Goal: Information Seeking & Learning: Learn about a topic

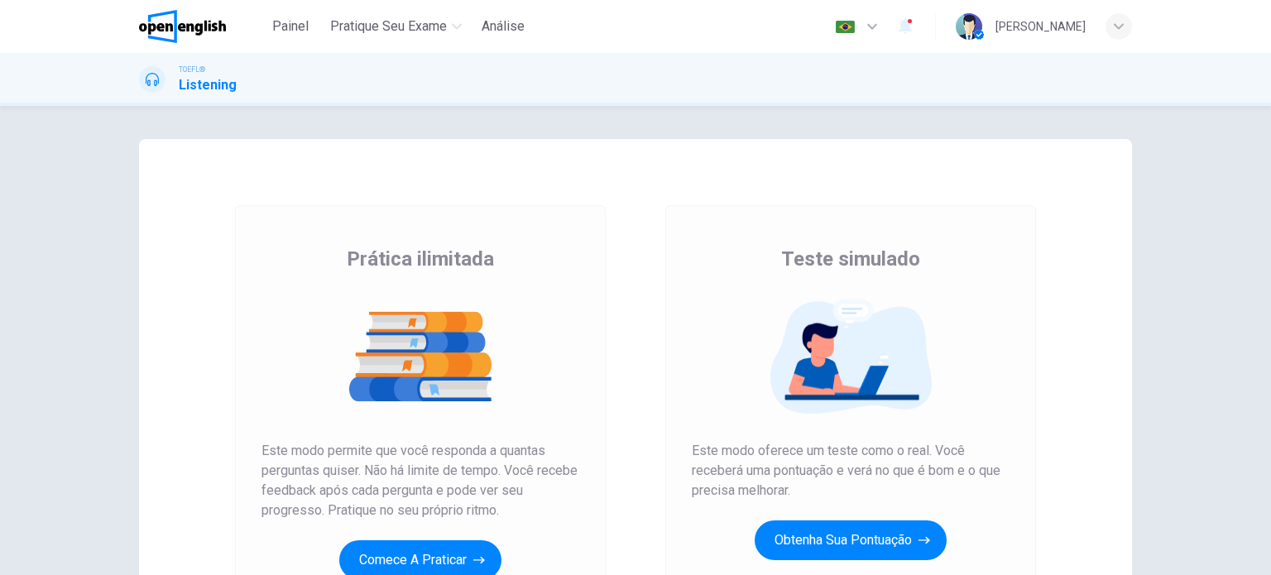
scroll to position [225, 0]
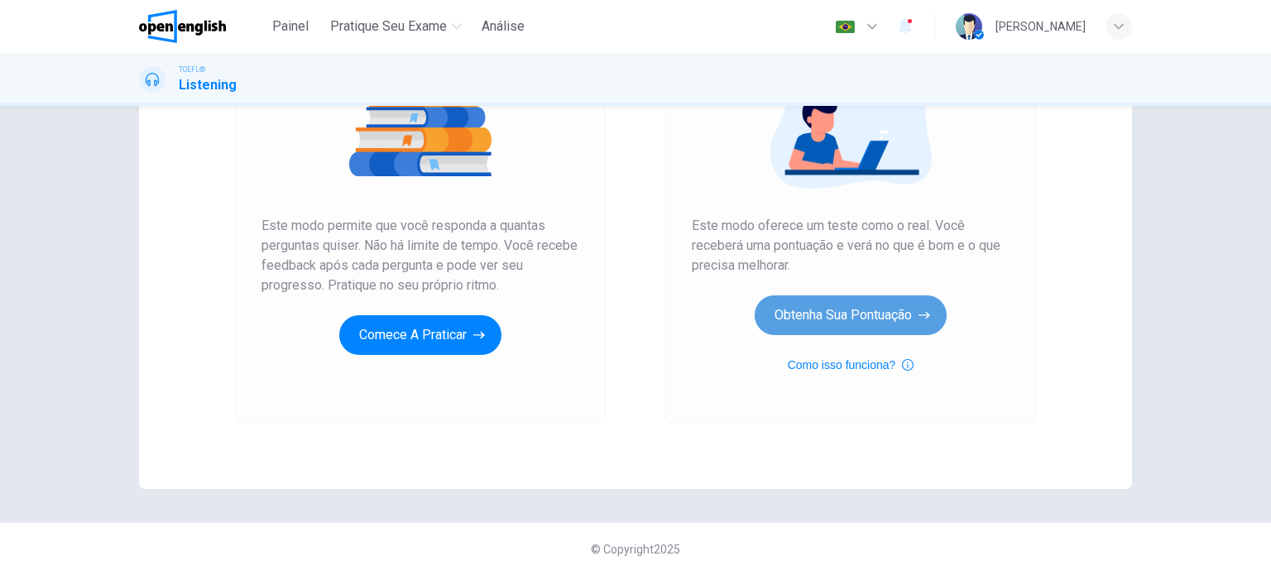
click at [857, 311] on button "Obtenha sua pontuação" at bounding box center [851, 315] width 192 height 40
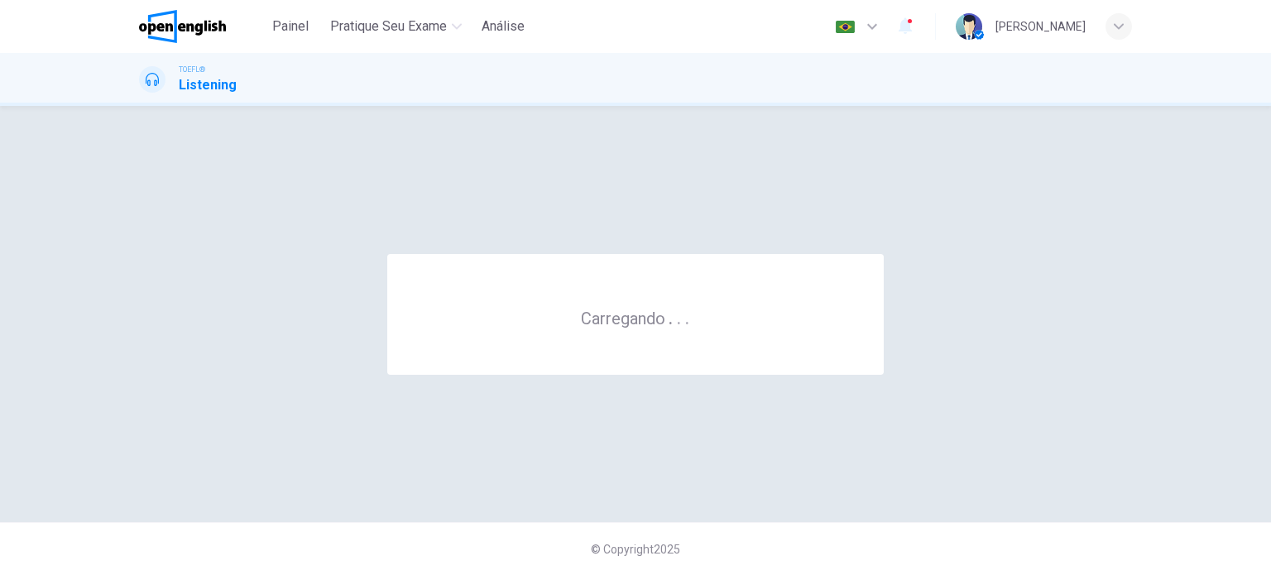
scroll to position [0, 0]
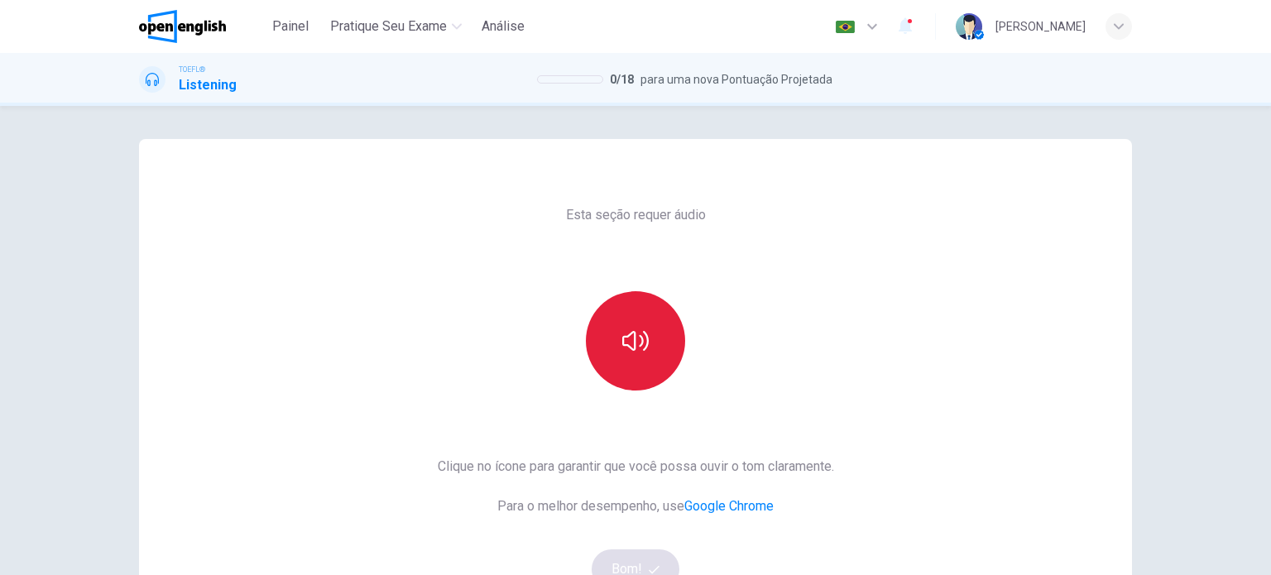
click at [601, 338] on button "button" at bounding box center [635, 340] width 99 height 99
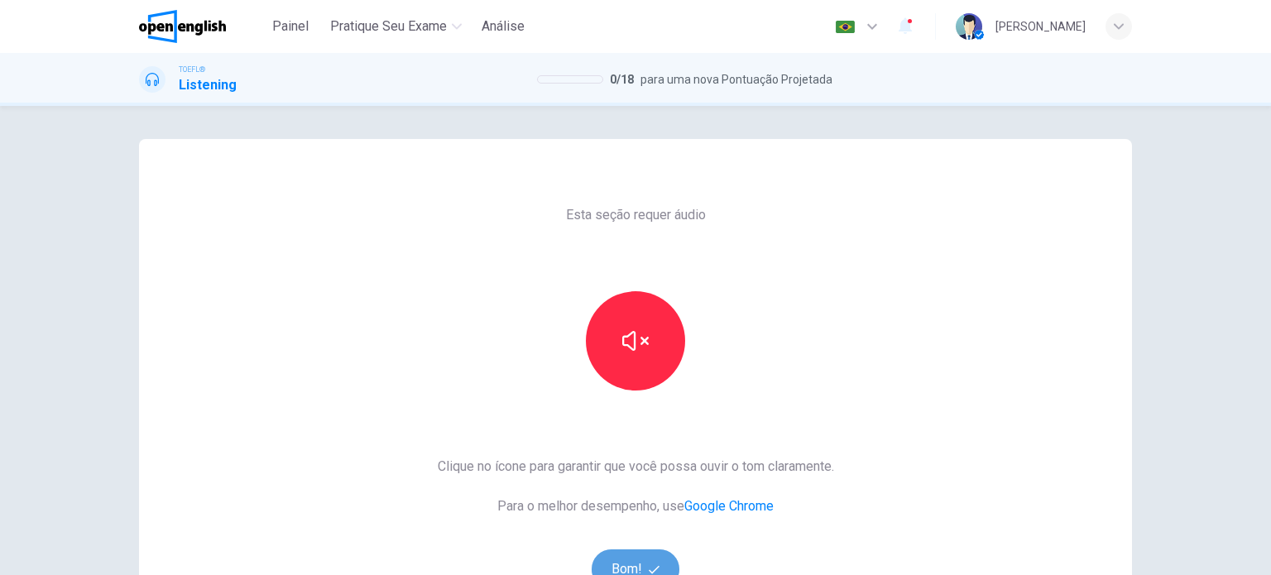
click at [628, 556] on button "Bom!" at bounding box center [636, 570] width 89 height 40
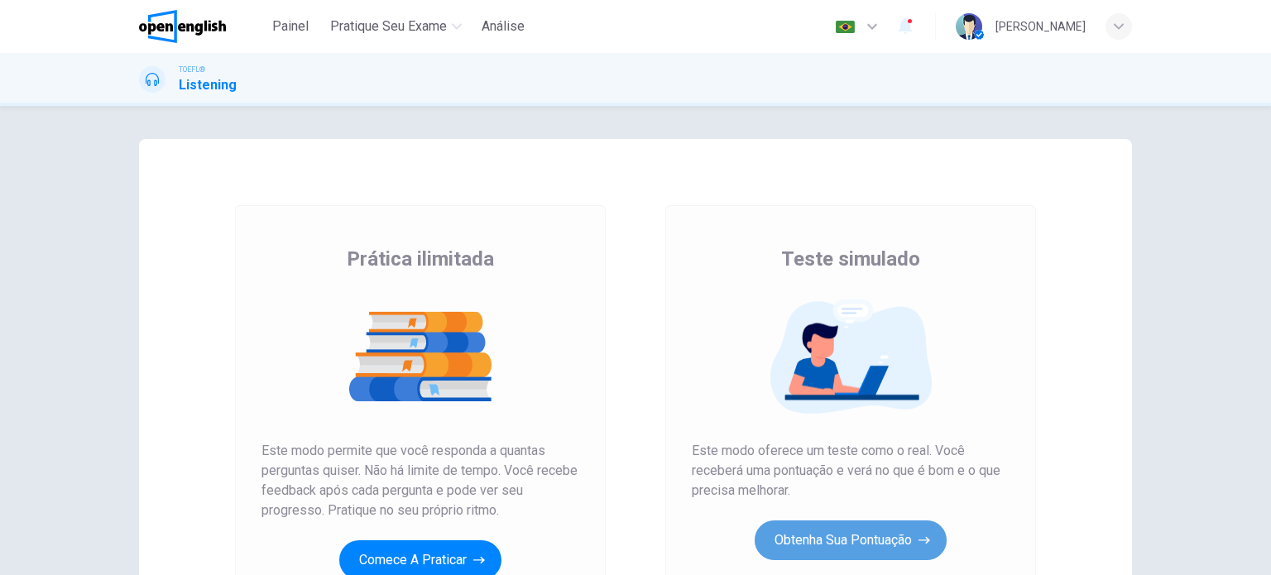
click at [833, 528] on button "Obtenha sua pontuação" at bounding box center [851, 541] width 192 height 40
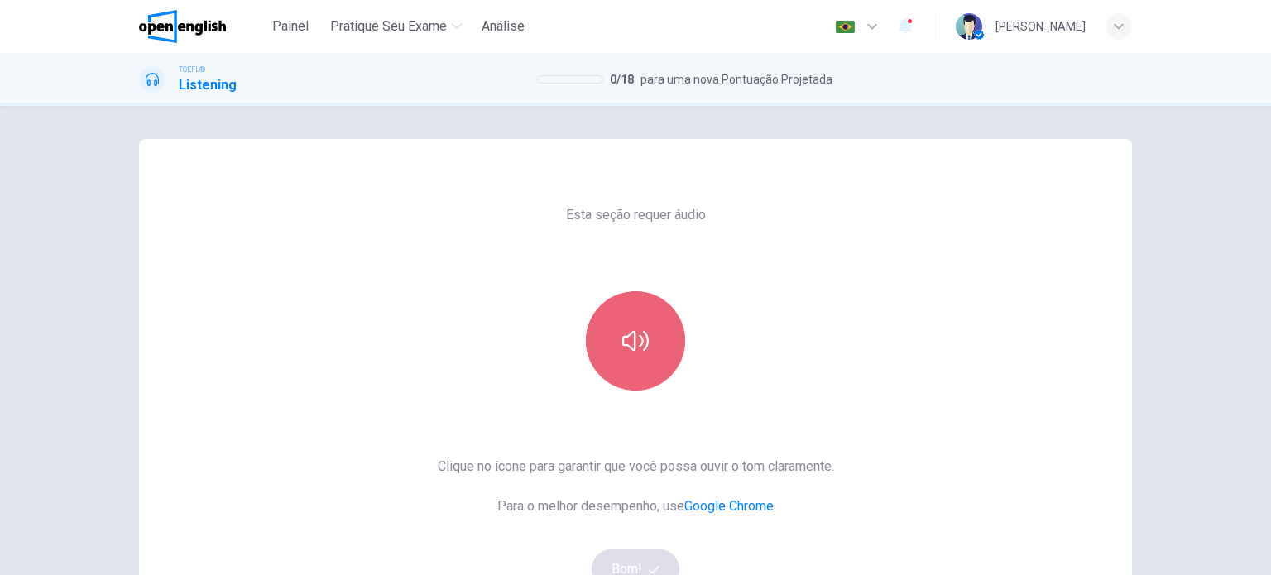
drag, startPoint x: 615, startPoint y: 320, endPoint x: 612, endPoint y: 337, distance: 16.7
click at [615, 321] on button "button" at bounding box center [635, 340] width 99 height 99
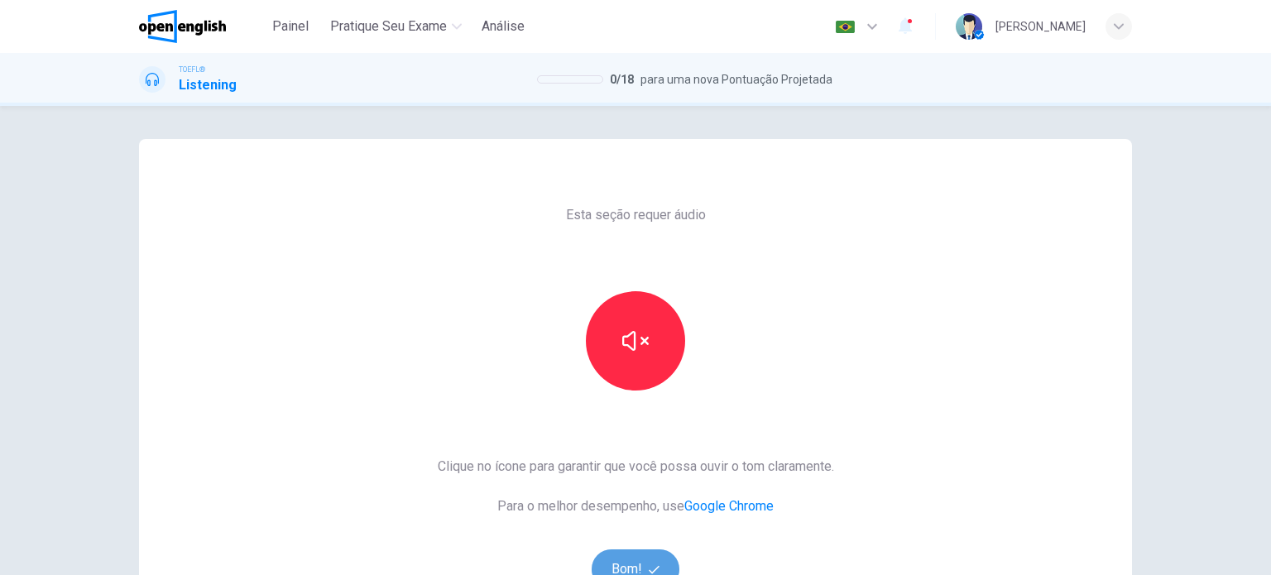
click at [622, 555] on button "Bom!" at bounding box center [636, 570] width 89 height 40
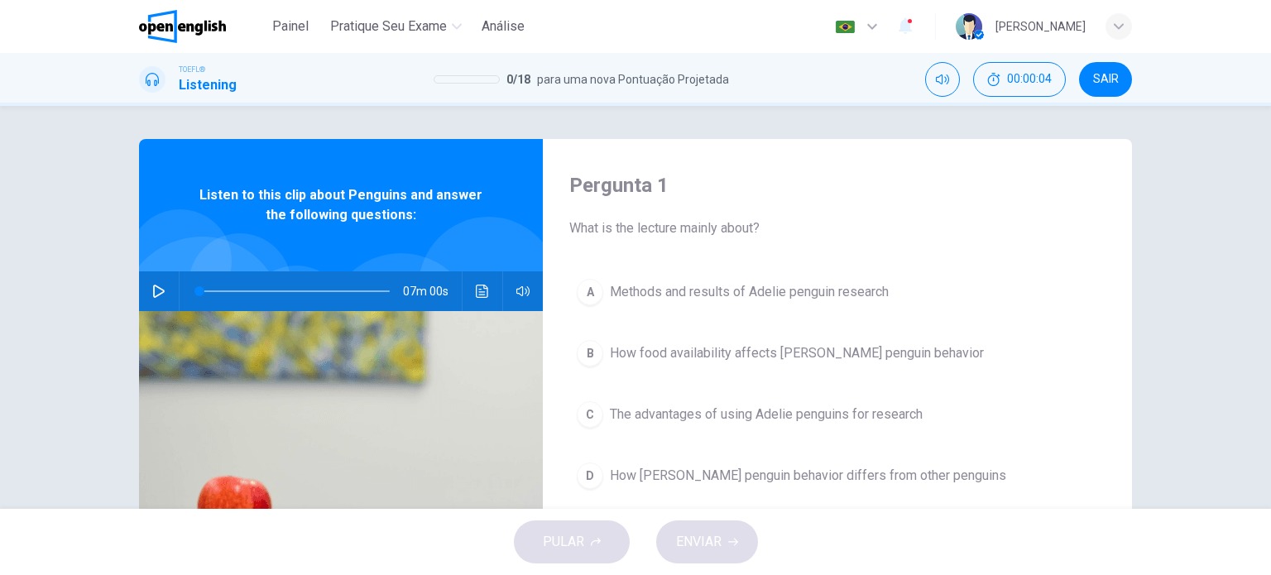
click at [237, 311] on img at bounding box center [341, 512] width 404 height 403
click at [469, 289] on button "Clique para ver a transcrição do áudio" at bounding box center [482, 291] width 26 height 40
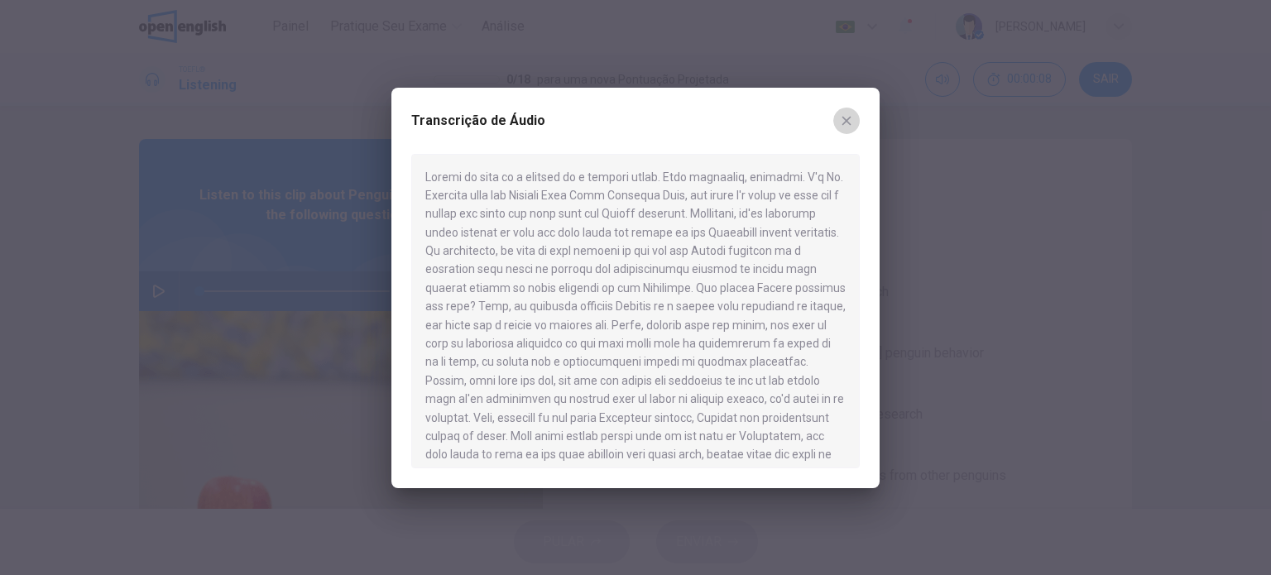
click at [857, 115] on button "button" at bounding box center [846, 121] width 26 height 26
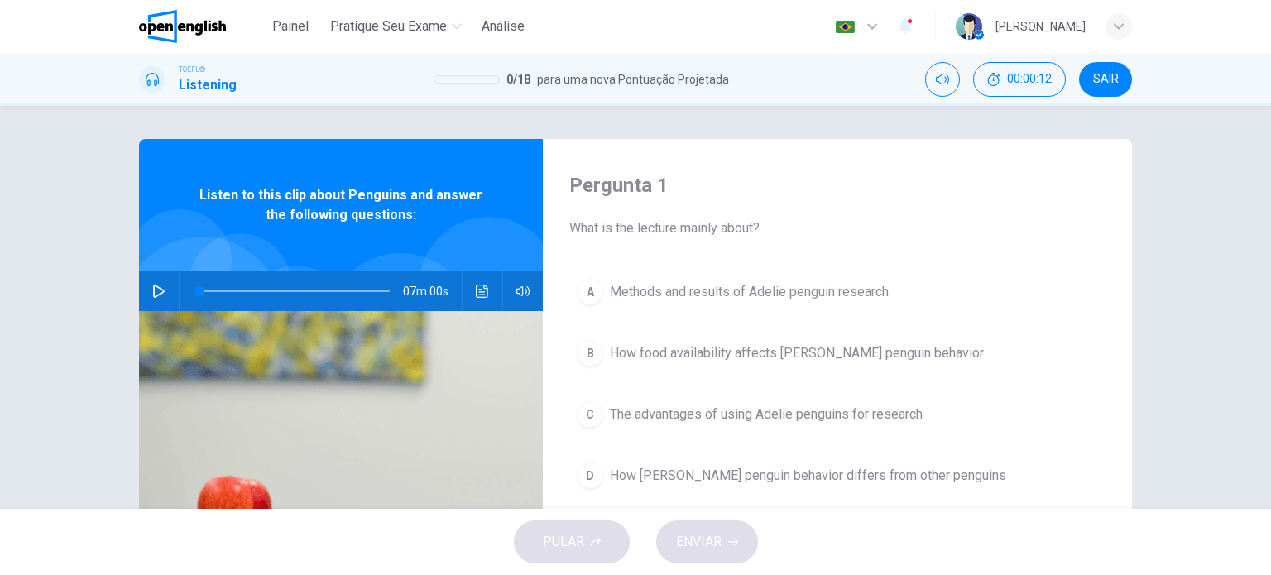
drag, startPoint x: 392, startPoint y: 154, endPoint x: 394, endPoint y: 171, distance: 17.5
click at [392, 168] on div "Listen to this clip about Penguins and answer the following questions:" at bounding box center [341, 205] width 404 height 132
drag, startPoint x: 417, startPoint y: 196, endPoint x: 484, endPoint y: 200, distance: 67.2
click at [484, 200] on span "Listen to this clip about Penguins and answer the following questions:" at bounding box center [341, 205] width 296 height 40
drag, startPoint x: 573, startPoint y: 230, endPoint x: 648, endPoint y: 253, distance: 78.8
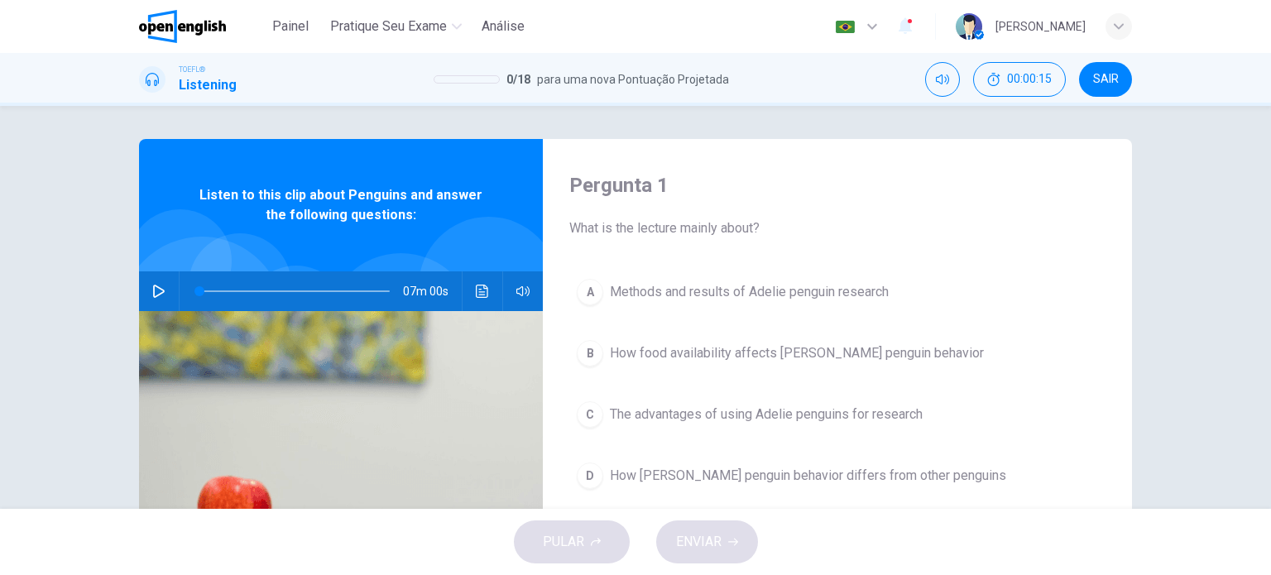
click at [696, 253] on div "Pergunta 1 What is the lecture mainly about? A Methods and results of [PERSON_N…" at bounding box center [837, 426] width 589 height 575
drag, startPoint x: 486, startPoint y: 295, endPoint x: 483, endPoint y: 270, distance: 25.0
click at [483, 270] on div "Listen to this clip about Penguins and answer the following questions: 07m 00s" at bounding box center [341, 426] width 404 height 575
click at [476, 294] on icon "Clique para ver a transcrição do áudio" at bounding box center [482, 291] width 13 height 13
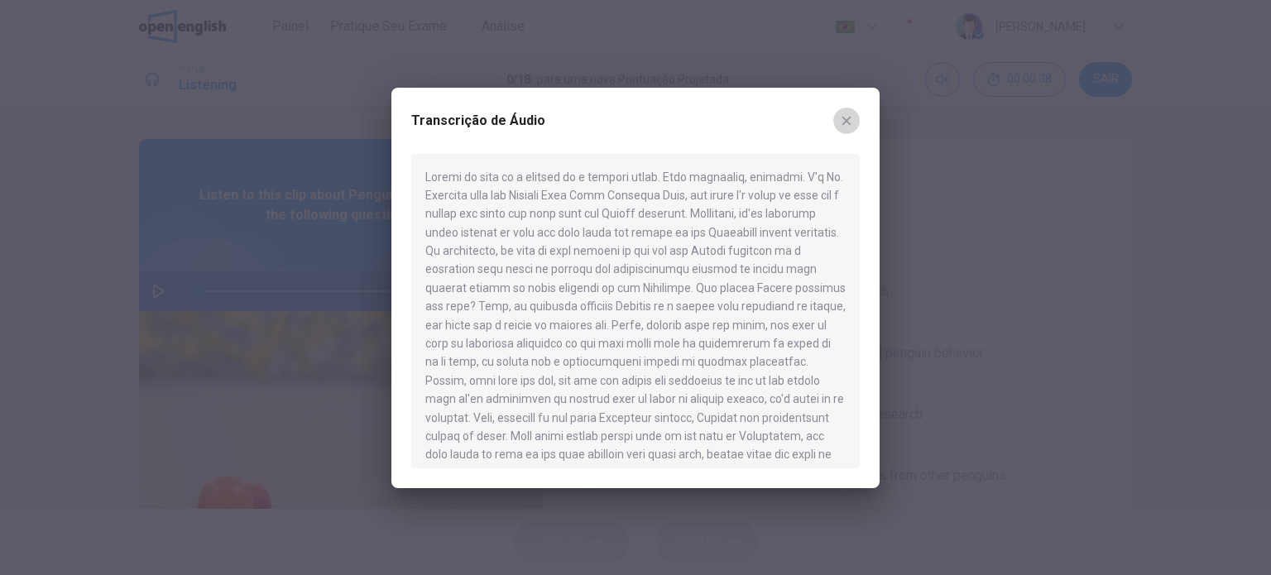
click at [846, 118] on icon "button" at bounding box center [846, 120] width 13 height 13
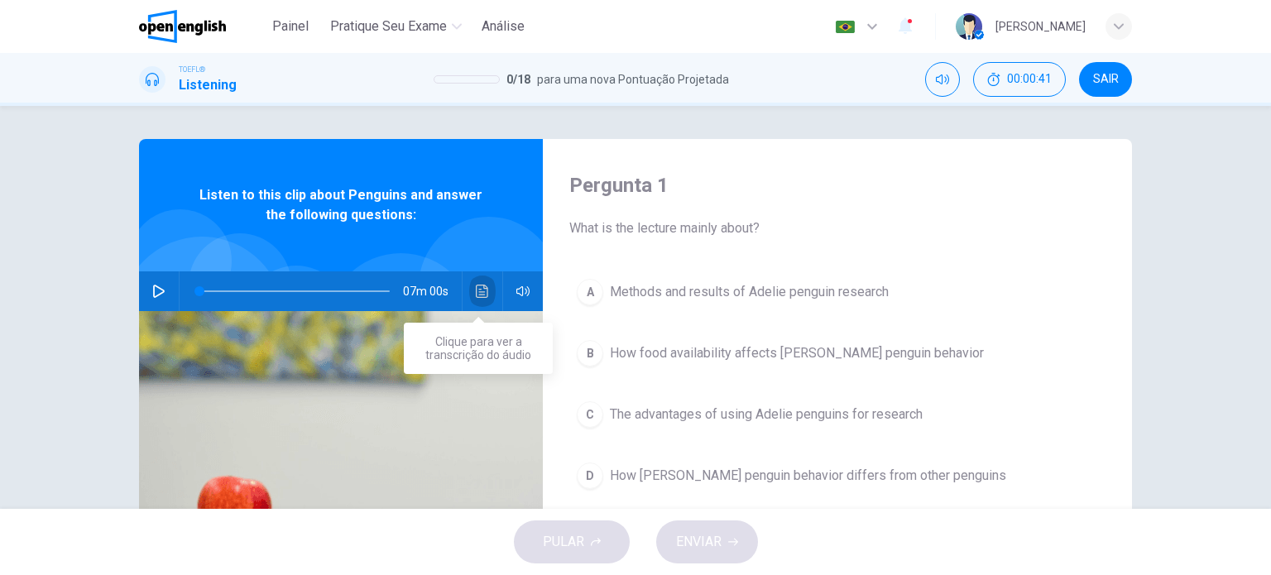
click at [480, 295] on icon "Clique para ver a transcrição do áudio" at bounding box center [482, 291] width 12 height 13
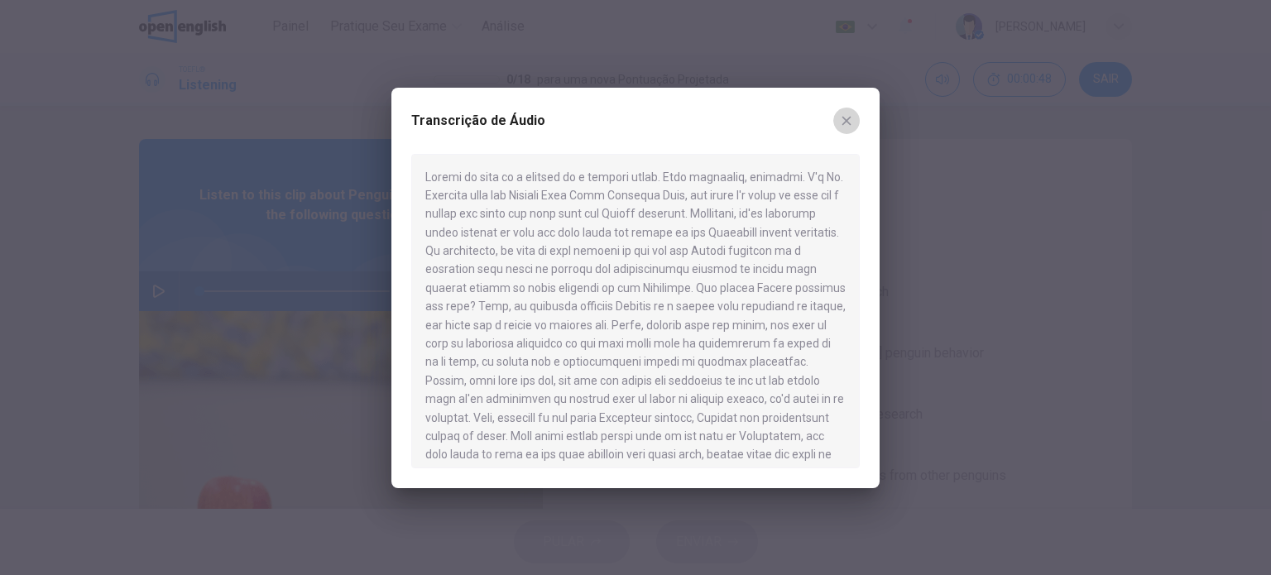
click at [842, 114] on icon "button" at bounding box center [846, 120] width 13 height 13
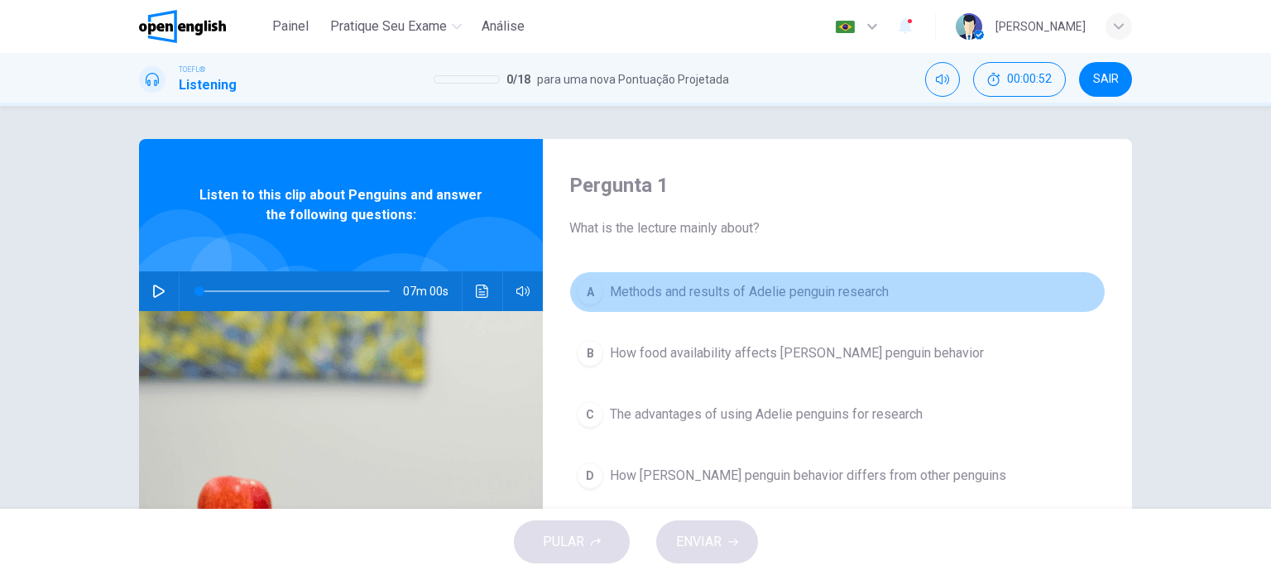
click at [577, 296] on div "A" at bounding box center [590, 292] width 26 height 26
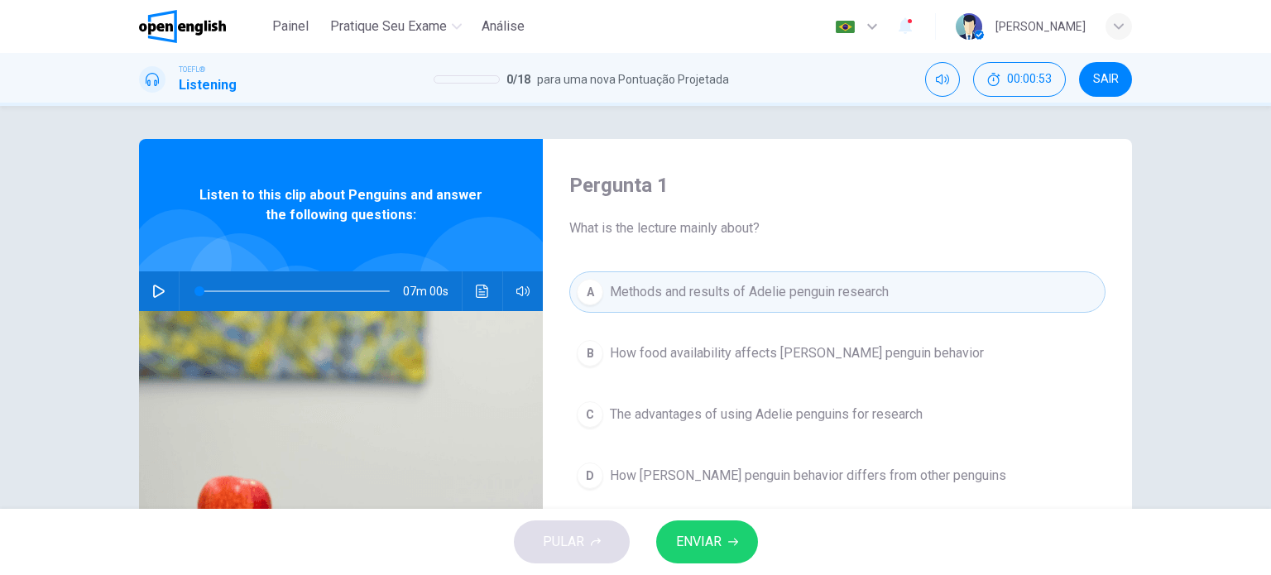
click at [696, 520] on div "PULAR ENVIAR" at bounding box center [635, 542] width 1271 height 66
click at [694, 535] on span "ENVIAR" at bounding box center [699, 542] width 46 height 23
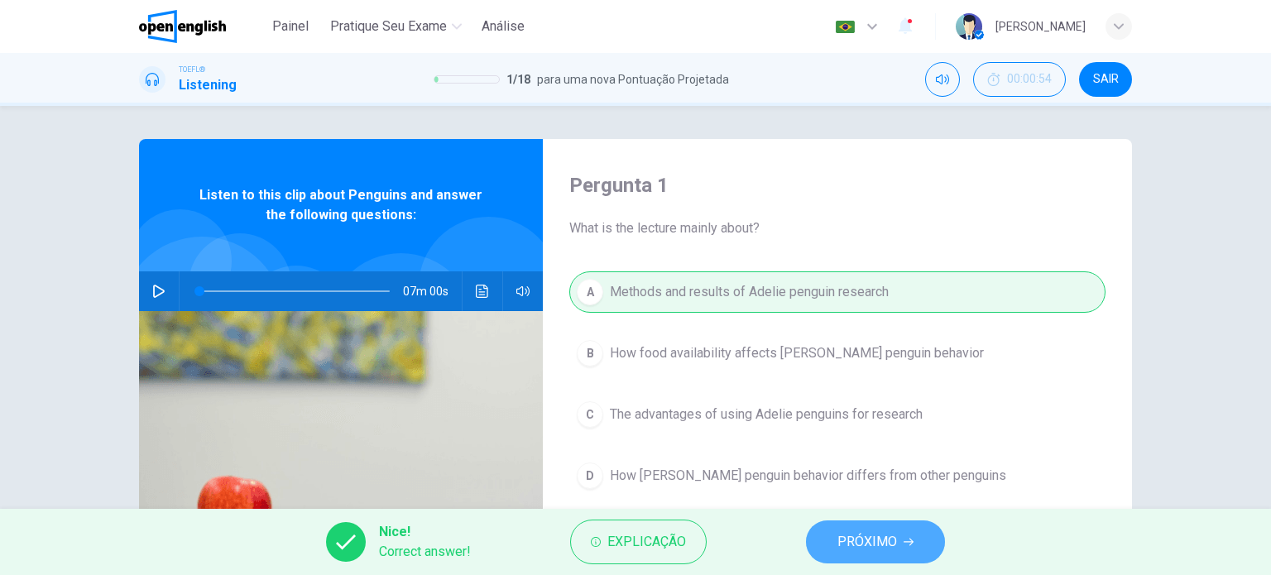
click at [827, 526] on button "PRÓXIMO" at bounding box center [875, 542] width 139 height 43
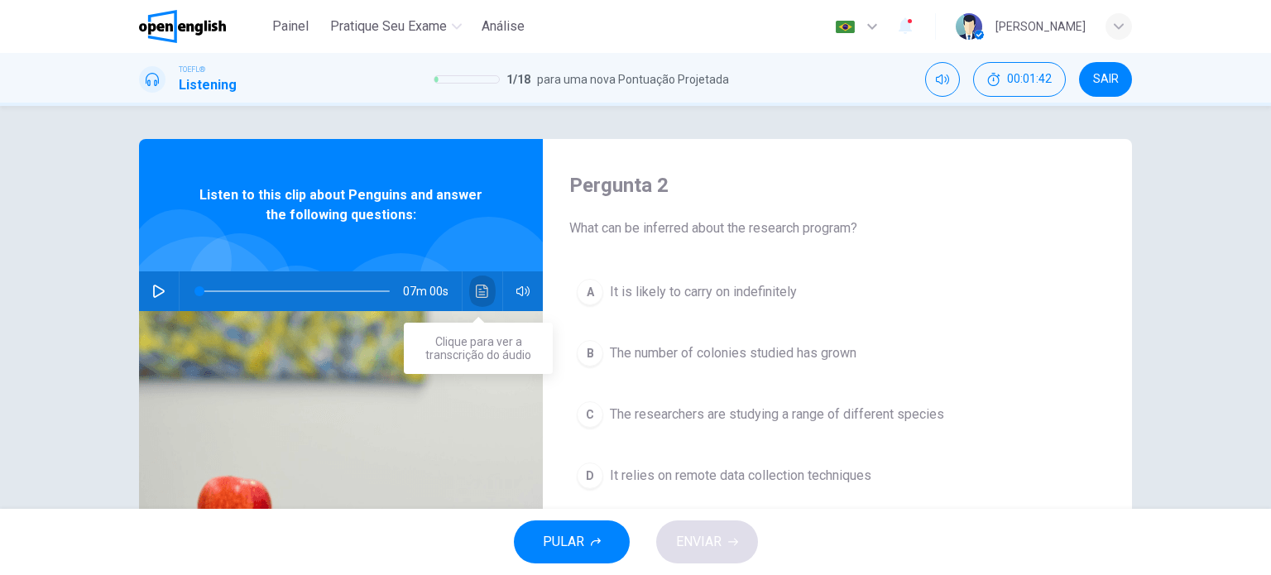
click at [469, 294] on button "Clique para ver a transcrição do áudio" at bounding box center [482, 291] width 26 height 40
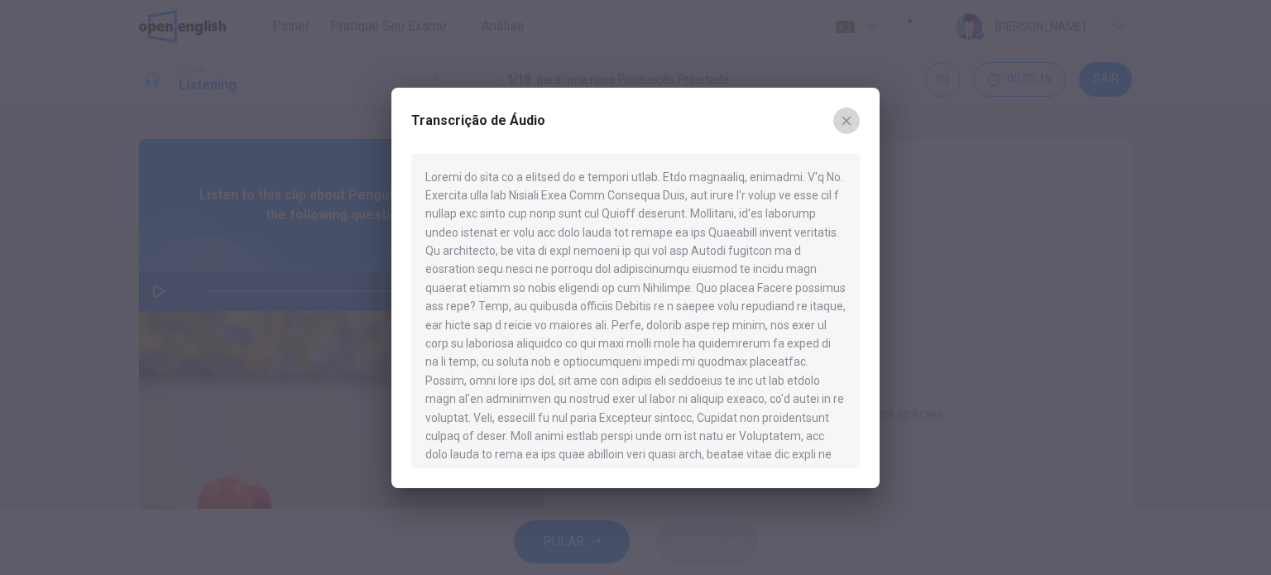
click at [857, 125] on button "button" at bounding box center [846, 121] width 26 height 26
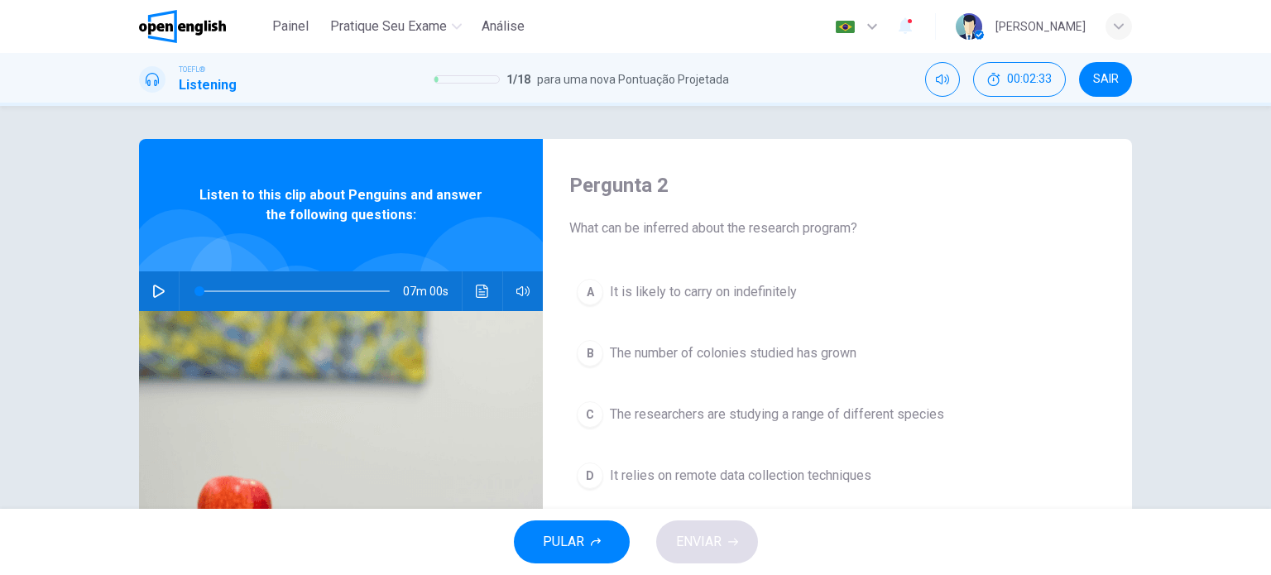
click at [588, 396] on button "C The researchers are studying a range of different species" at bounding box center [837, 414] width 536 height 41
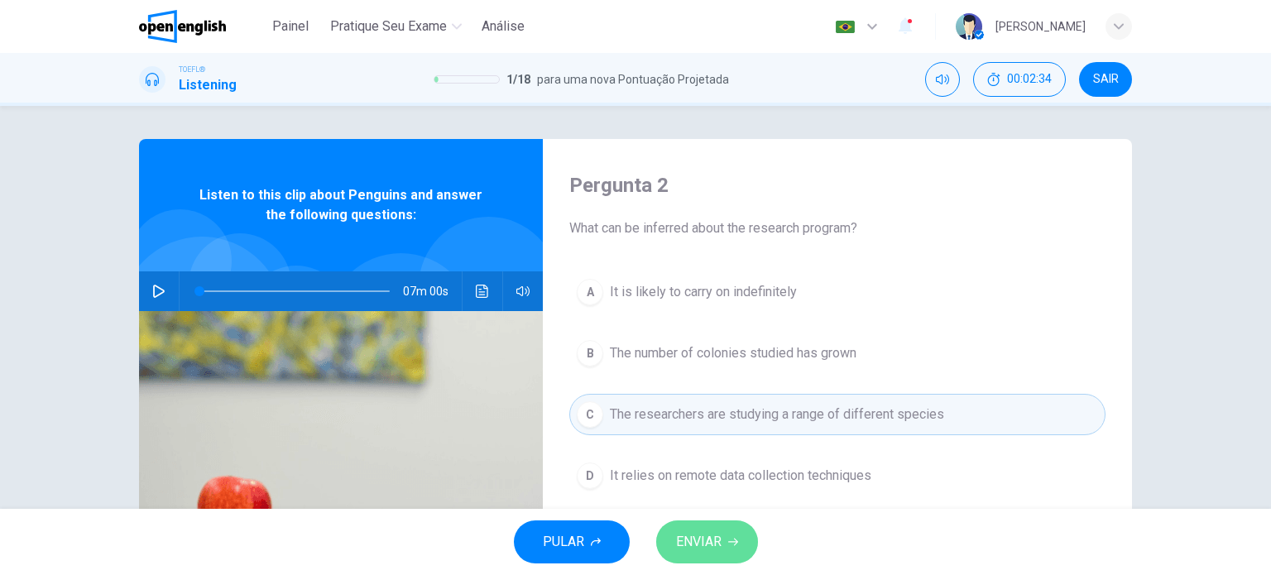
click at [688, 531] on span "ENVIAR" at bounding box center [699, 542] width 46 height 23
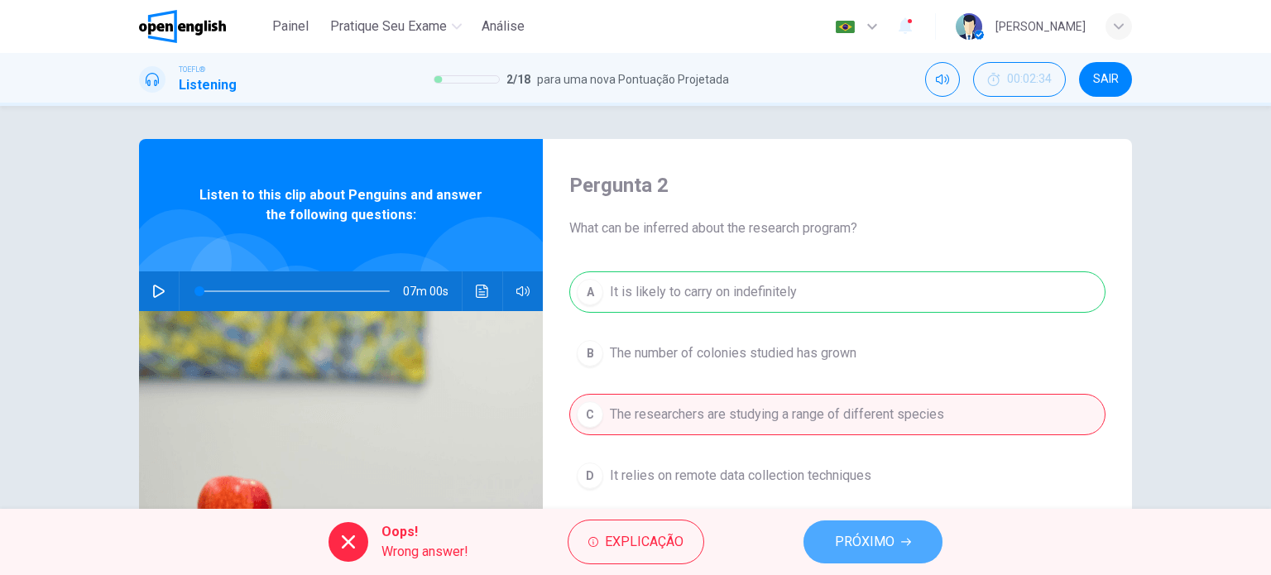
click at [865, 539] on span "PRÓXIMO" at bounding box center [865, 542] width 60 height 23
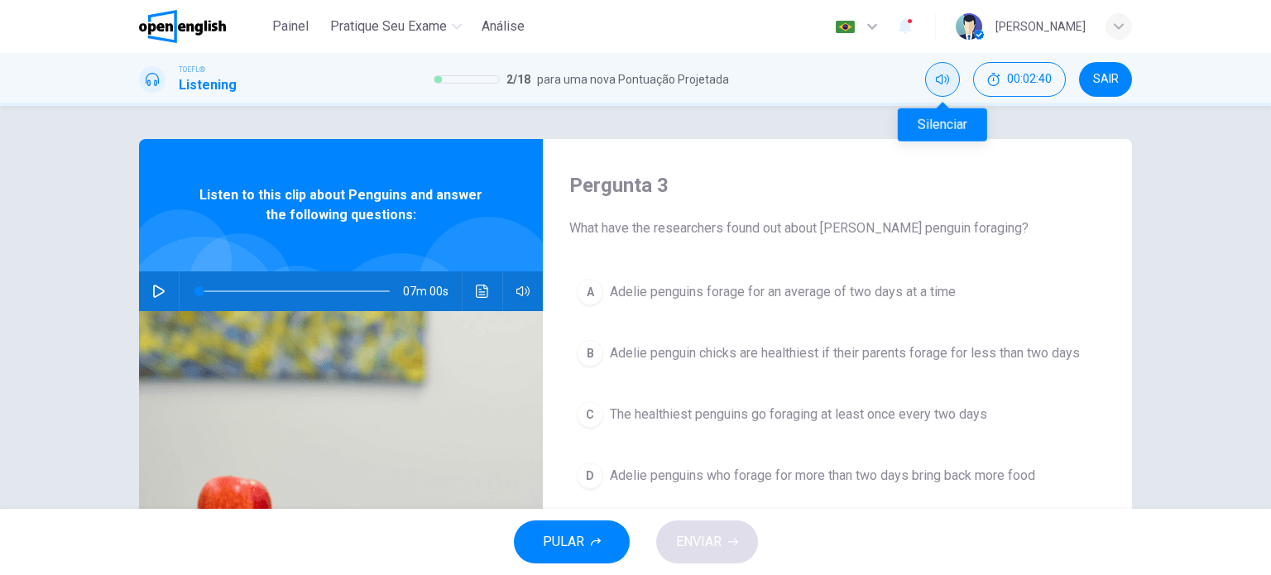
click at [942, 79] on icon "Silenciar" at bounding box center [942, 79] width 13 height 13
click at [610, 343] on span "Adelie penguin chicks are healthiest if their parents forage for less than two …" at bounding box center [845, 353] width 470 height 20
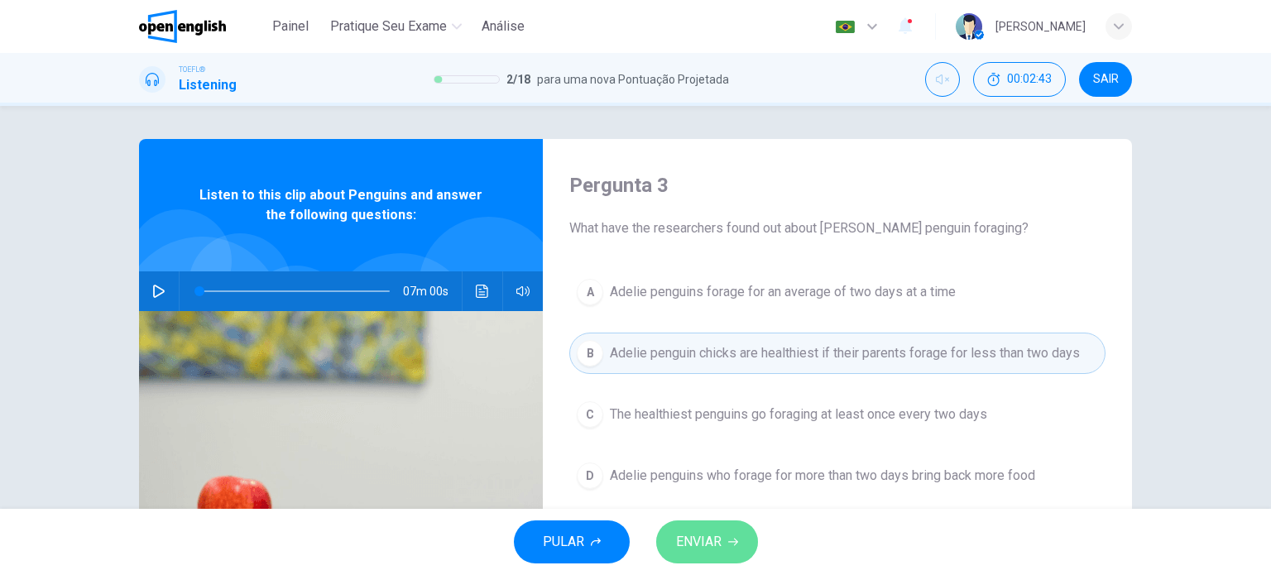
click at [691, 527] on button "ENVIAR" at bounding box center [707, 542] width 102 height 43
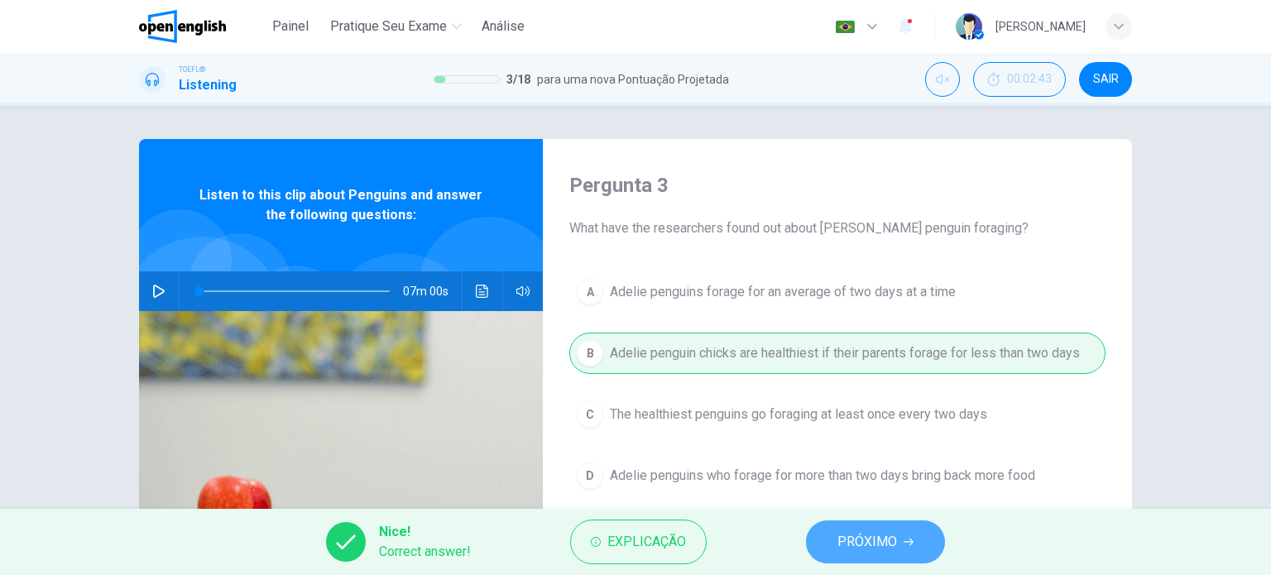
click at [869, 554] on button "PRÓXIMO" at bounding box center [875, 542] width 139 height 43
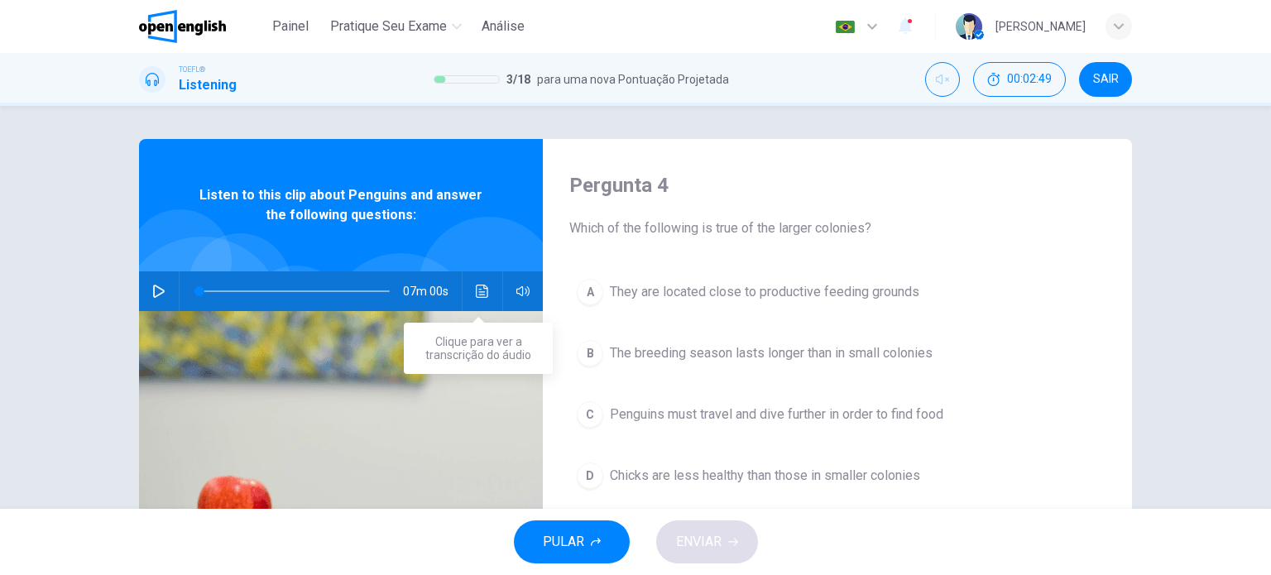
click at [480, 286] on icon "Clique para ver a transcrição do áudio" at bounding box center [482, 291] width 13 height 13
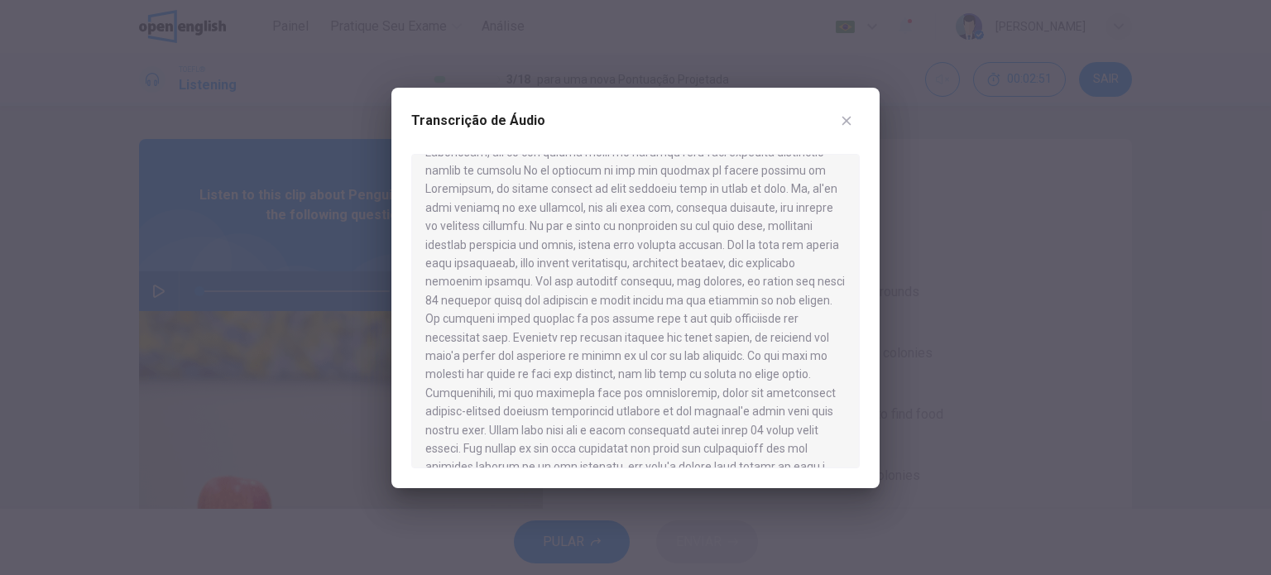
scroll to position [497, 0]
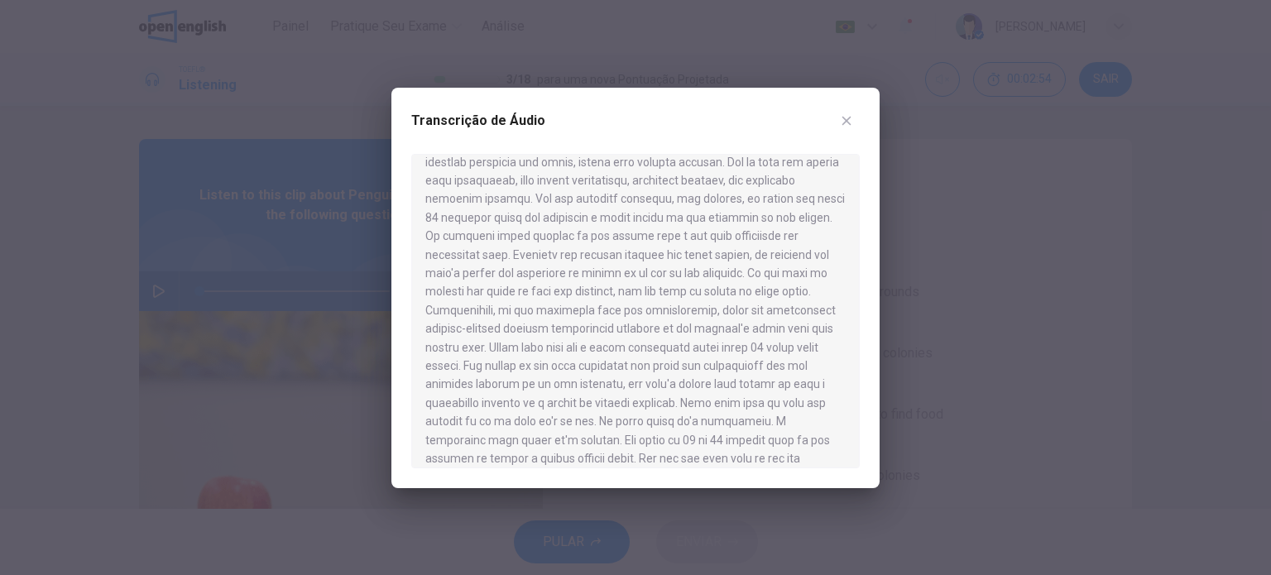
click at [851, 113] on button "button" at bounding box center [846, 121] width 26 height 26
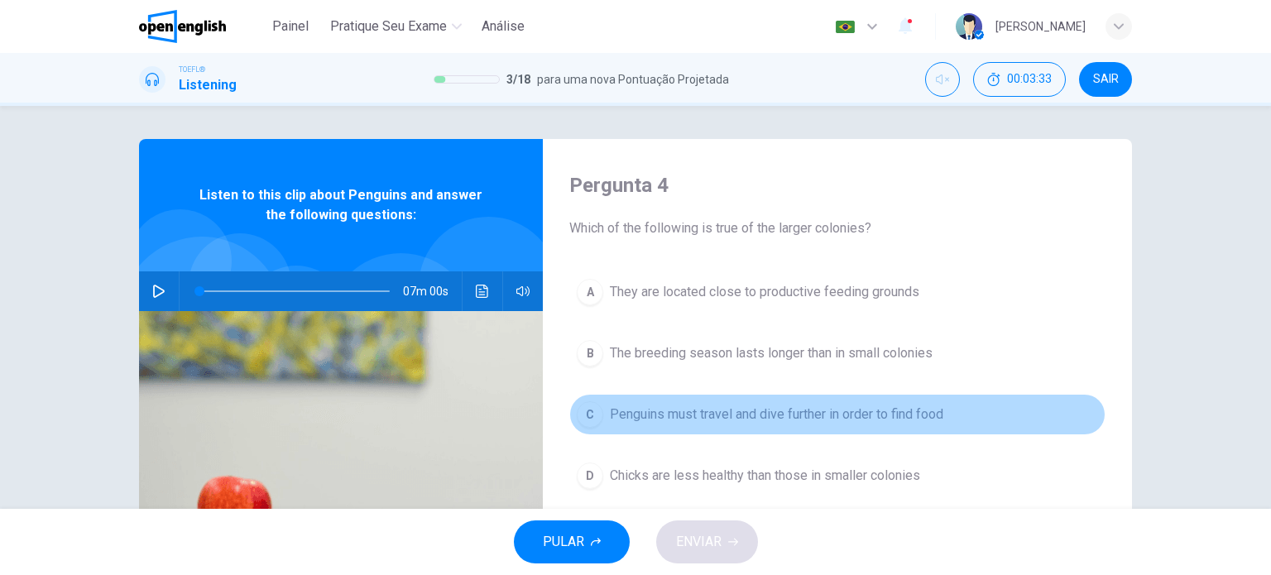
drag, startPoint x: 582, startPoint y: 409, endPoint x: 631, endPoint y: 483, distance: 88.4
click at [582, 410] on div "C" at bounding box center [590, 414] width 26 height 26
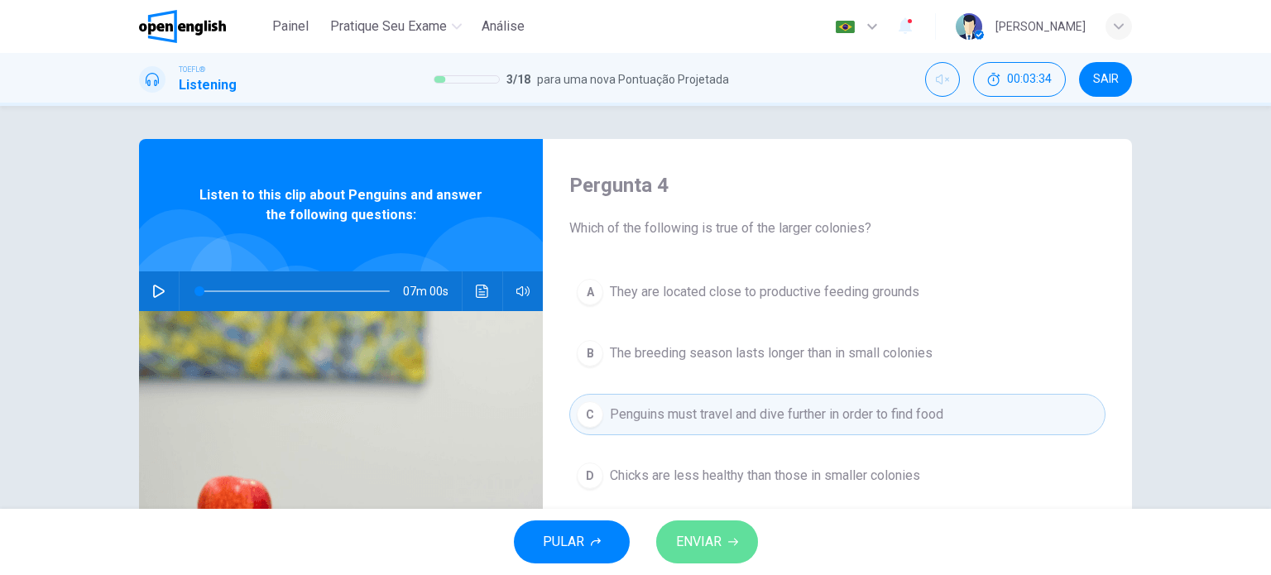
click at [699, 528] on button "ENVIAR" at bounding box center [707, 542] width 102 height 43
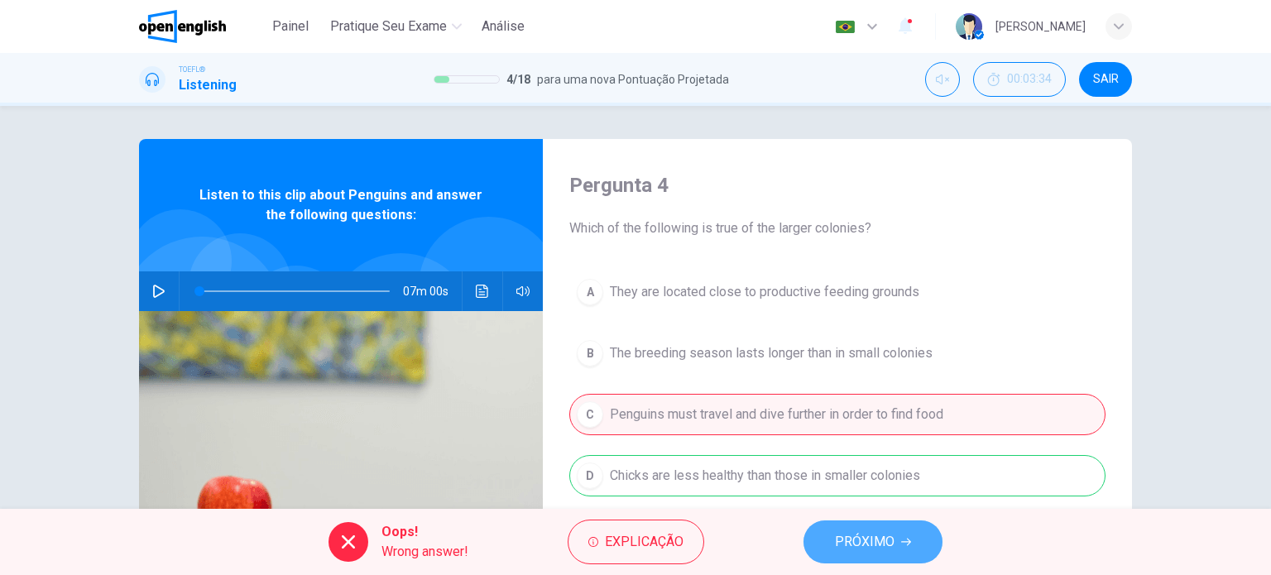
click at [857, 550] on span "PRÓXIMO" at bounding box center [865, 542] width 60 height 23
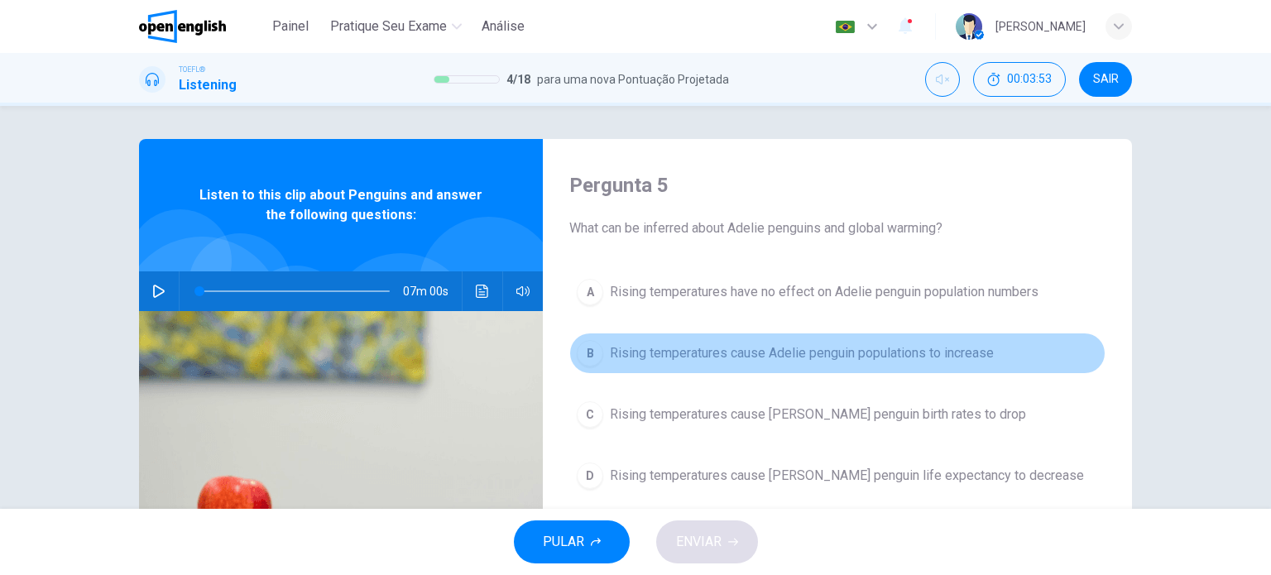
click at [584, 343] on div "B" at bounding box center [590, 353] width 26 height 26
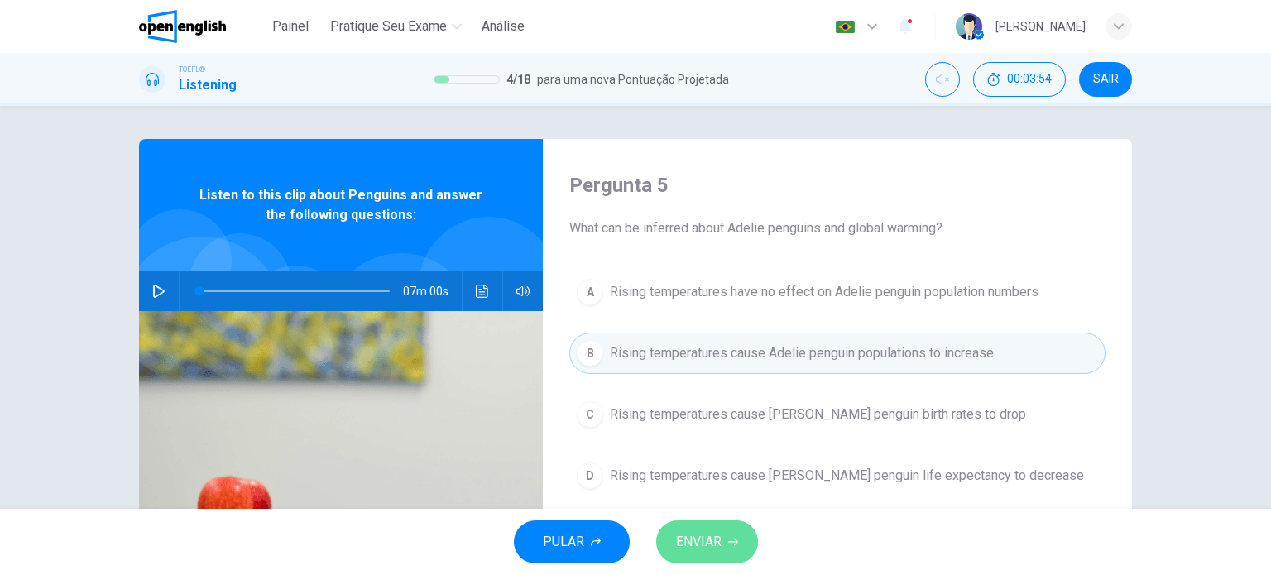
click at [742, 535] on button "ENVIAR" at bounding box center [707, 542] width 102 height 43
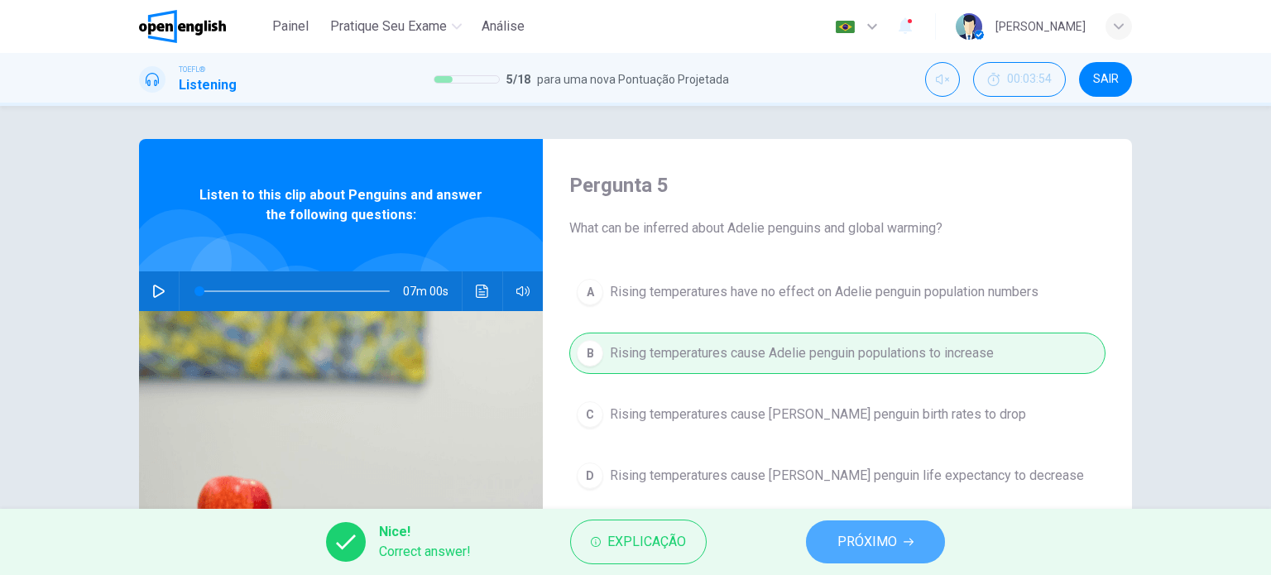
click at [866, 531] on span "PRÓXIMO" at bounding box center [868, 542] width 60 height 23
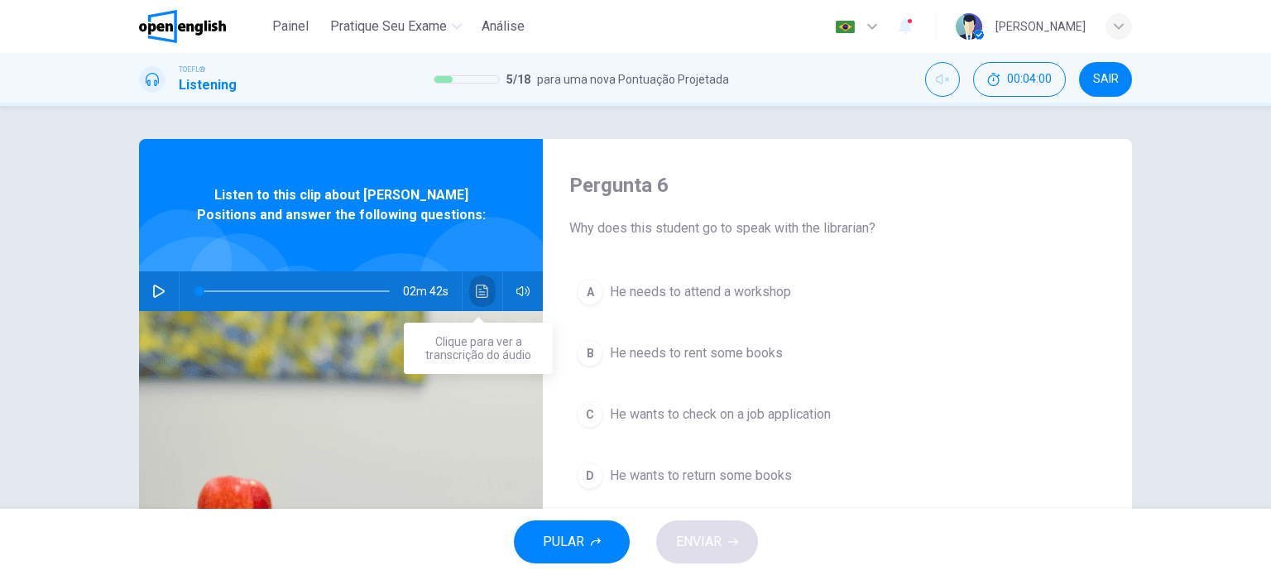
click at [469, 295] on button "Clique para ver a transcrição do áudio" at bounding box center [482, 291] width 26 height 40
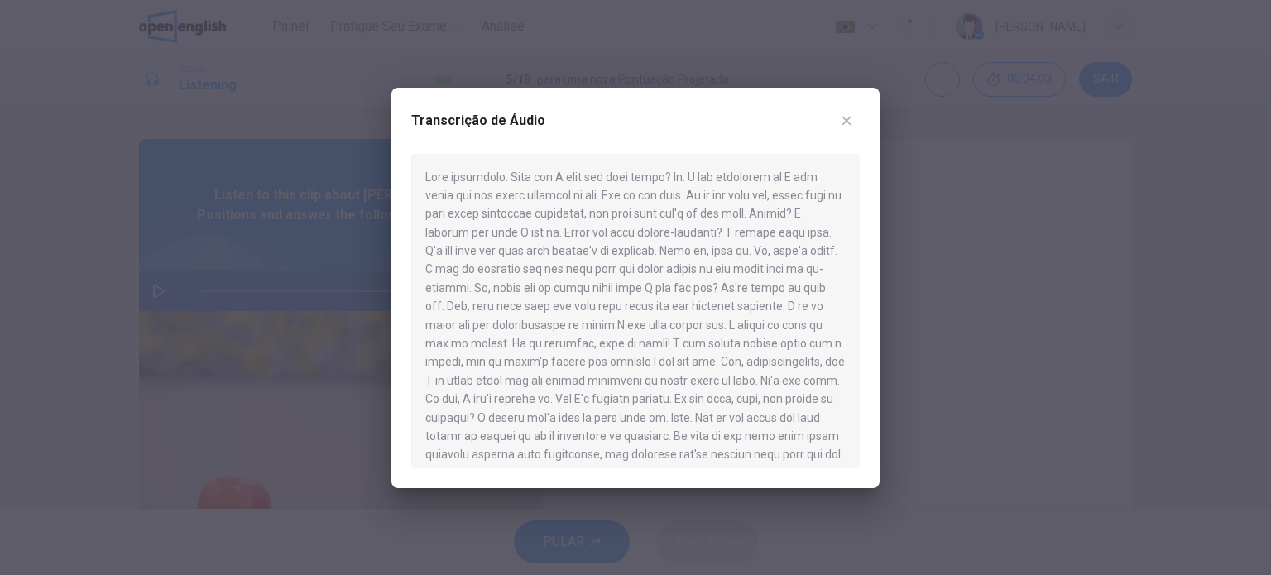
click at [840, 116] on icon "button" at bounding box center [846, 120] width 13 height 13
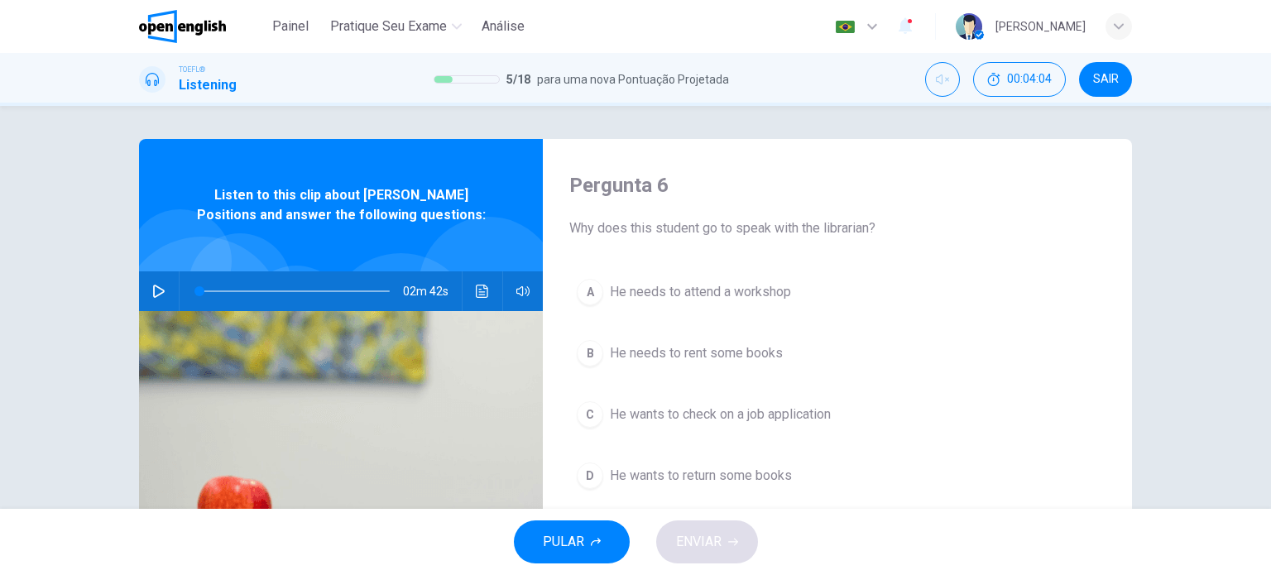
click at [480, 287] on icon "Clique para ver a transcrição do áudio" at bounding box center [482, 291] width 12 height 13
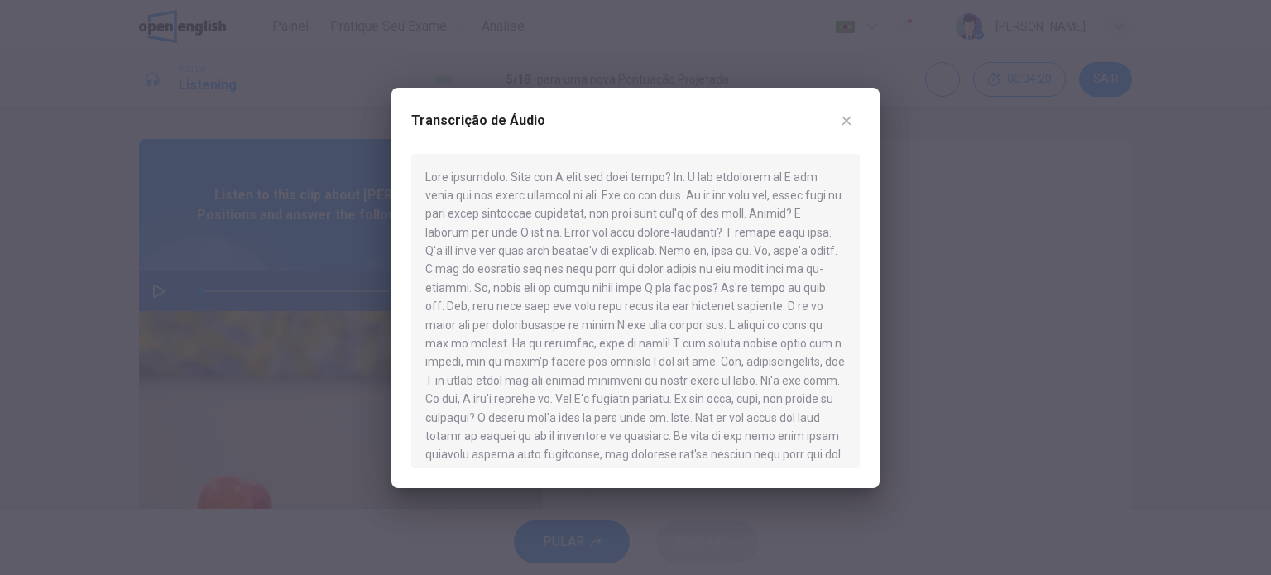
click at [848, 123] on icon "button" at bounding box center [846, 120] width 13 height 13
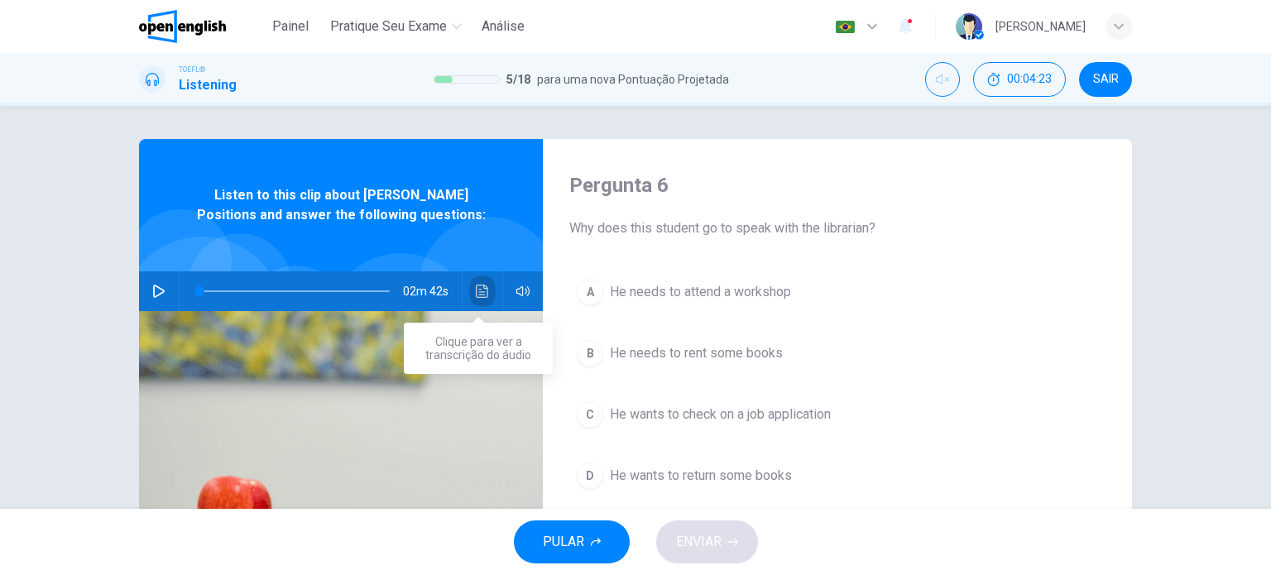
click at [483, 289] on icon "Clique para ver a transcrição do áudio" at bounding box center [482, 291] width 13 height 13
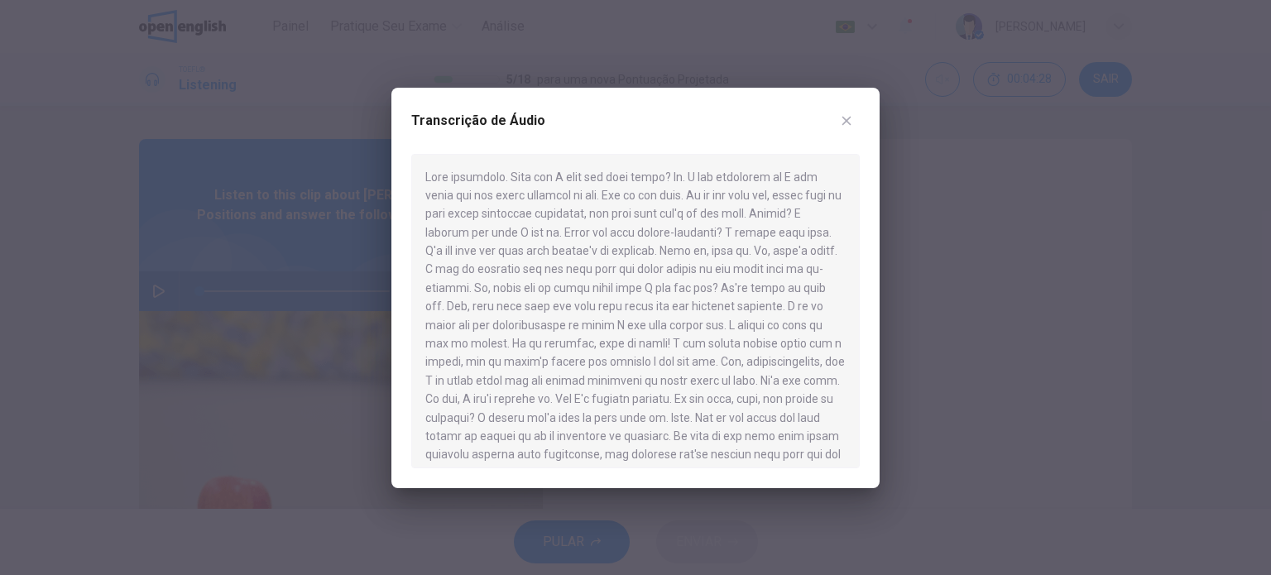
click at [858, 113] on div "Transcrição de Áudio" at bounding box center [635, 131] width 449 height 46
click at [841, 122] on icon "button" at bounding box center [846, 120] width 13 height 13
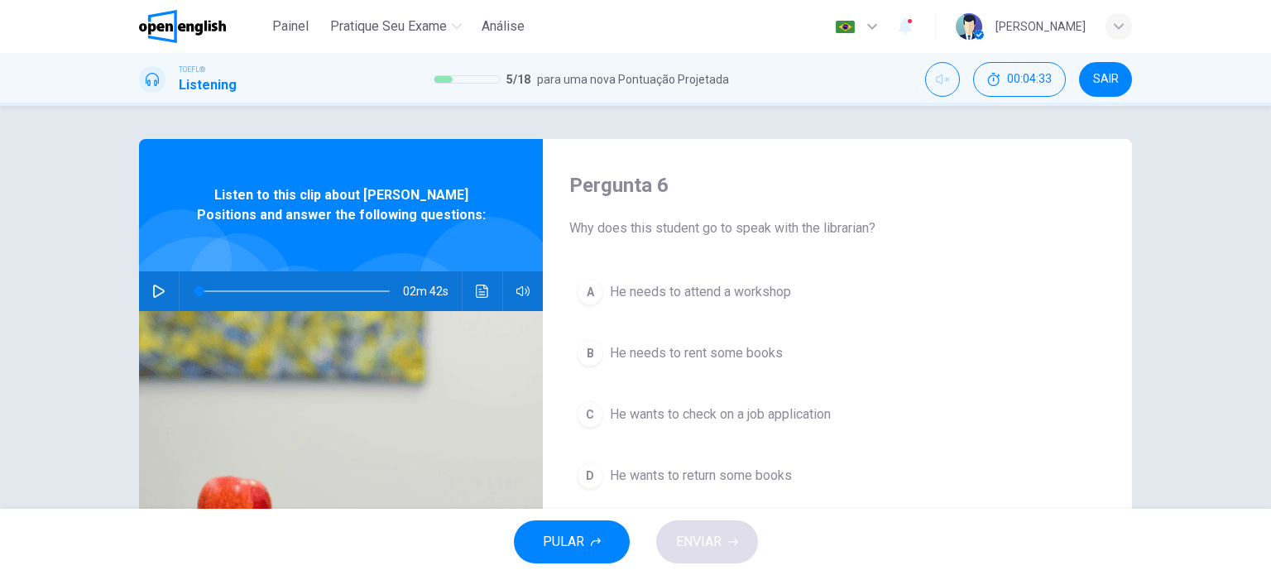
scroll to position [83, 0]
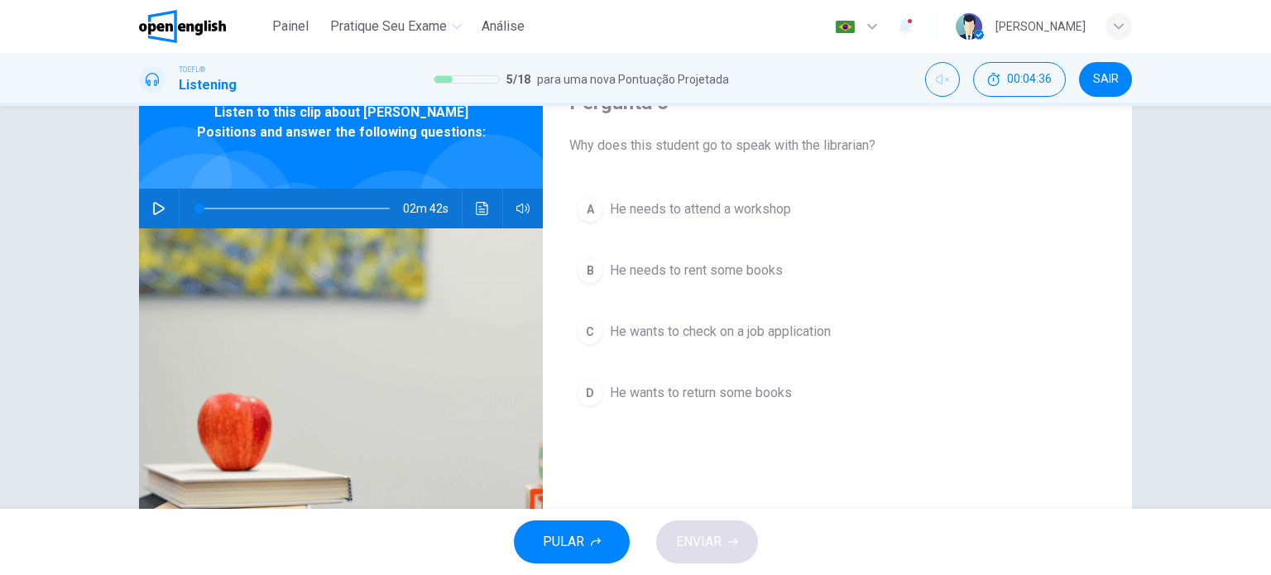
click at [472, 197] on button "Clique para ver a transcrição do áudio" at bounding box center [482, 209] width 26 height 40
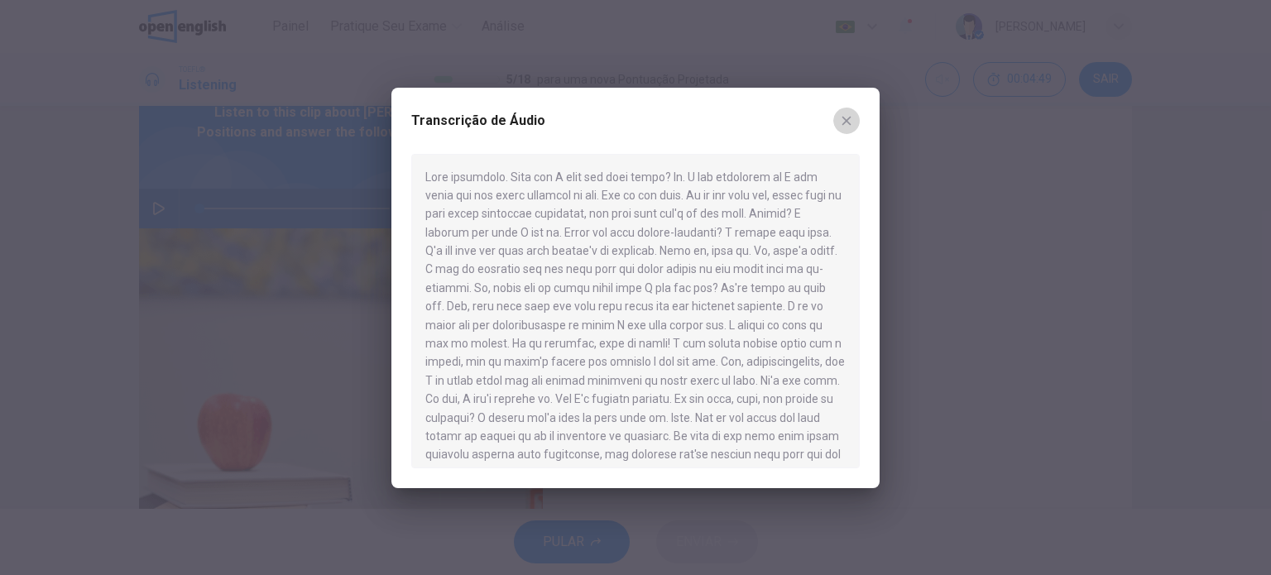
click at [855, 118] on button "button" at bounding box center [846, 121] width 26 height 26
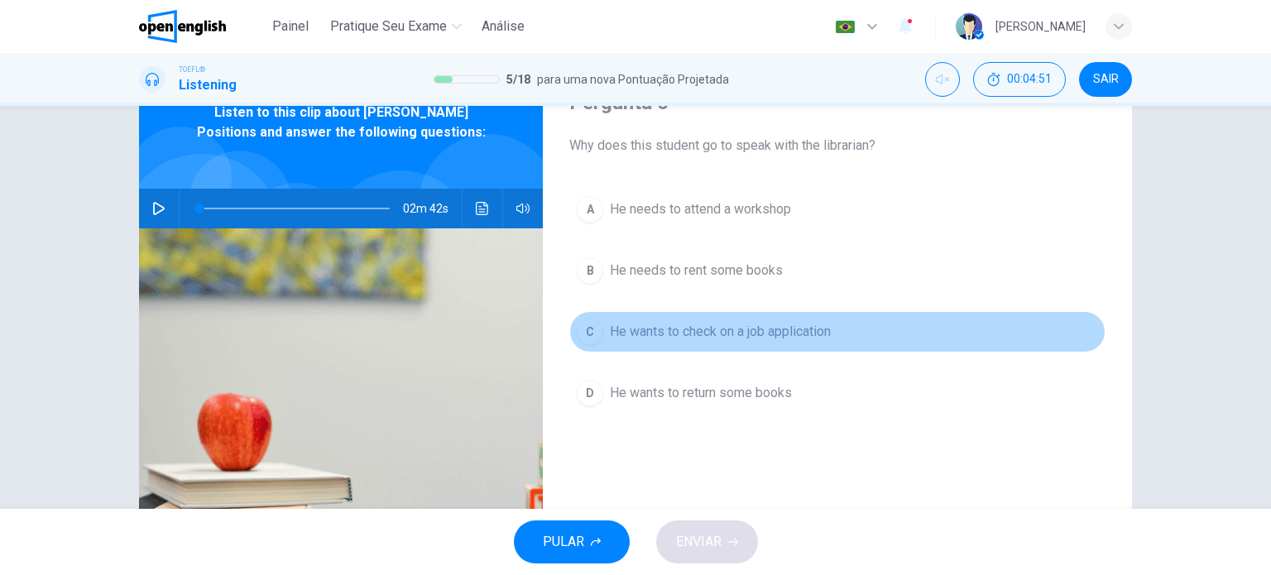
drag, startPoint x: 609, startPoint y: 327, endPoint x: 597, endPoint y: 347, distance: 23.4
click at [602, 325] on button "C He wants to check on a job application" at bounding box center [837, 331] width 536 height 41
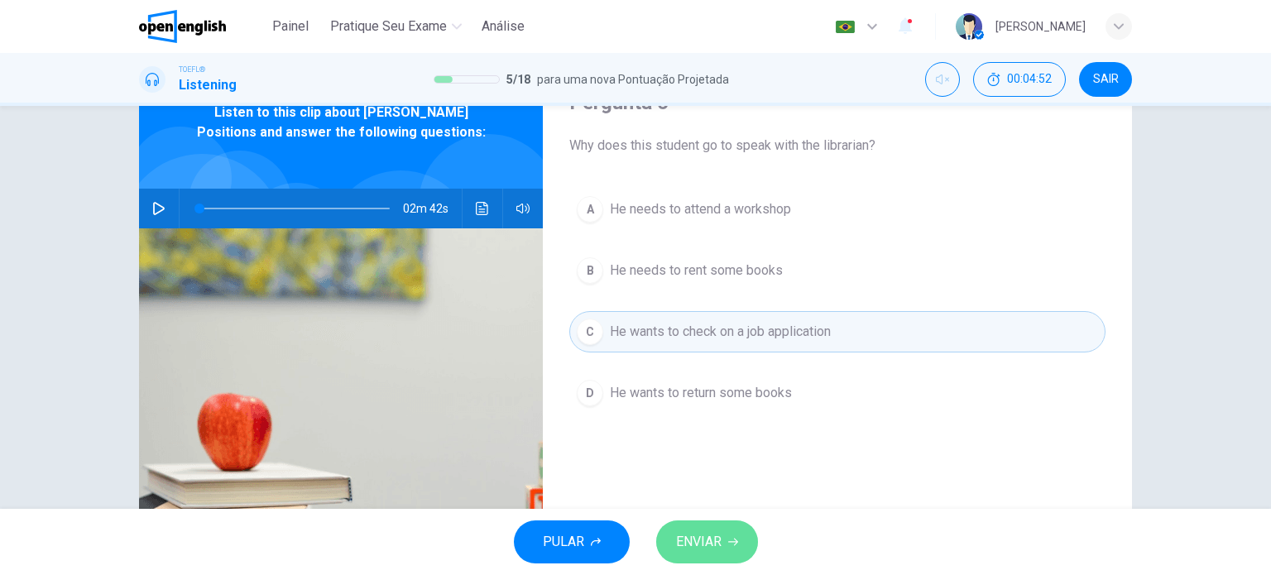
click at [699, 539] on span "ENVIAR" at bounding box center [699, 542] width 46 height 23
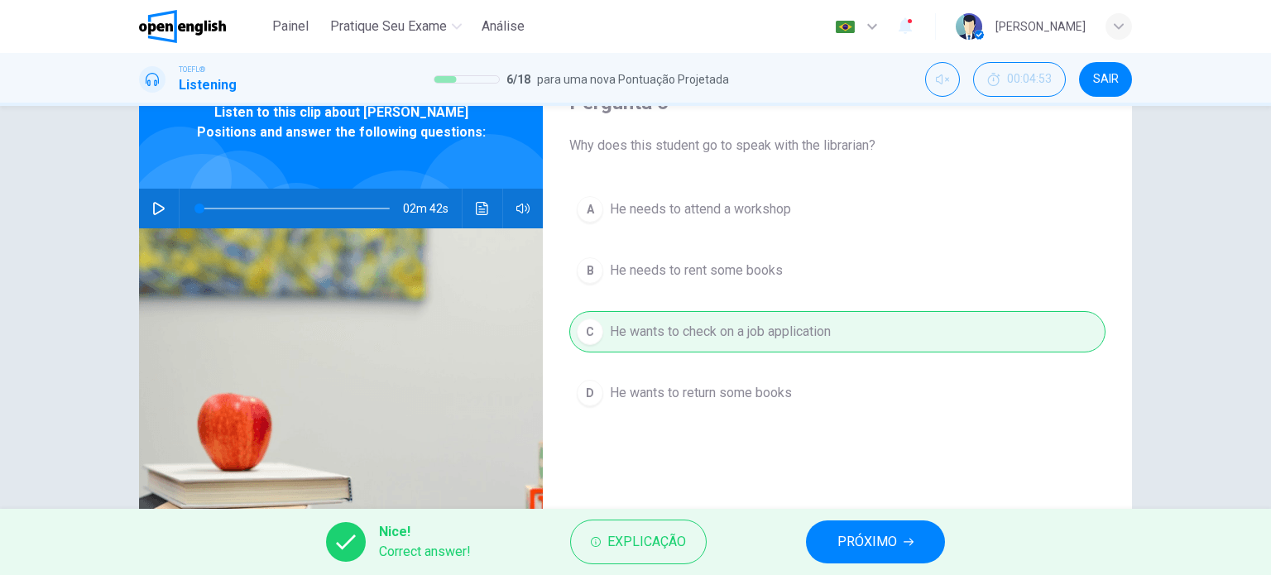
click at [867, 535] on span "PRÓXIMO" at bounding box center [868, 542] width 60 height 23
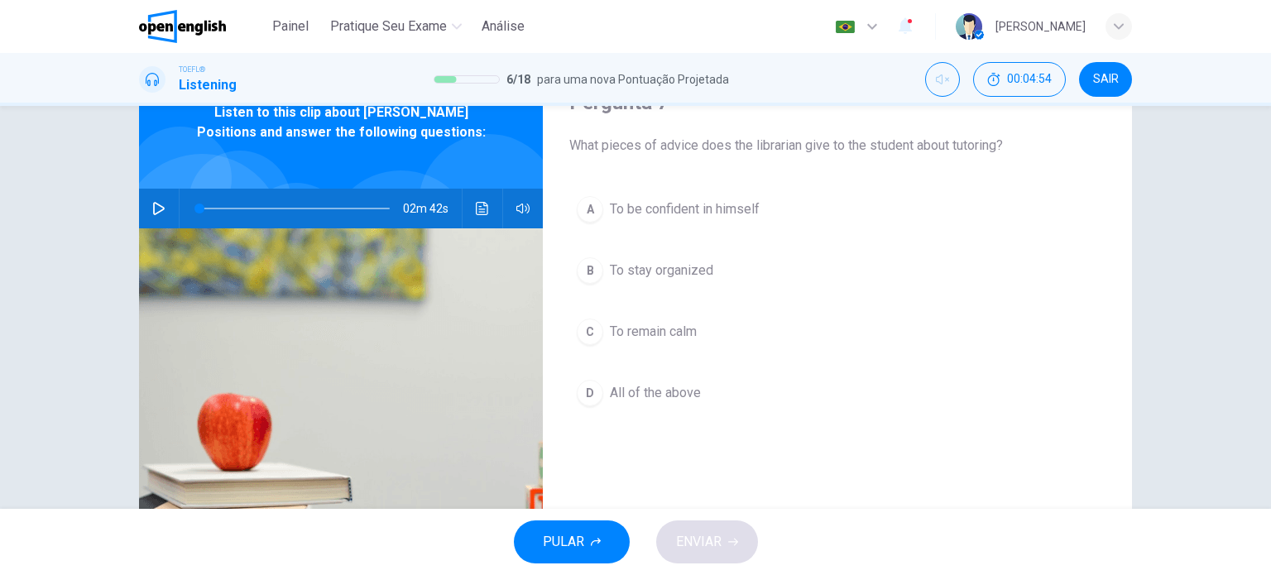
scroll to position [0, 0]
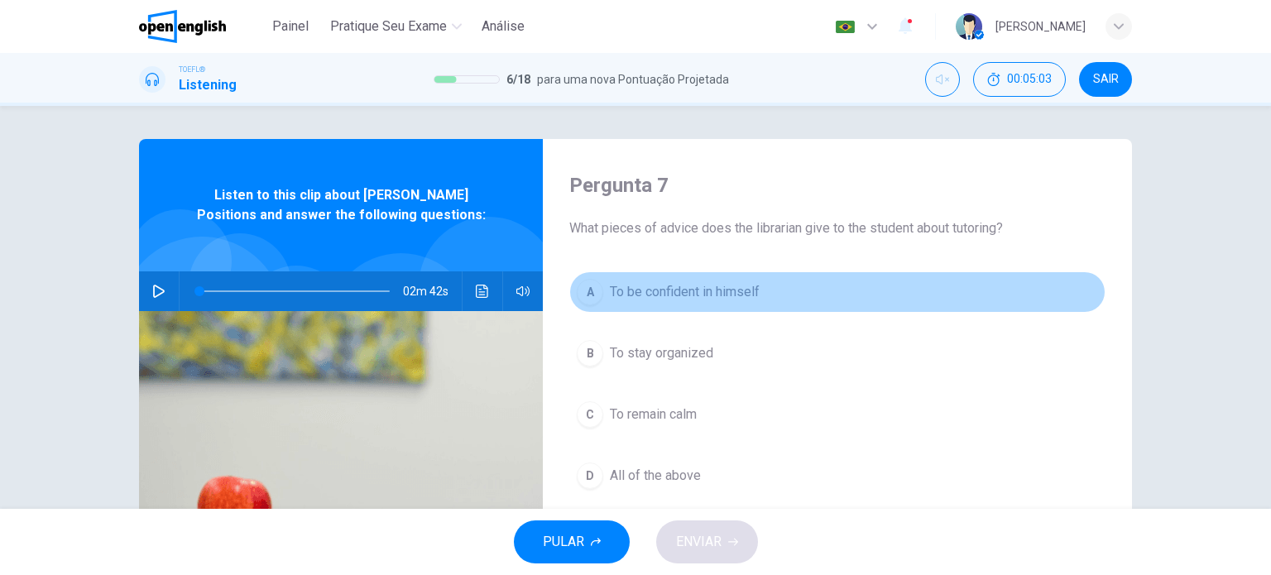
click at [590, 287] on div "A" at bounding box center [590, 292] width 26 height 26
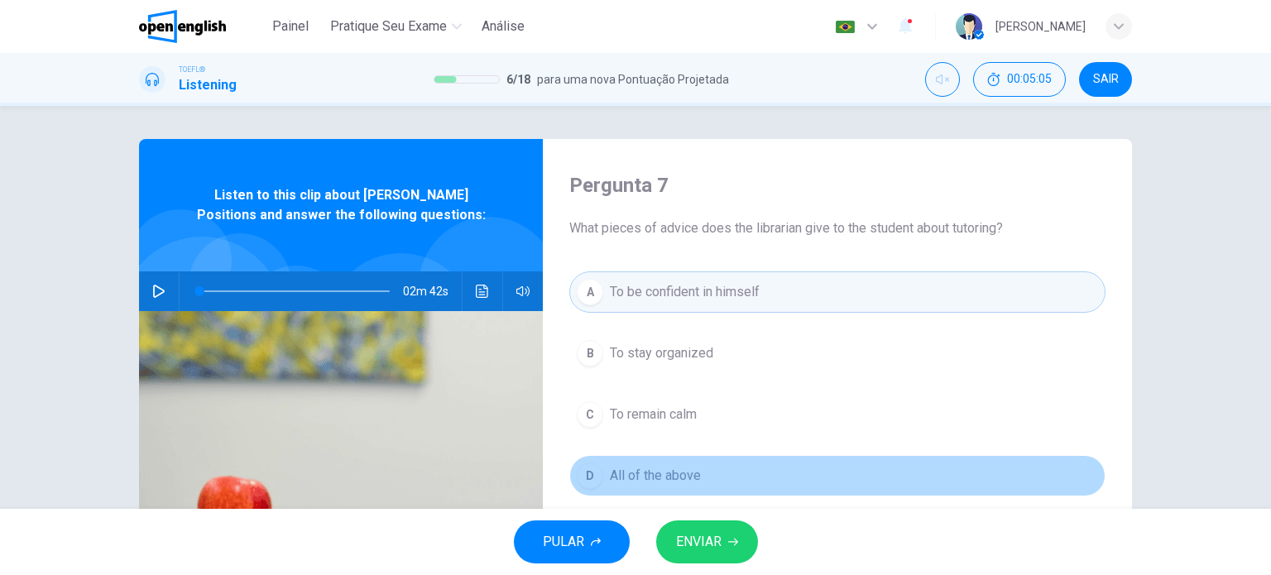
drag, startPoint x: 589, startPoint y: 473, endPoint x: 610, endPoint y: 495, distance: 29.9
click at [586, 476] on div "D" at bounding box center [590, 476] width 26 height 26
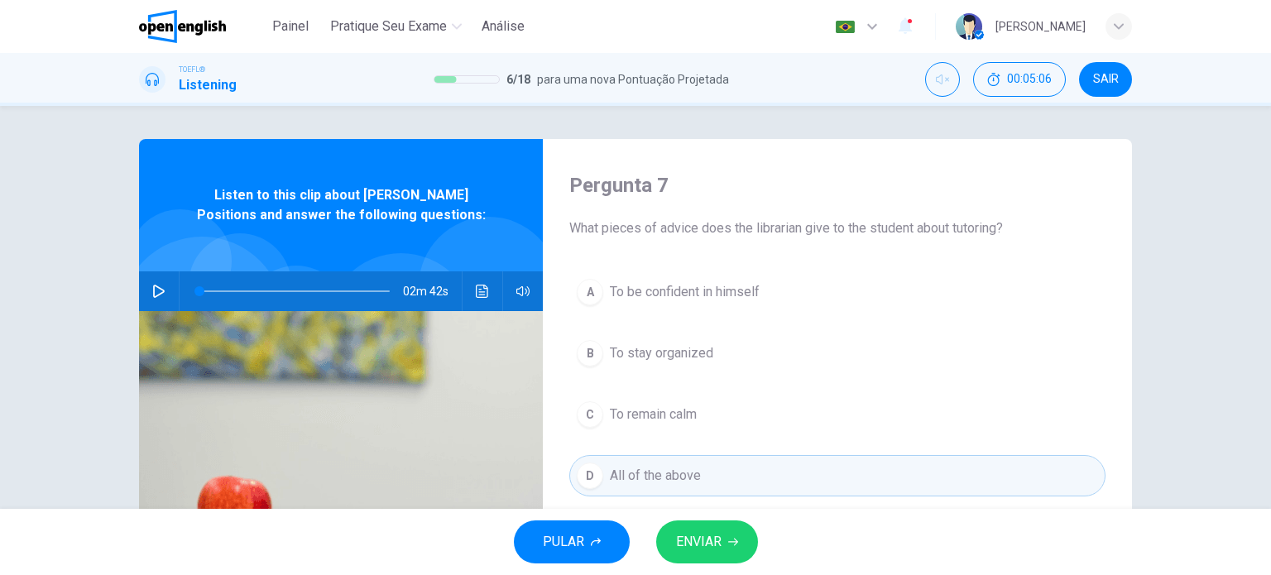
click at [736, 531] on button "ENVIAR" at bounding box center [707, 542] width 102 height 43
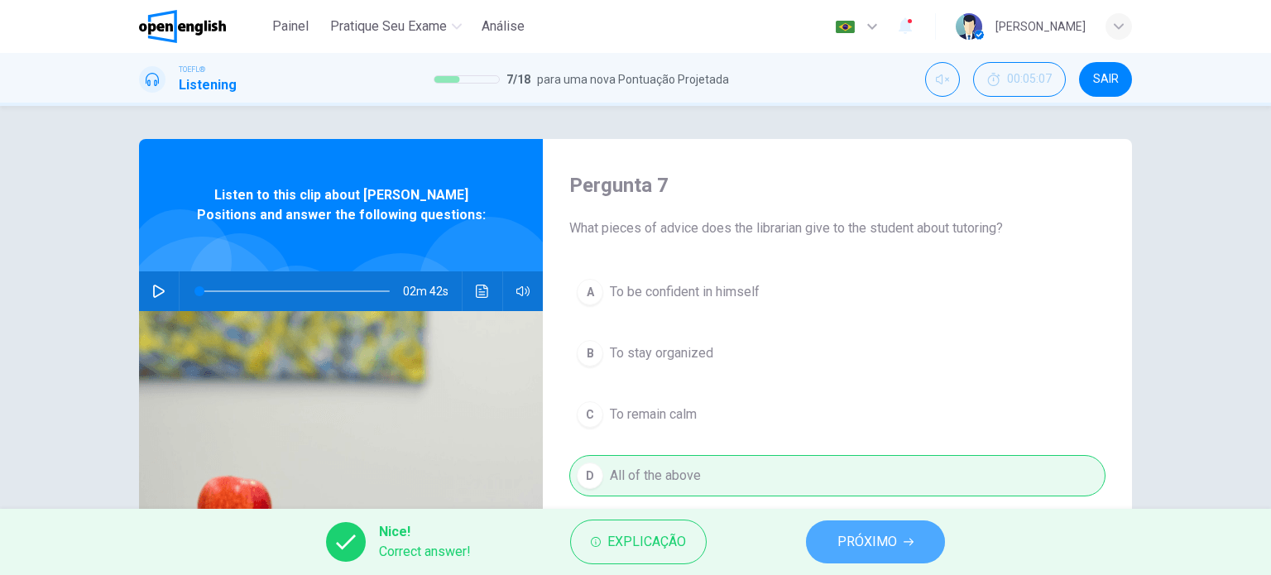
click at [872, 552] on span "PRÓXIMO" at bounding box center [868, 542] width 60 height 23
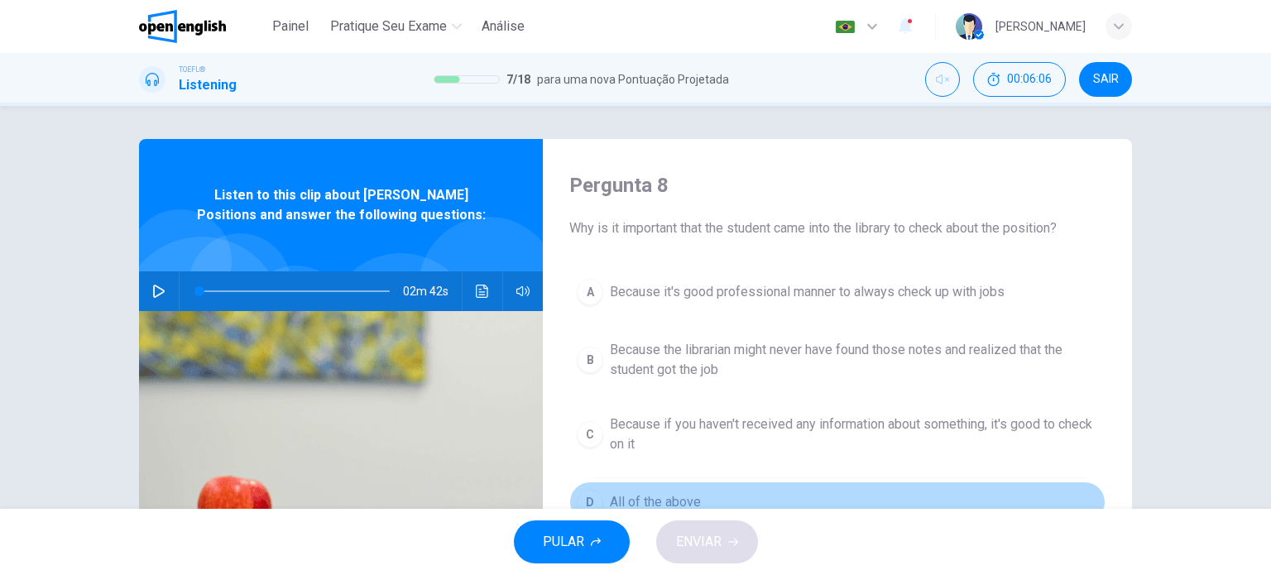
click at [590, 497] on div "D" at bounding box center [590, 502] width 26 height 26
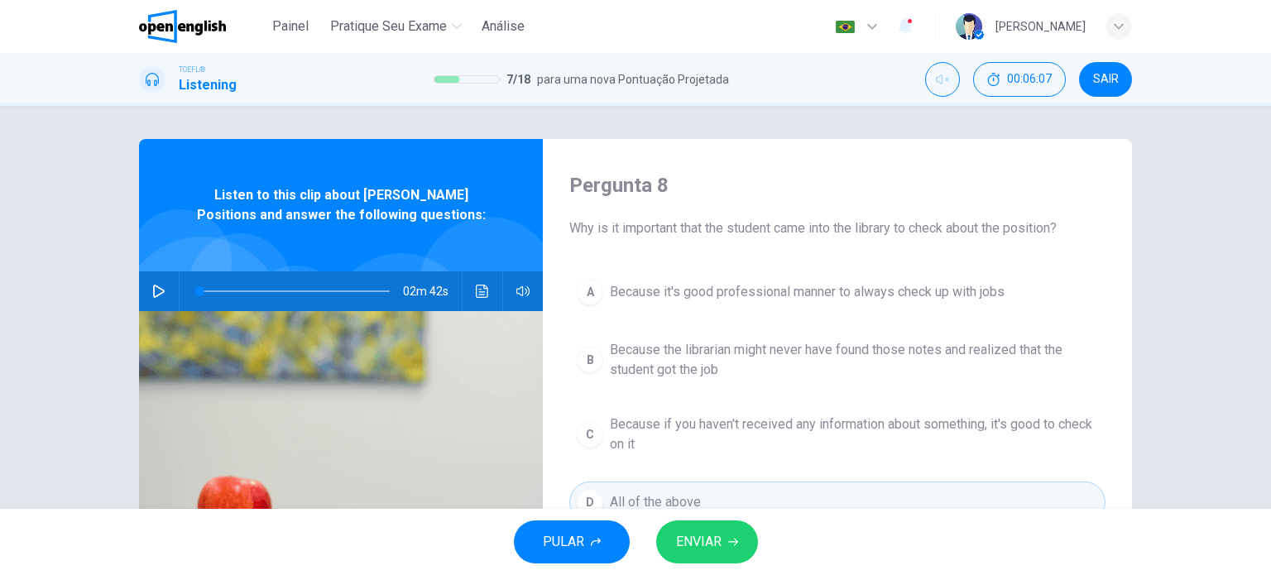
click at [721, 540] on span "ENVIAR" at bounding box center [699, 542] width 46 height 23
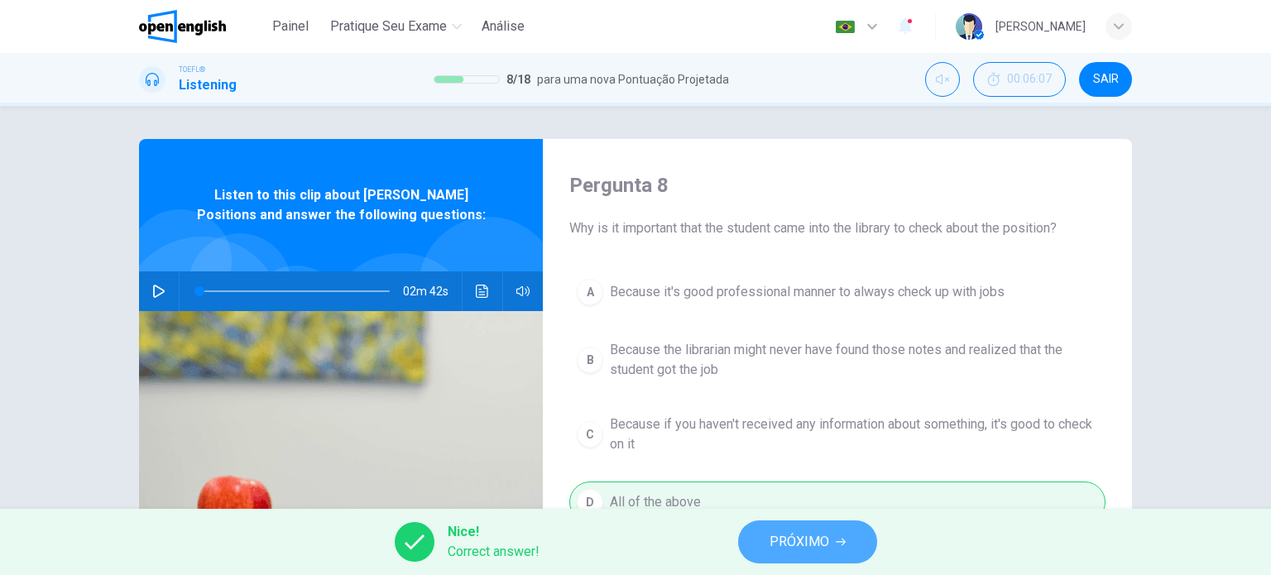
click at [801, 542] on span "PRÓXIMO" at bounding box center [800, 542] width 60 height 23
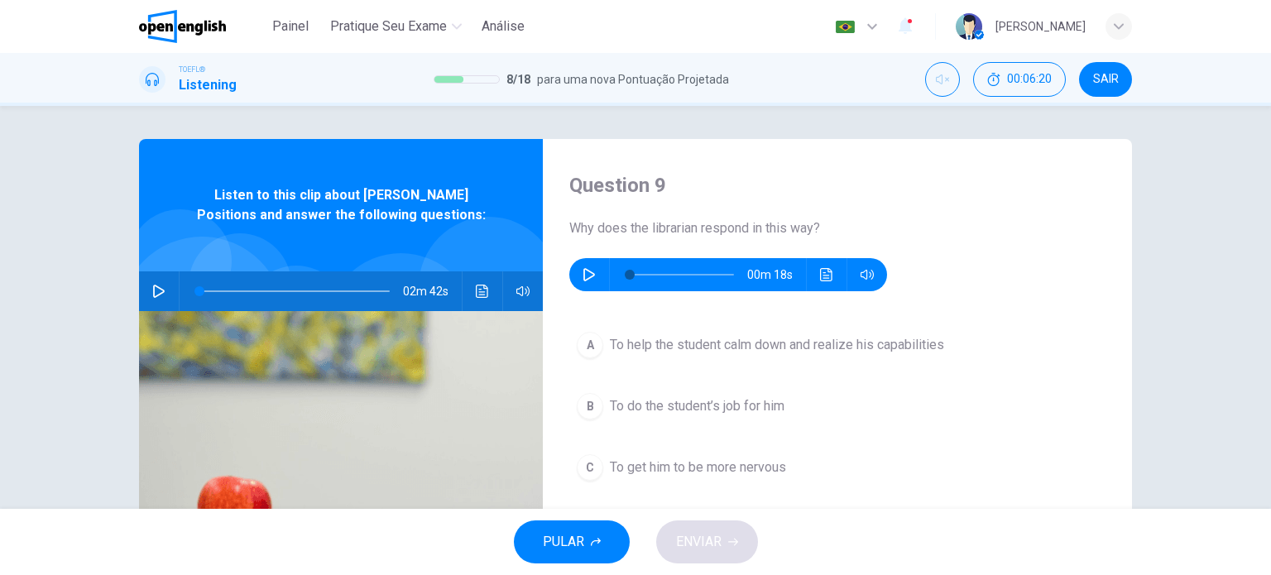
click at [583, 281] on icon "button" at bounding box center [589, 274] width 13 height 13
click at [583, 274] on icon "button" at bounding box center [589, 274] width 13 height 13
click at [931, 72] on button "Desilenciar" at bounding box center [942, 79] width 35 height 35
click at [590, 286] on button "button" at bounding box center [589, 274] width 26 height 33
drag, startPoint x: 627, startPoint y: 276, endPoint x: 504, endPoint y: 254, distance: 125.3
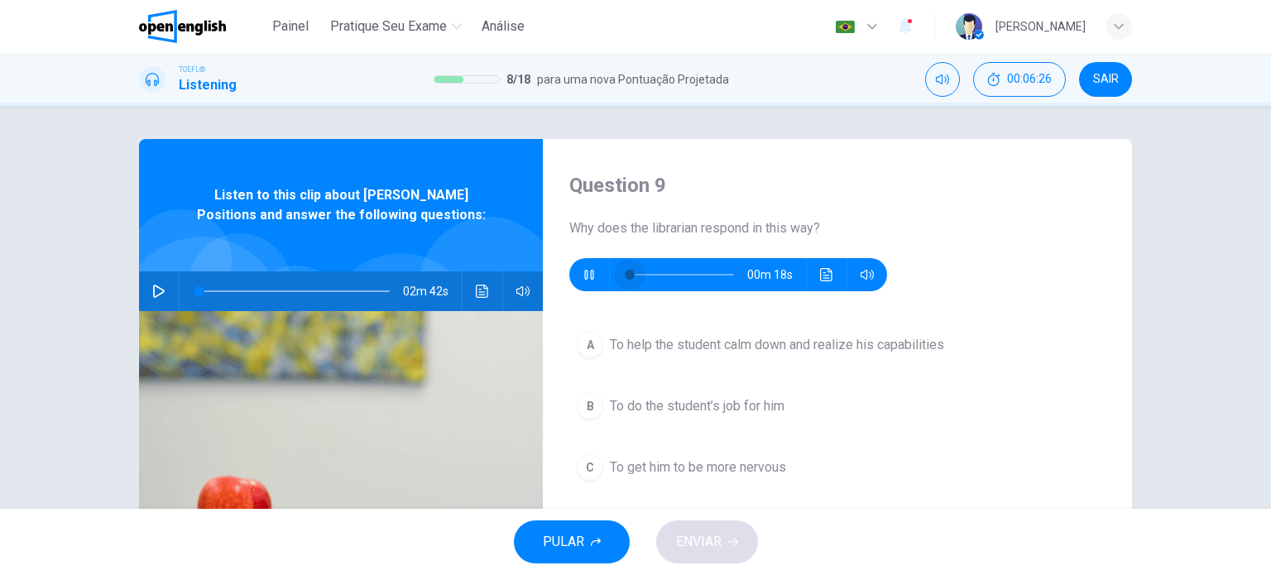
click at [504, 254] on div "Question 9 Why does the librarian respond in this way? 00m 18s A To help the st…" at bounding box center [635, 426] width 993 height 575
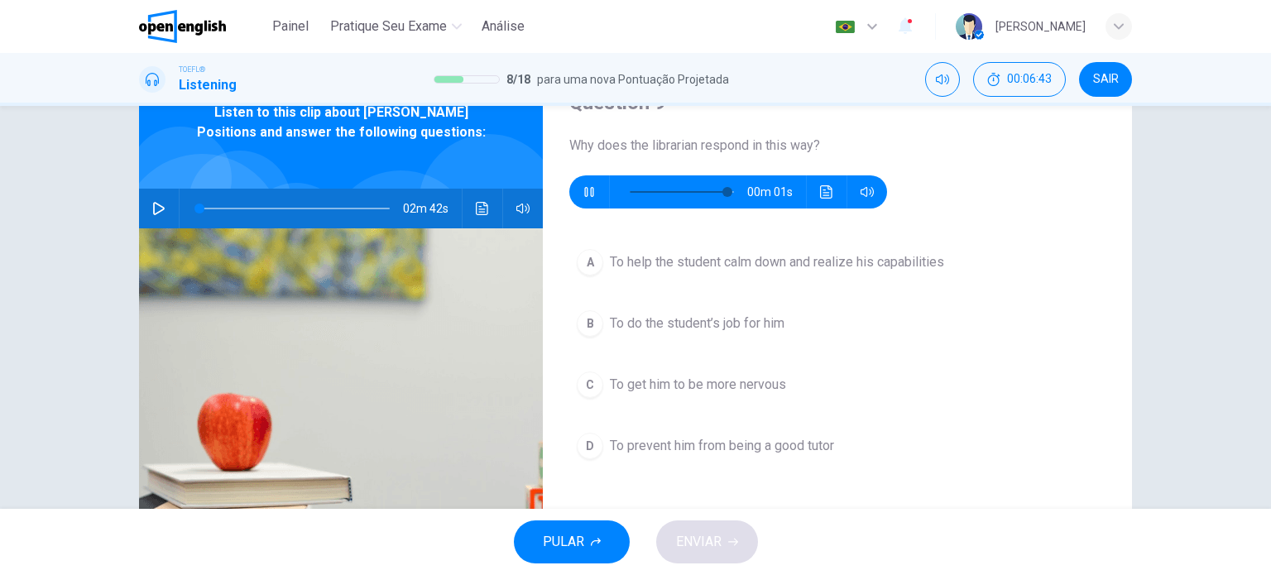
click at [801, 411] on div "A To help the student calm down and realize his capabilities B To do the studen…" at bounding box center [837, 371] width 536 height 258
click at [577, 318] on div "B" at bounding box center [590, 323] width 26 height 26
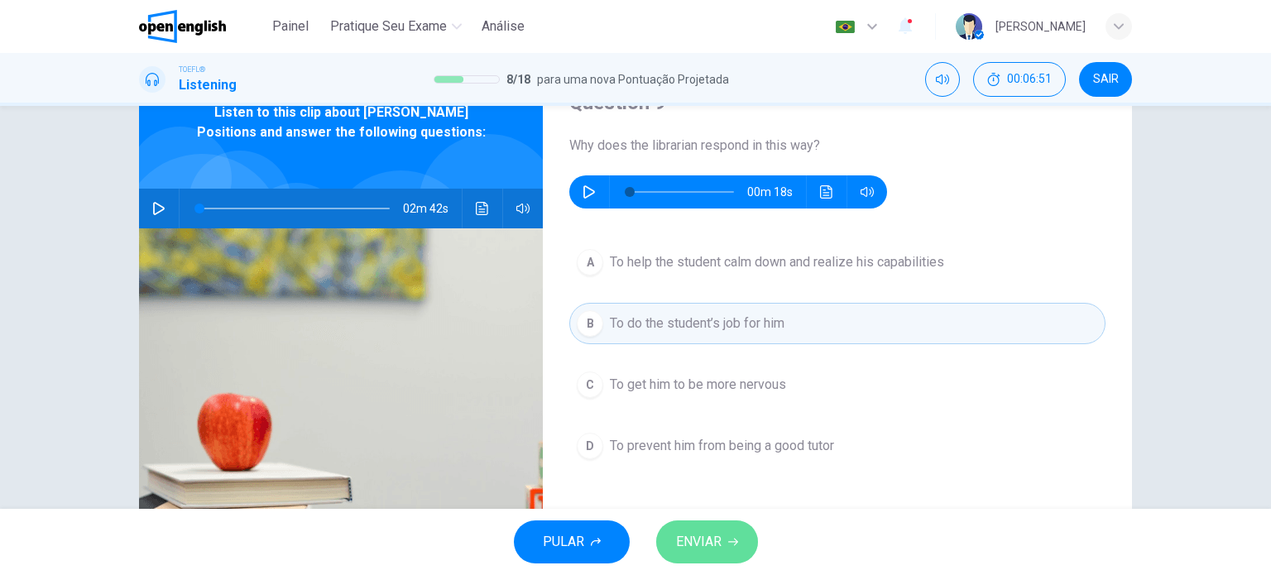
click at [711, 550] on span "ENVIAR" at bounding box center [699, 542] width 46 height 23
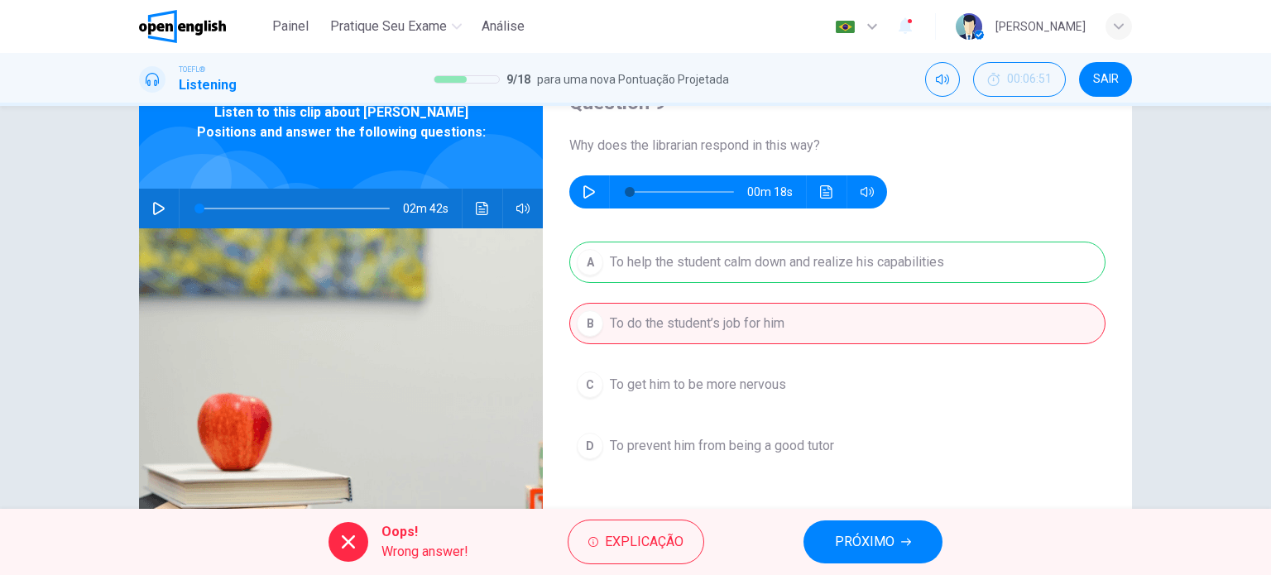
click at [912, 542] on button "PRÓXIMO" at bounding box center [873, 542] width 139 height 43
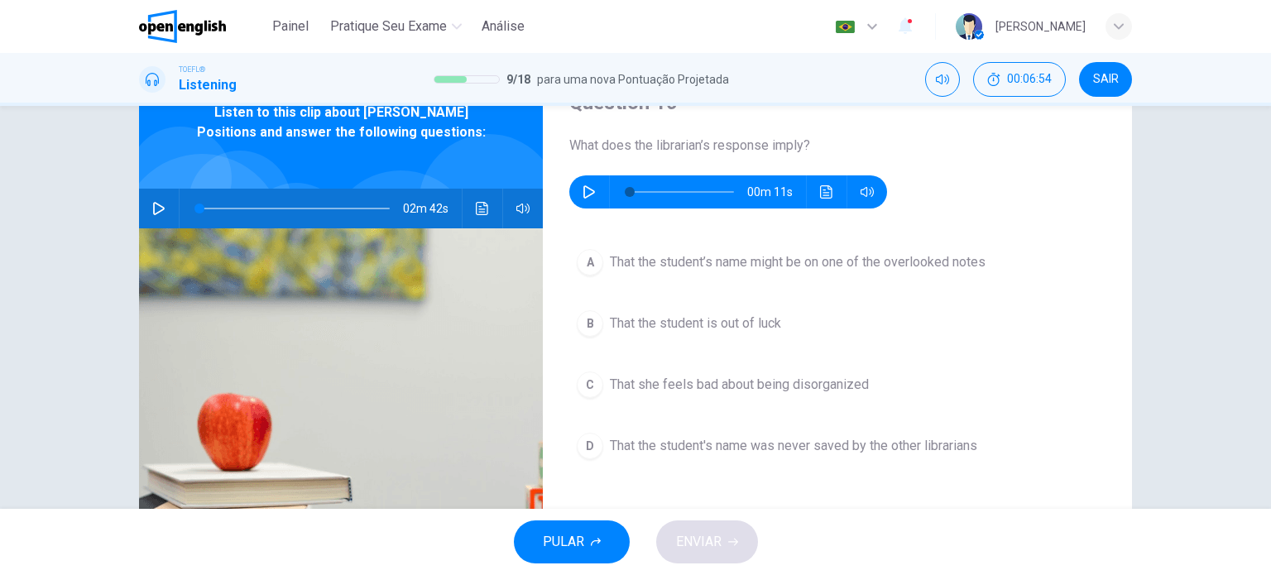
click at [583, 197] on icon "button" at bounding box center [589, 191] width 13 height 13
type input "*"
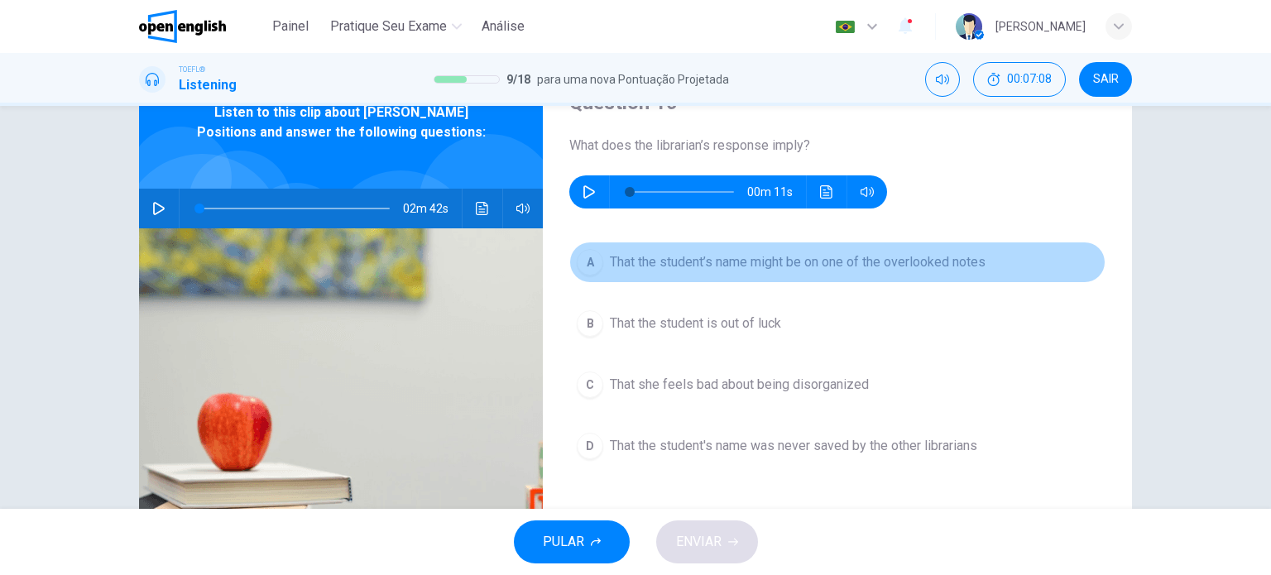
drag, startPoint x: 599, startPoint y: 257, endPoint x: 646, endPoint y: 343, distance: 98.2
click at [599, 257] on button "A That the student’s name might be on one of the overlooked notes" at bounding box center [837, 262] width 536 height 41
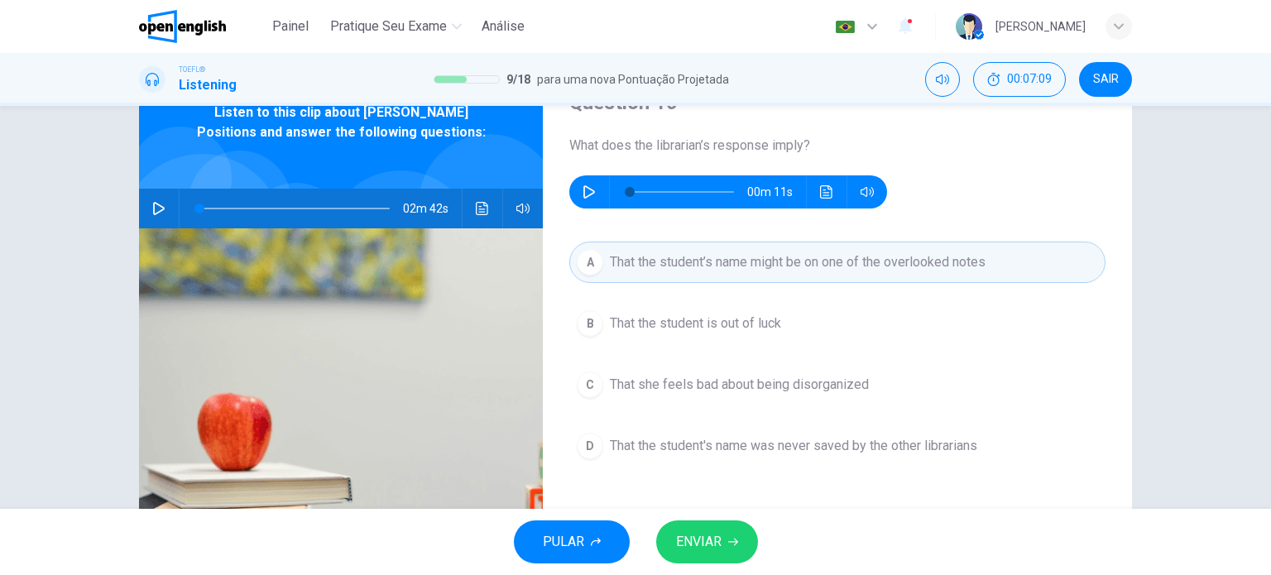
click at [707, 531] on span "ENVIAR" at bounding box center [699, 542] width 46 height 23
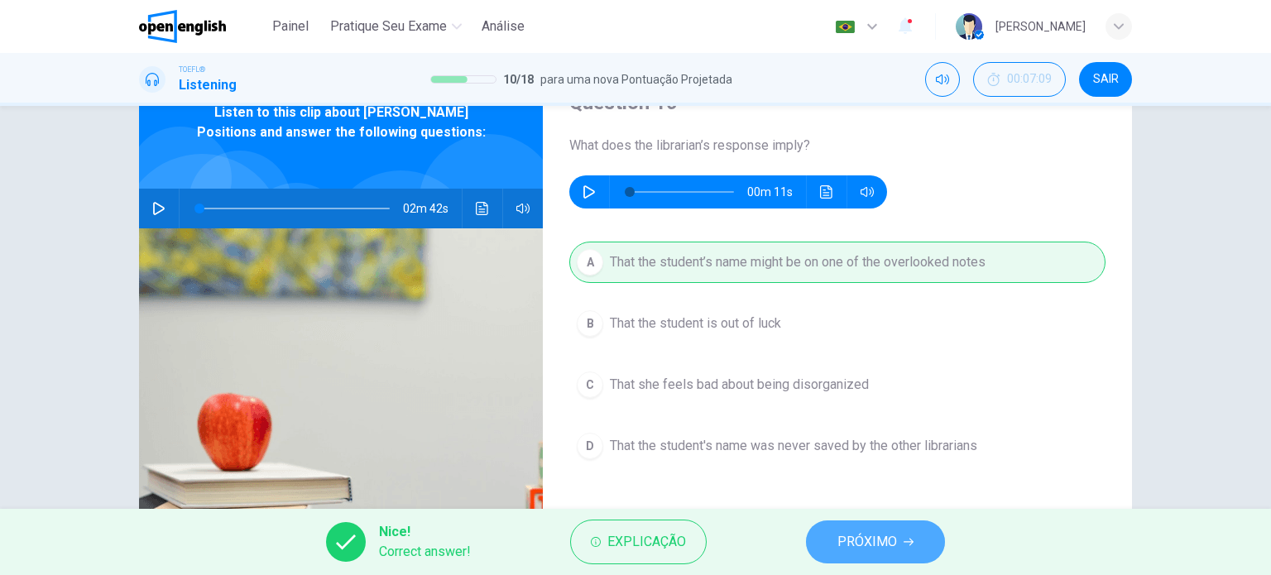
click at [913, 540] on icon "button" at bounding box center [909, 542] width 10 height 10
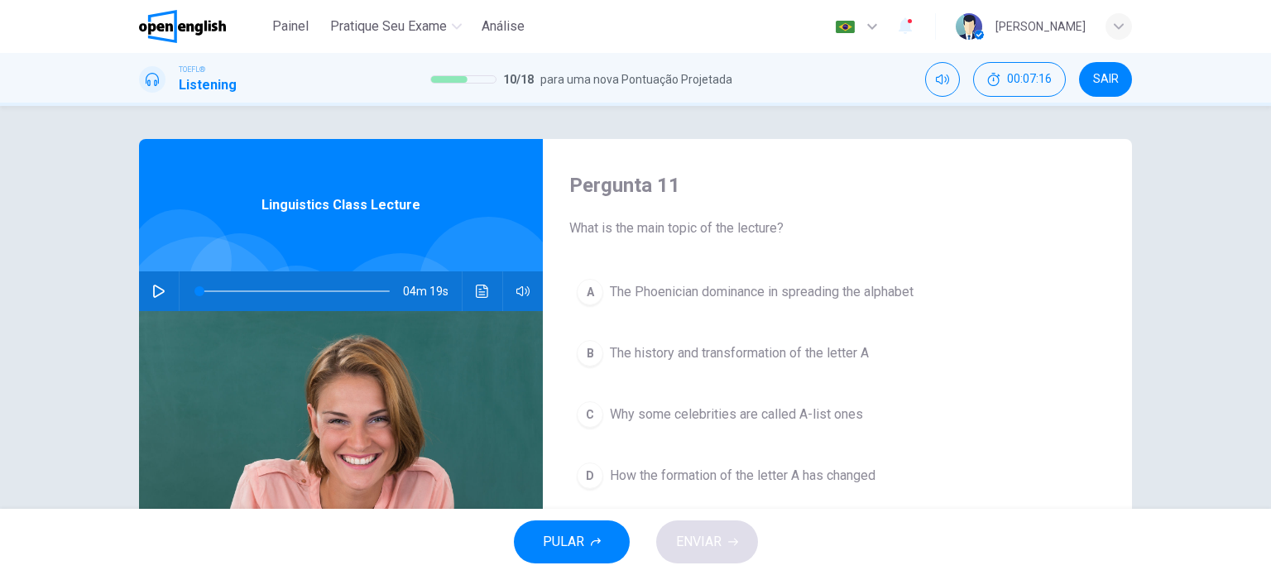
click at [469, 291] on button "Clique para ver a transcrição do áudio" at bounding box center [482, 291] width 26 height 40
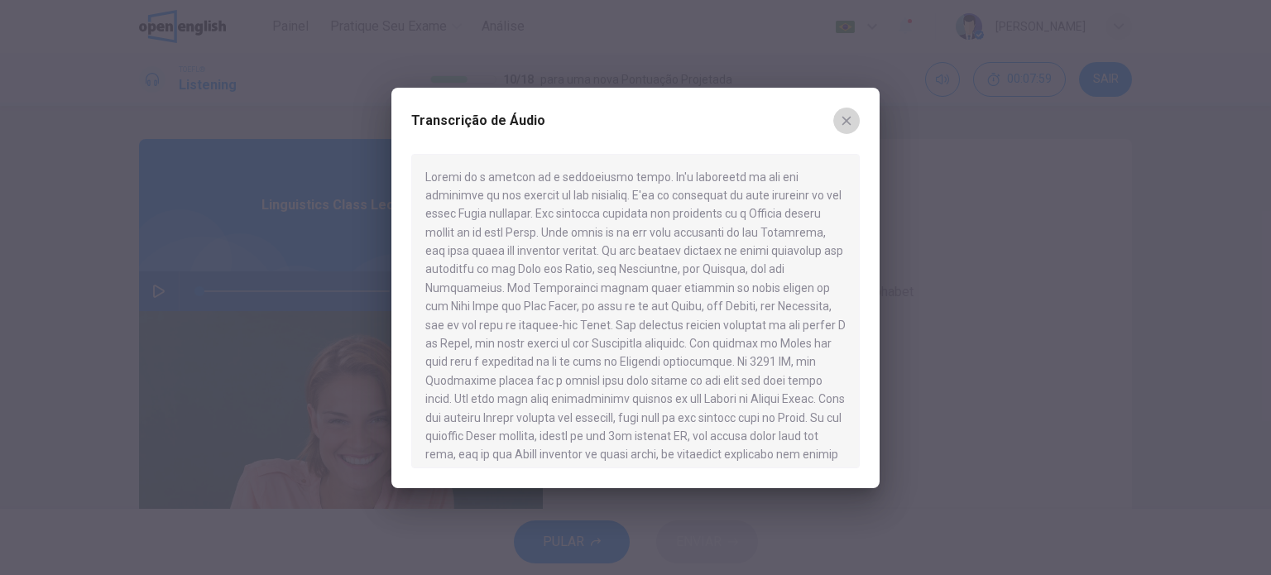
click at [847, 122] on icon "button" at bounding box center [846, 120] width 13 height 13
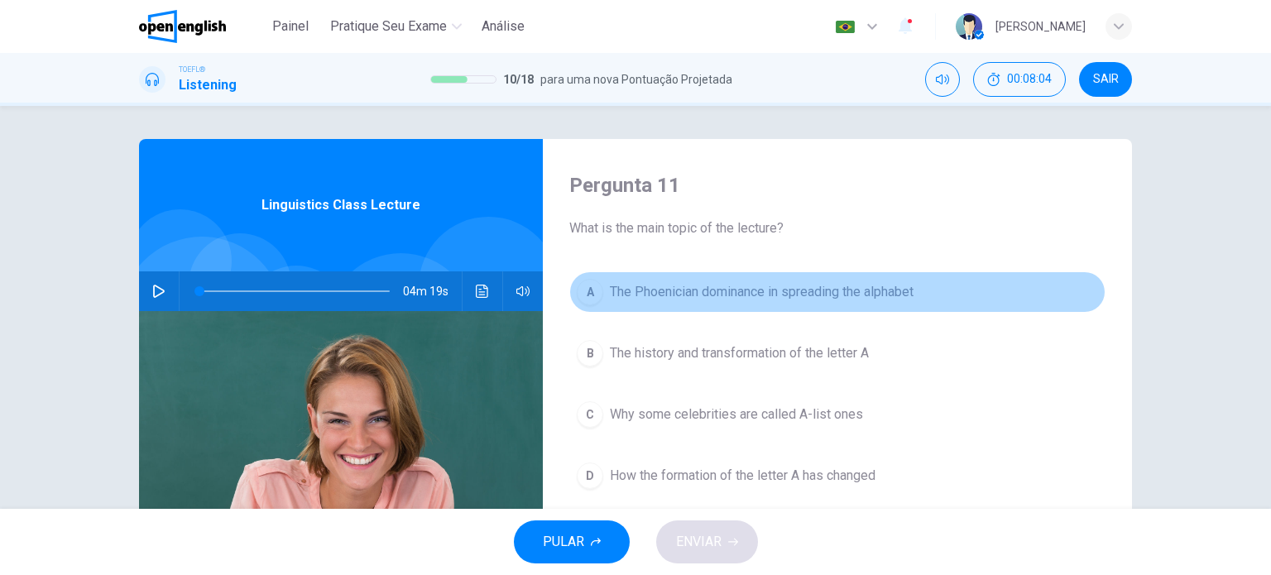
click at [569, 284] on button "A The Phoenician dominance in spreading the alphabet" at bounding box center [837, 291] width 536 height 41
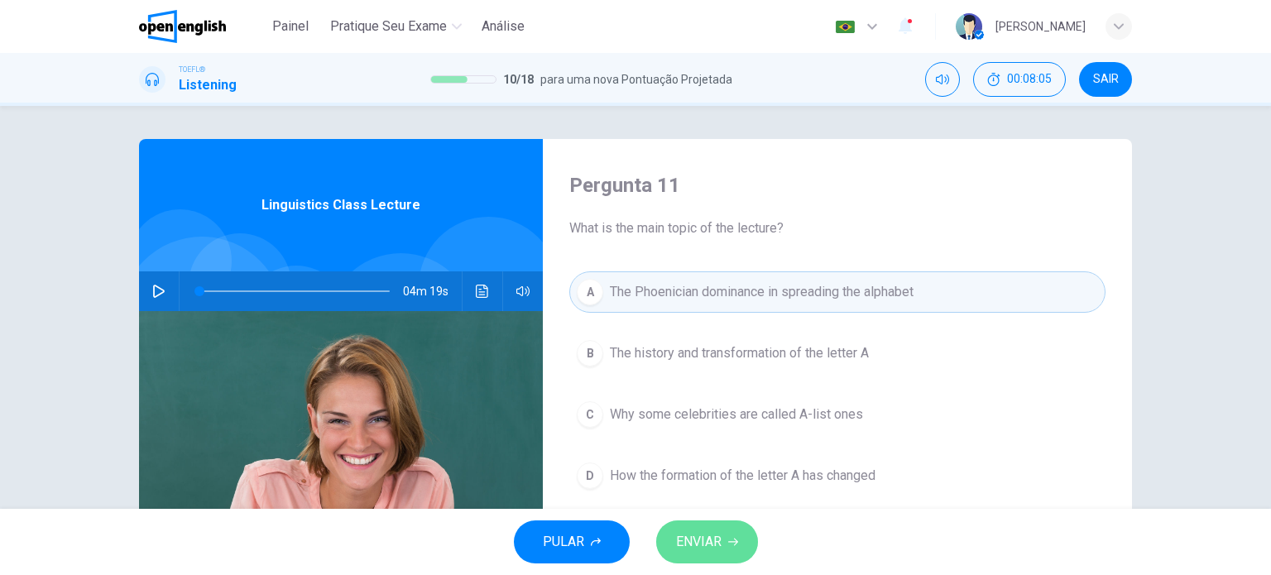
drag, startPoint x: 752, startPoint y: 549, endPoint x: 743, endPoint y: 548, distance: 9.1
click at [747, 549] on button "ENVIAR" at bounding box center [707, 542] width 102 height 43
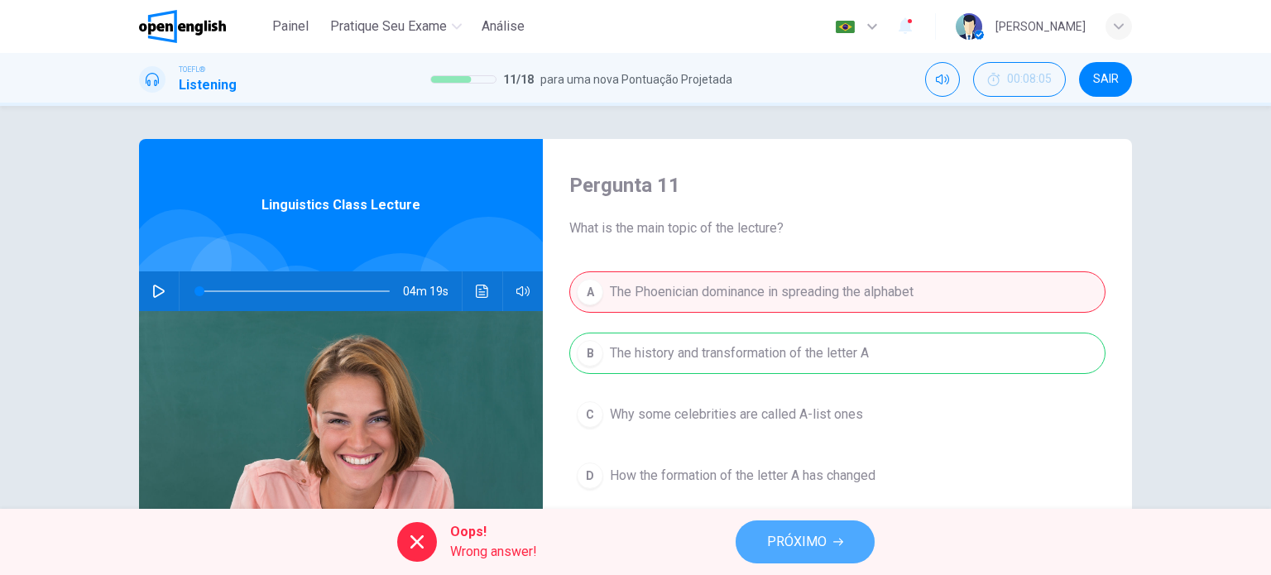
click at [785, 545] on span "PRÓXIMO" at bounding box center [797, 542] width 60 height 23
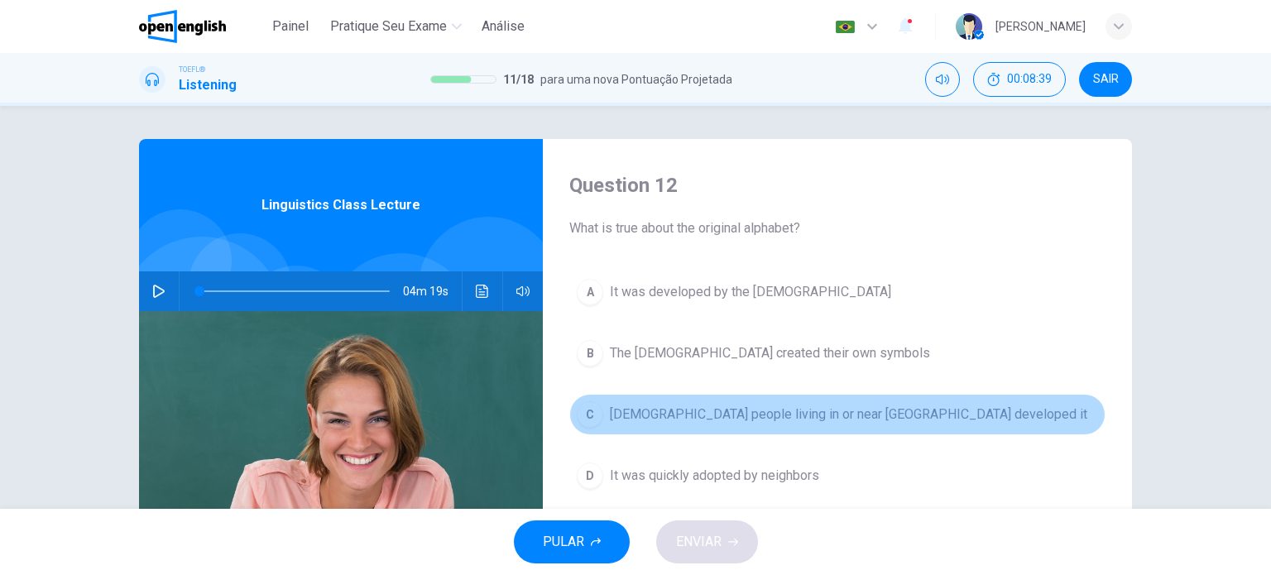
click at [578, 419] on div "C" at bounding box center [590, 414] width 26 height 26
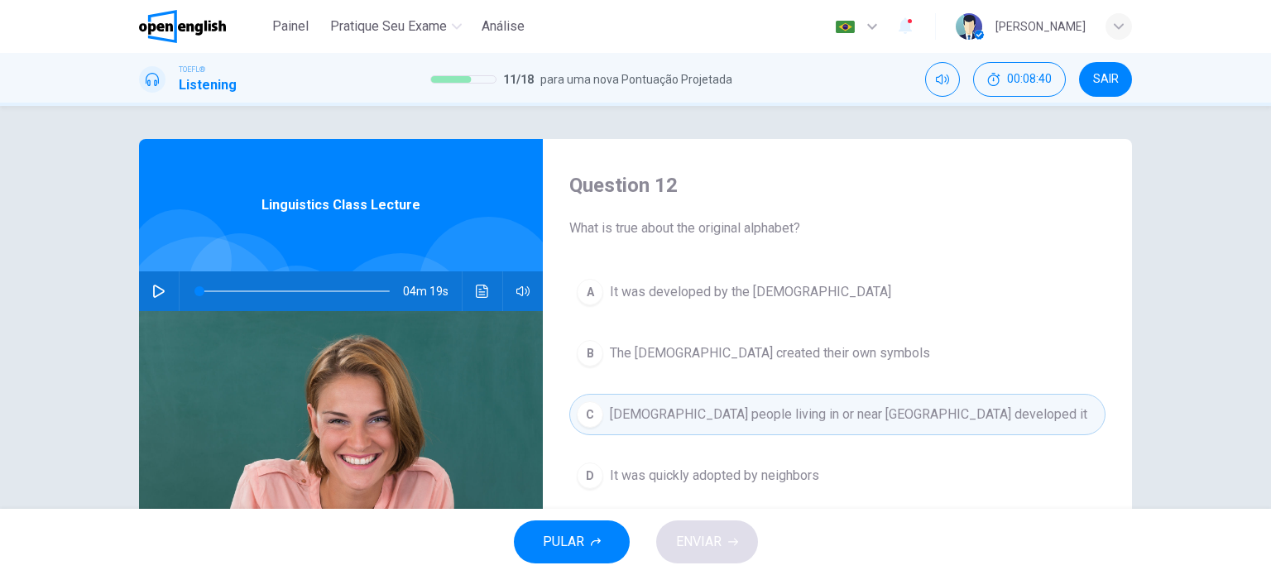
click at [692, 544] on div "PULAR ENVIAR" at bounding box center [635, 542] width 1271 height 66
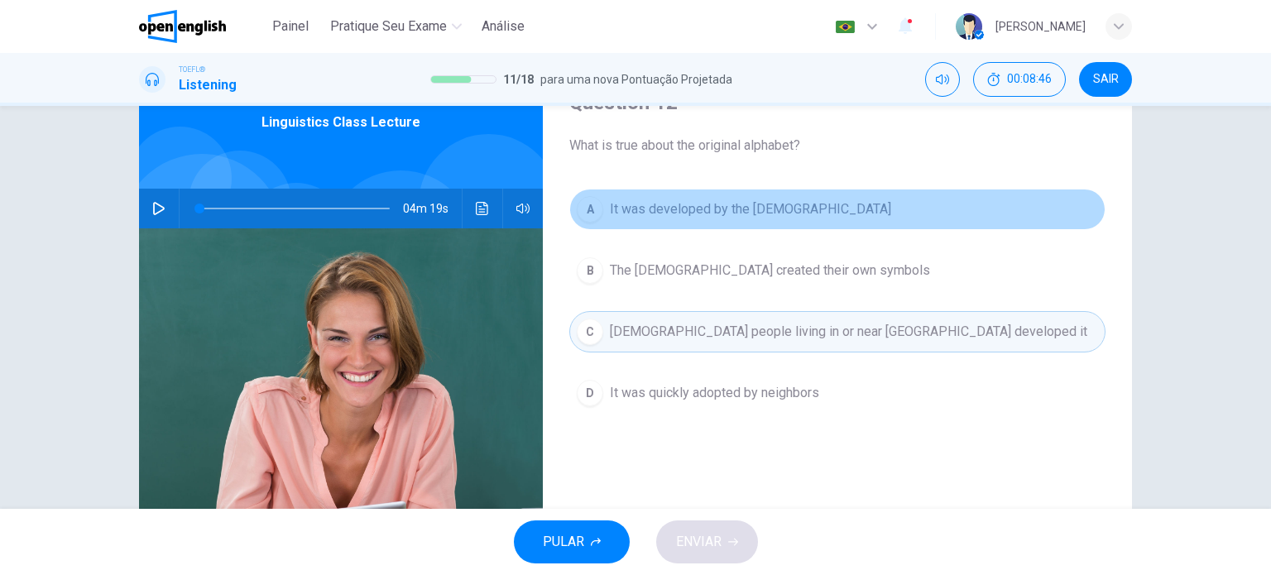
click at [799, 211] on span "It was developed by the [DEMOGRAPHIC_DATA]" at bounding box center [750, 209] width 281 height 20
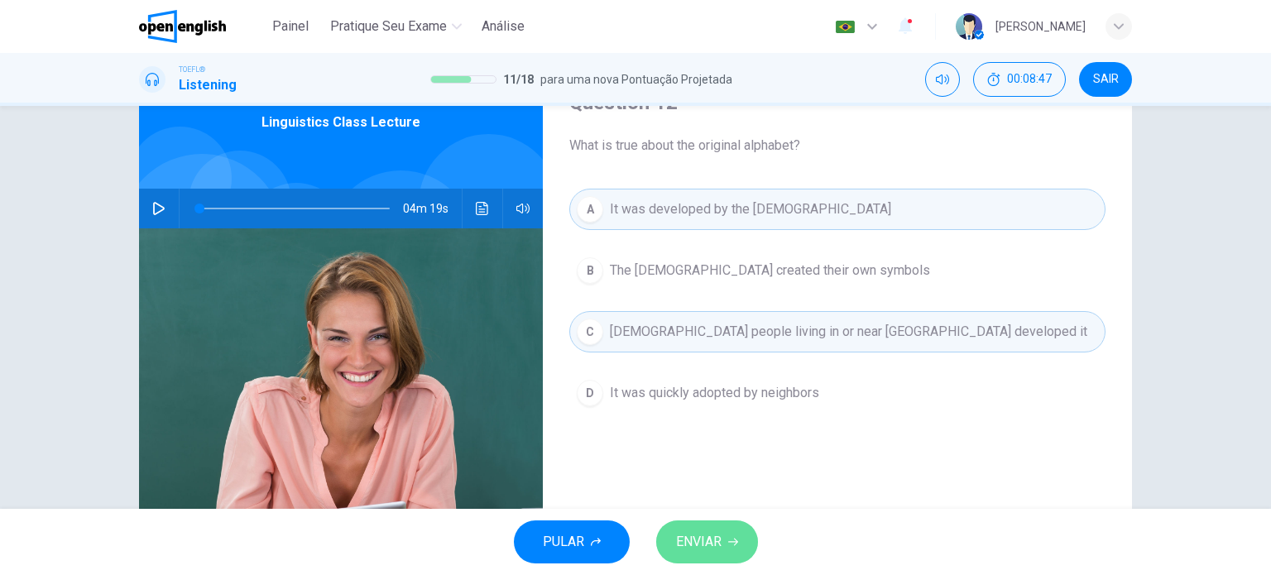
click at [694, 548] on span "ENVIAR" at bounding box center [699, 542] width 46 height 23
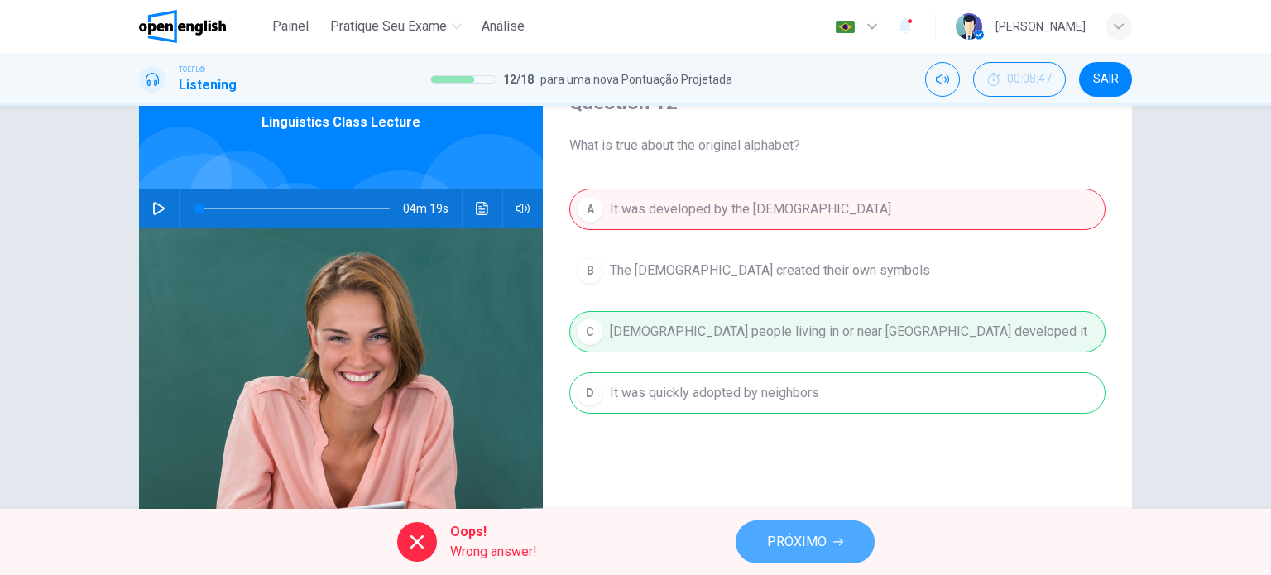
click at [766, 529] on button "PRÓXIMO" at bounding box center [805, 542] width 139 height 43
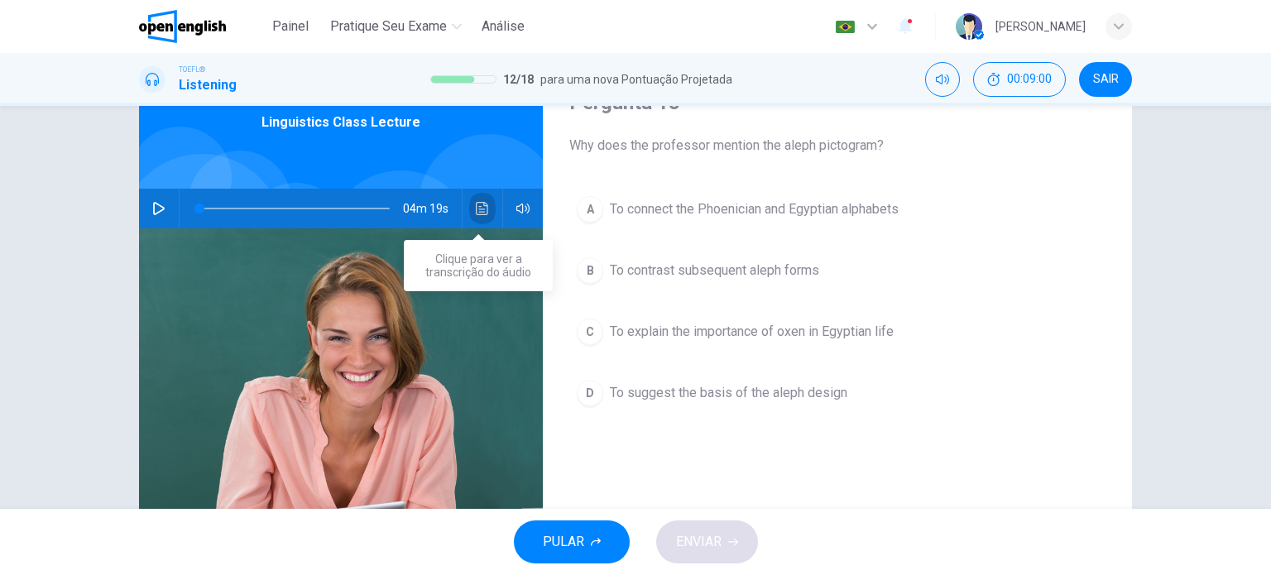
click at [481, 207] on icon "Clique para ver a transcrição do áudio" at bounding box center [482, 208] width 13 height 13
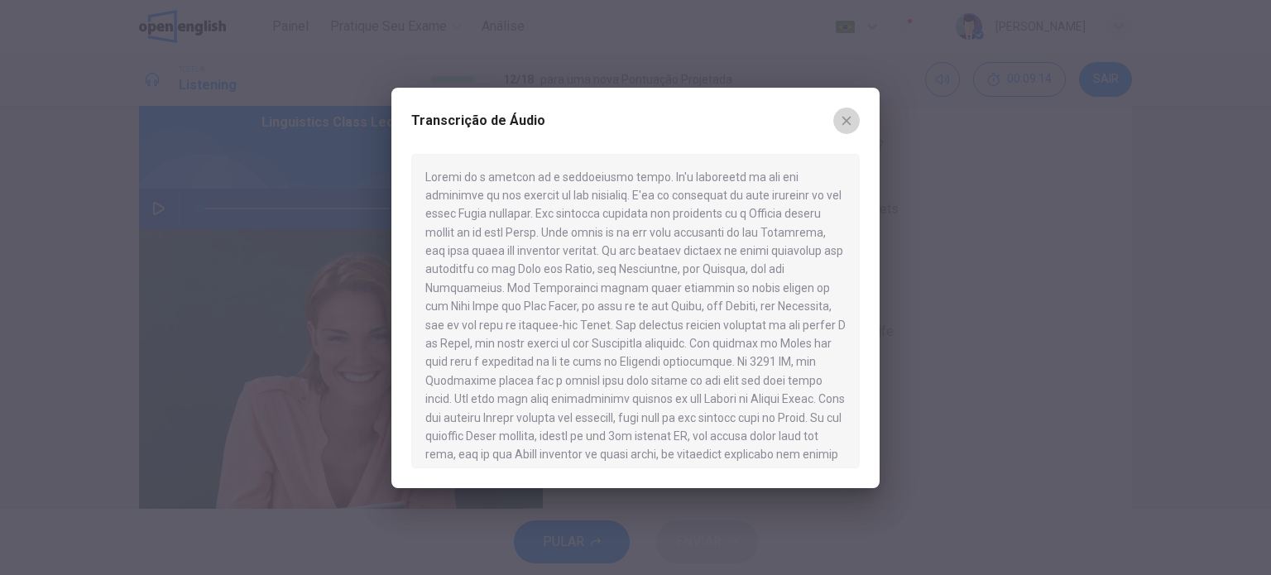
click at [844, 131] on button "button" at bounding box center [846, 121] width 26 height 26
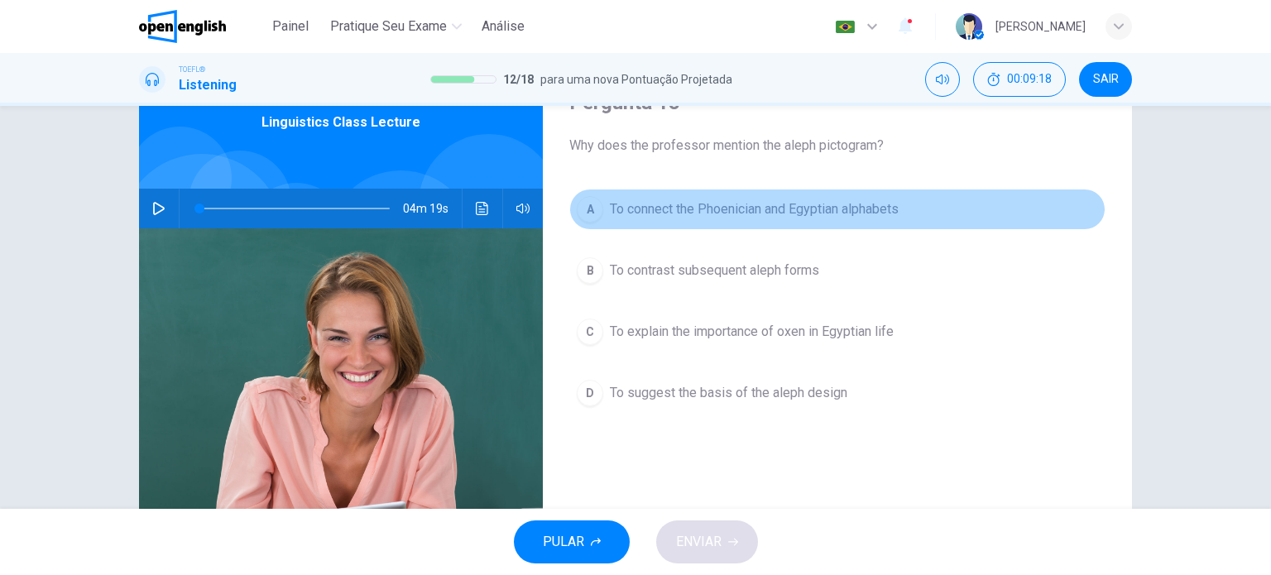
click at [610, 204] on span "To connect the Phoenician and Egyptian alphabets" at bounding box center [754, 209] width 289 height 20
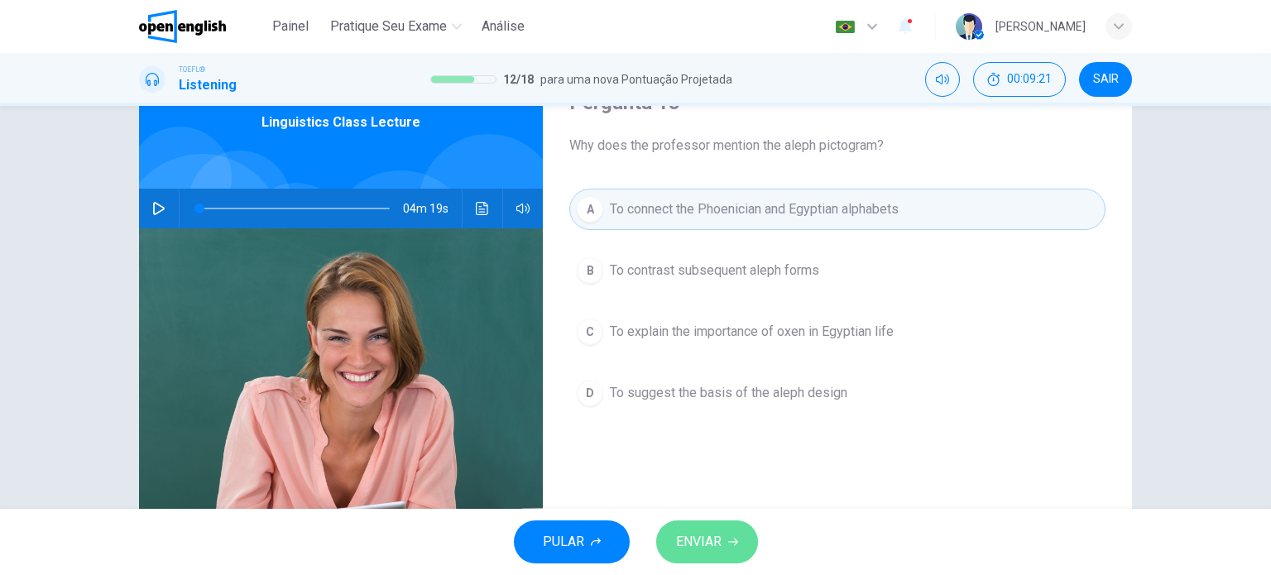
click at [694, 548] on span "ENVIAR" at bounding box center [699, 542] width 46 height 23
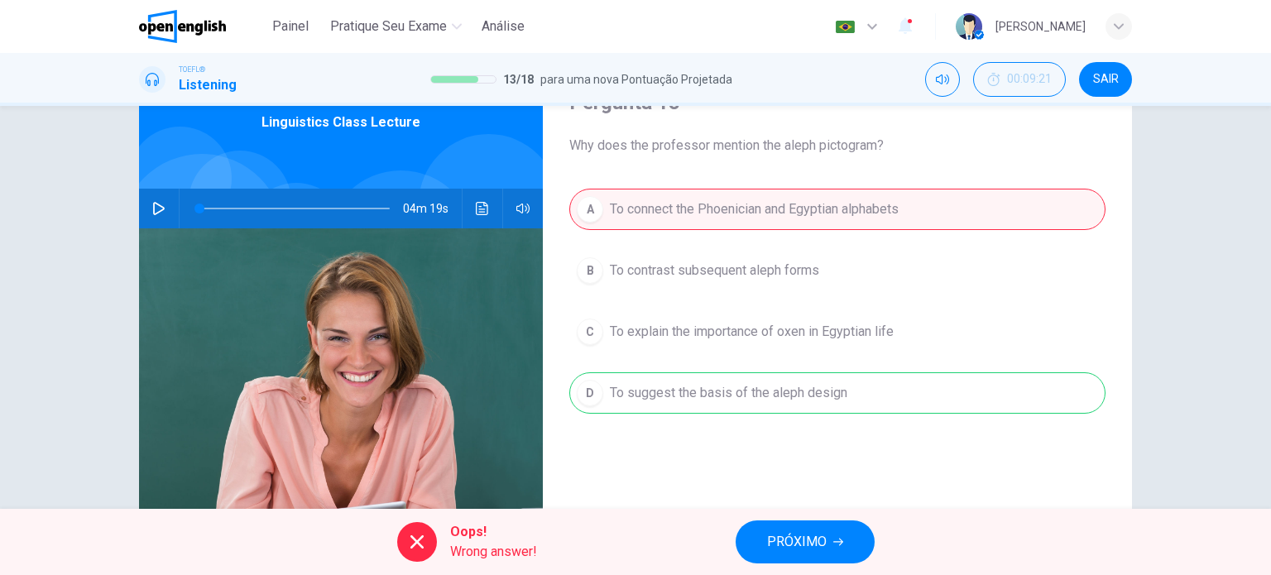
click at [768, 542] on span "PRÓXIMO" at bounding box center [797, 542] width 60 height 23
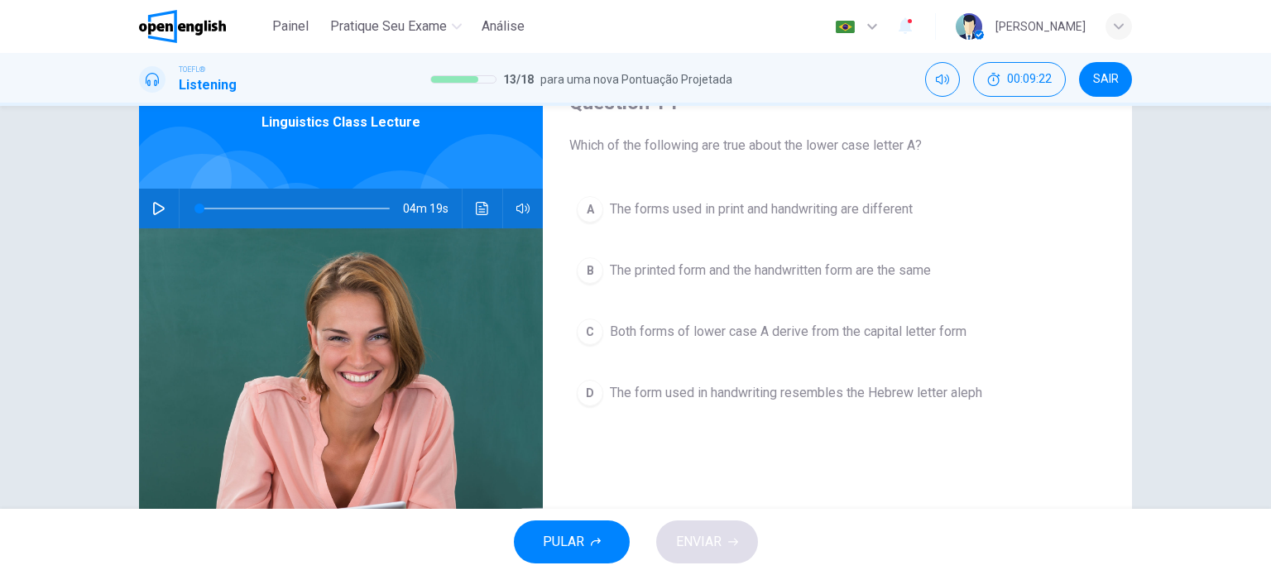
click at [924, 83] on div "TOEFL® Listening 13 / 18 para uma nova Pontuação Projetada 00:09:22 SAIR" at bounding box center [636, 79] width 1046 height 35
click at [928, 69] on button "Silenciar" at bounding box center [942, 79] width 35 height 35
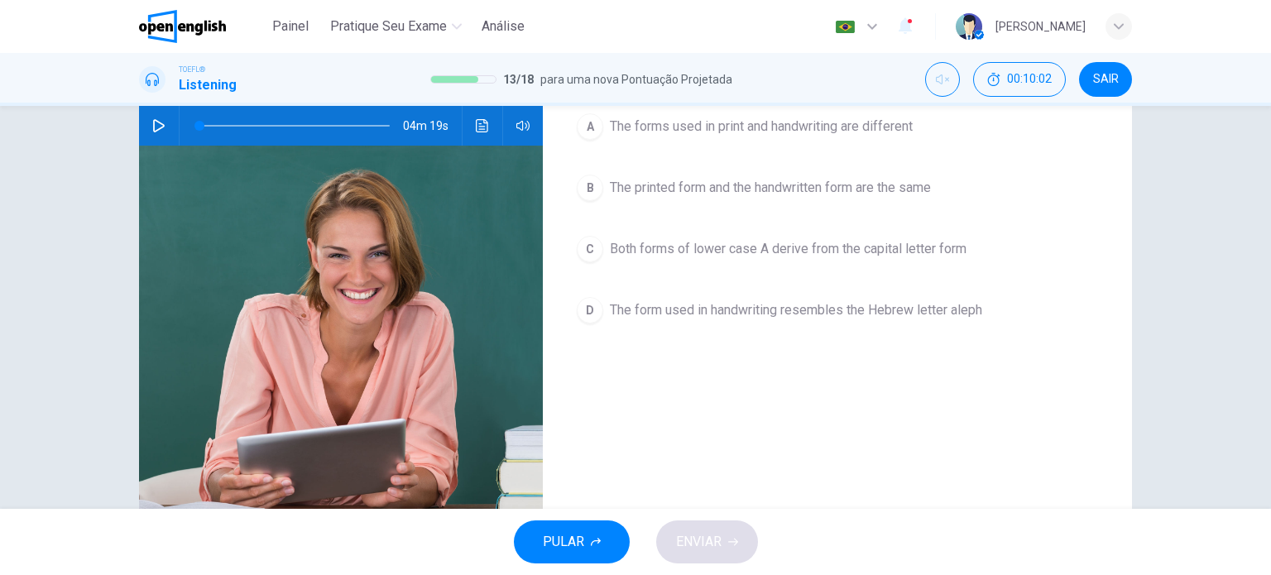
scroll to position [238, 0]
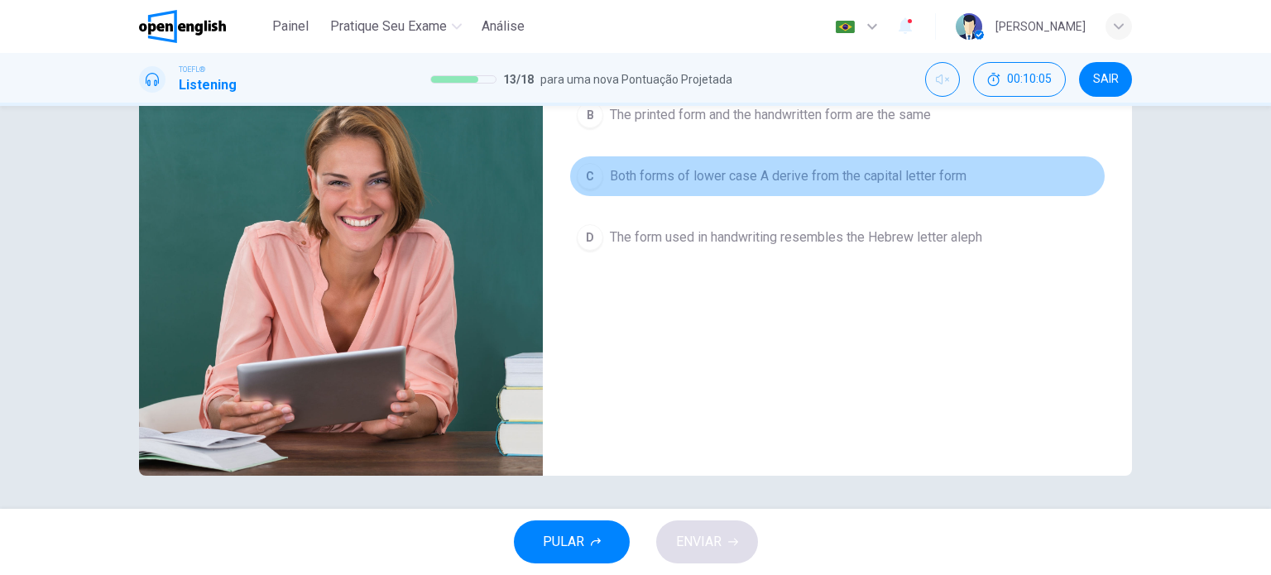
click at [592, 165] on div "C" at bounding box center [590, 176] width 26 height 26
click at [615, 181] on span "Both forms of lower case A derive from the capital letter form" at bounding box center [788, 176] width 357 height 20
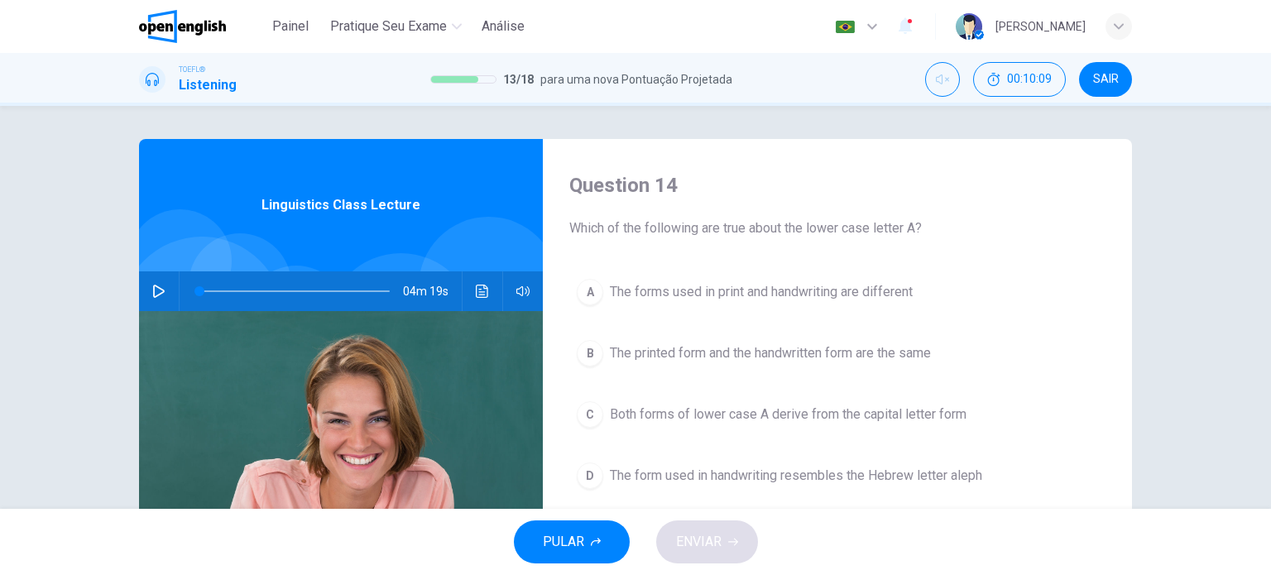
scroll to position [83, 0]
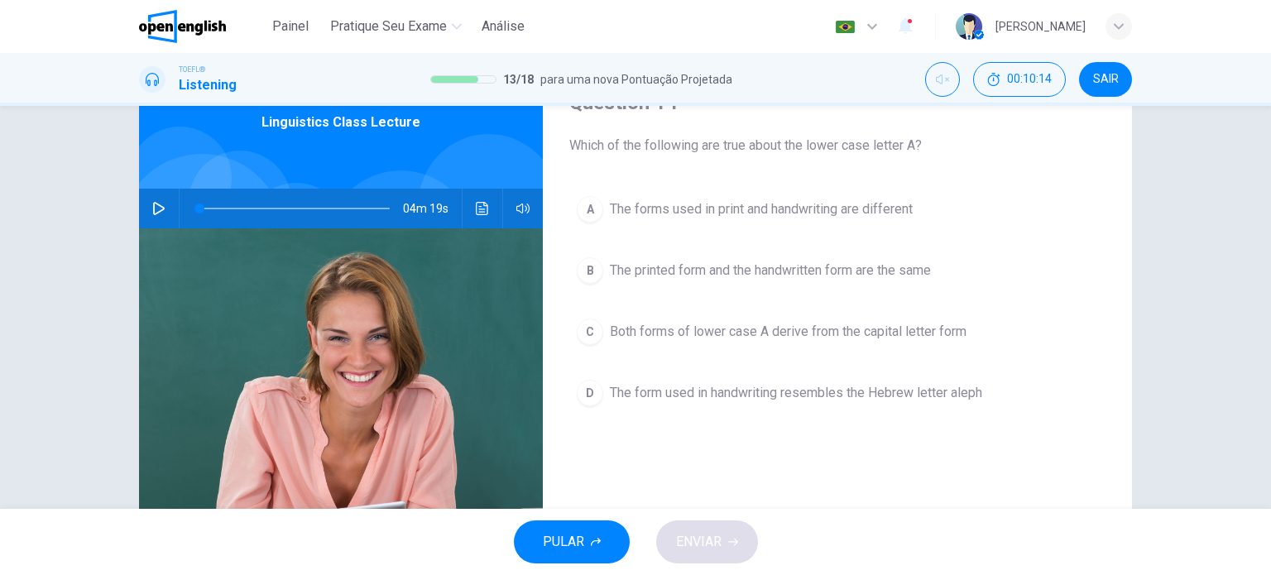
click at [574, 216] on button "A The forms used in print and handwriting are different" at bounding box center [837, 209] width 536 height 41
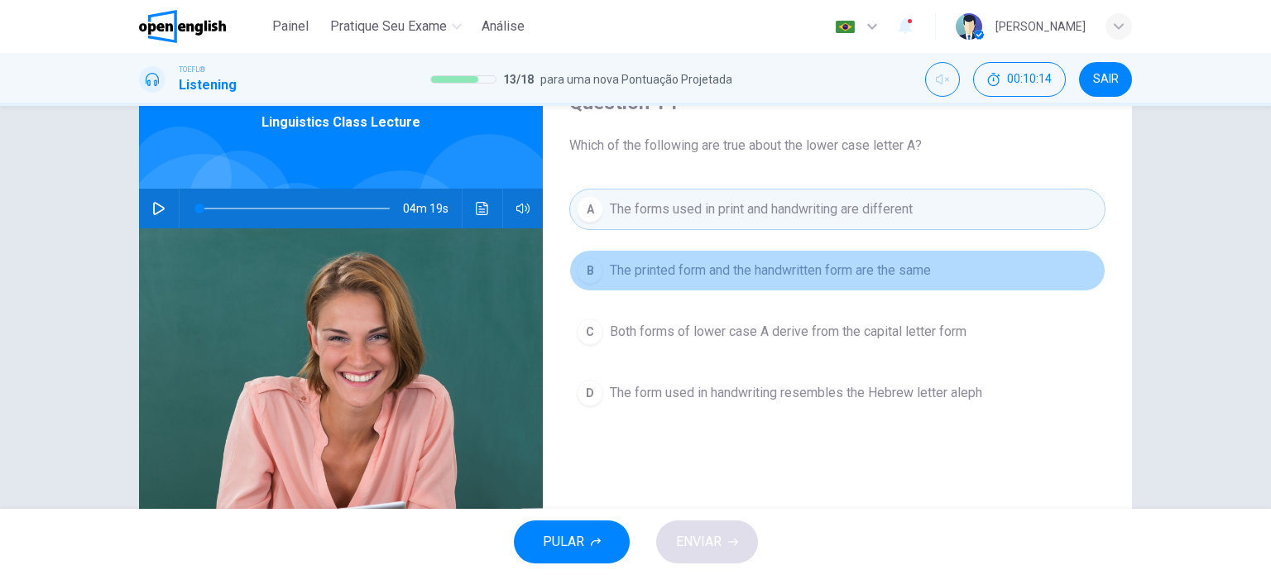
click at [579, 274] on div "B" at bounding box center [590, 270] width 26 height 26
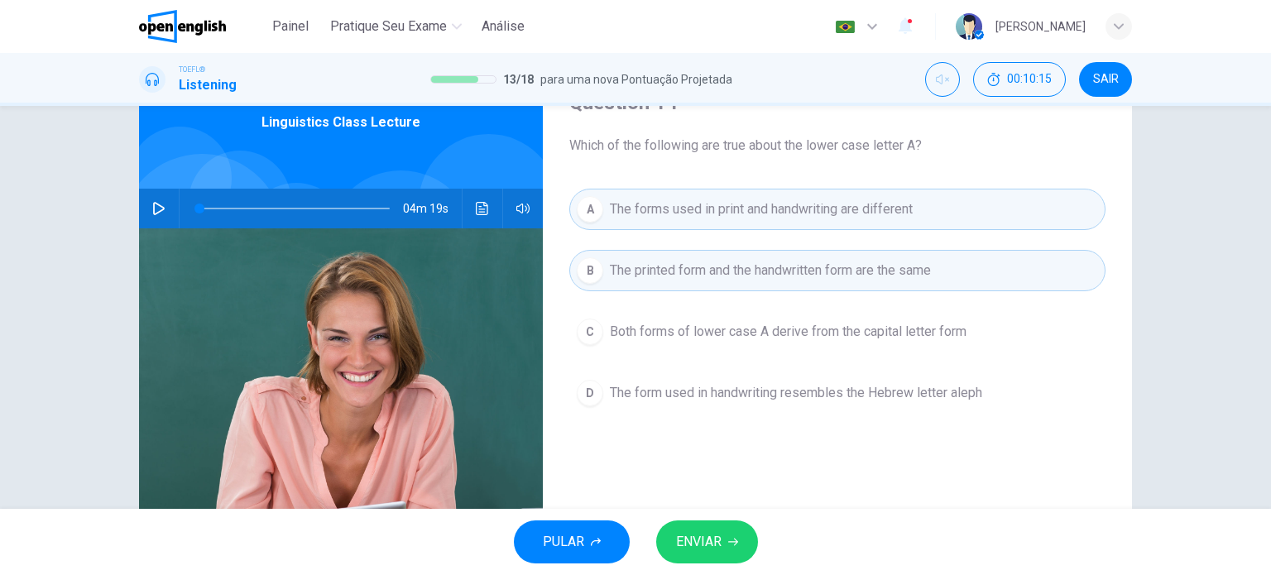
click at [573, 328] on button "C Both forms of lower case A derive from the capital letter form" at bounding box center [837, 331] width 536 height 41
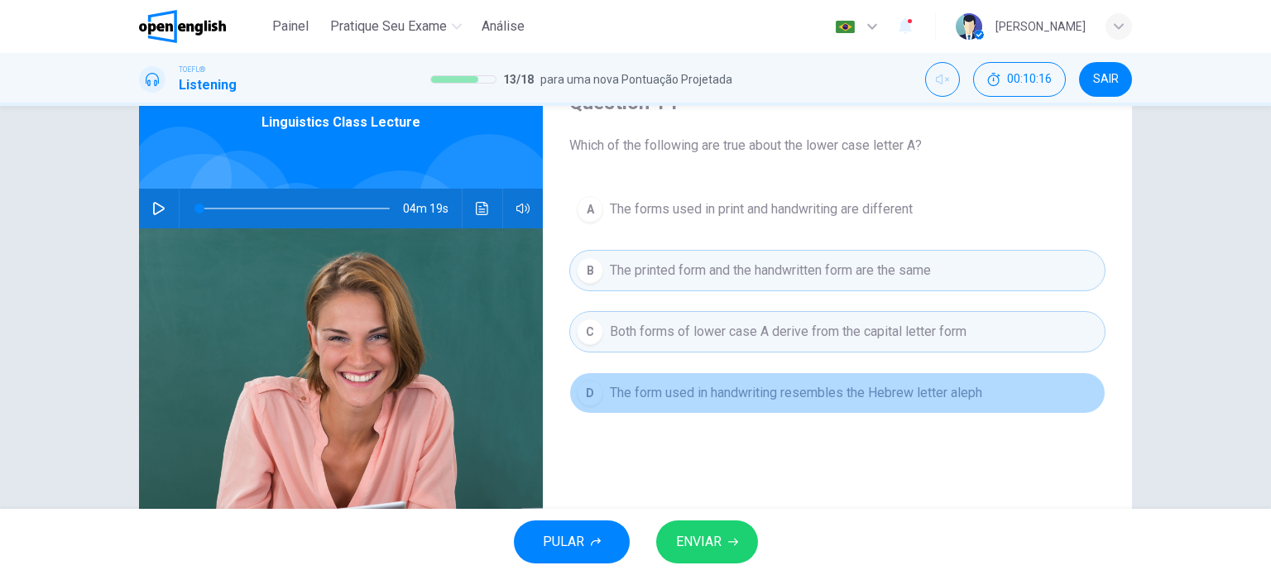
click at [576, 374] on button "D The form used in handwriting resembles the Hebrew letter aleph" at bounding box center [837, 392] width 536 height 41
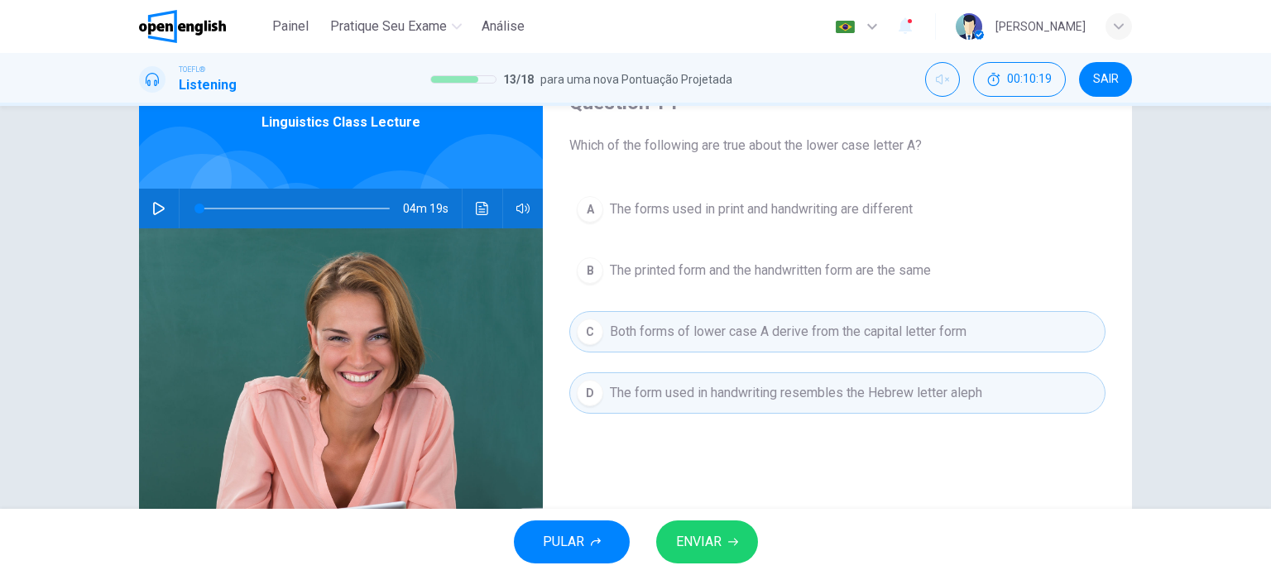
drag, startPoint x: 595, startPoint y: 209, endPoint x: 582, endPoint y: 243, distance: 36.4
click at [593, 210] on div "A" at bounding box center [590, 209] width 26 height 26
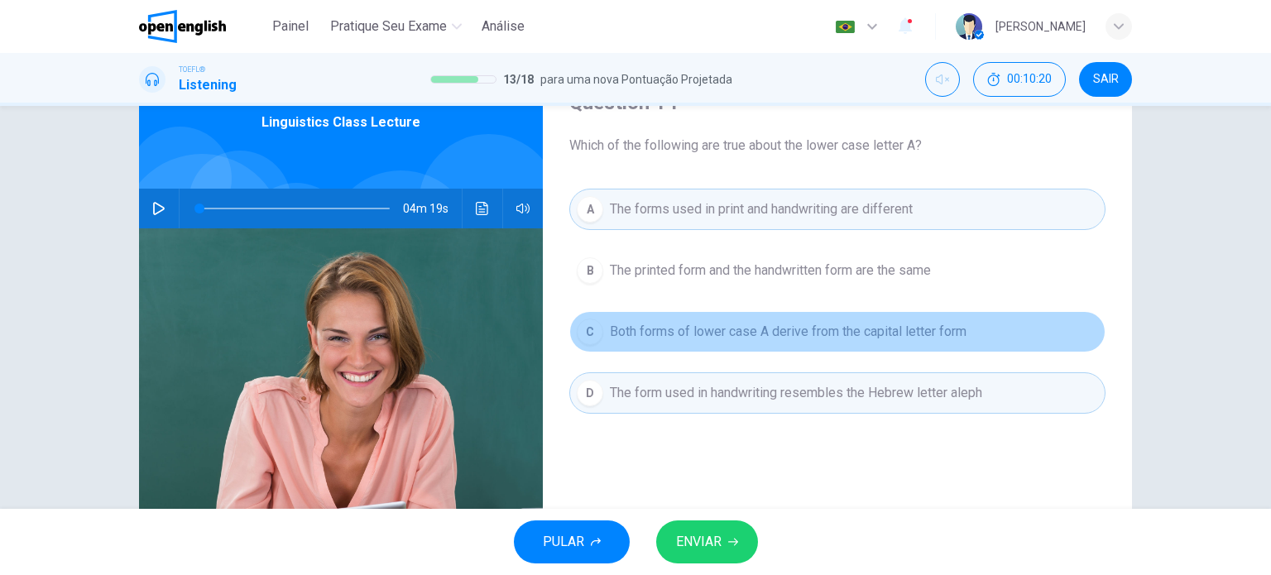
click at [574, 345] on button "C Both forms of lower case A derive from the capital letter form" at bounding box center [837, 331] width 536 height 41
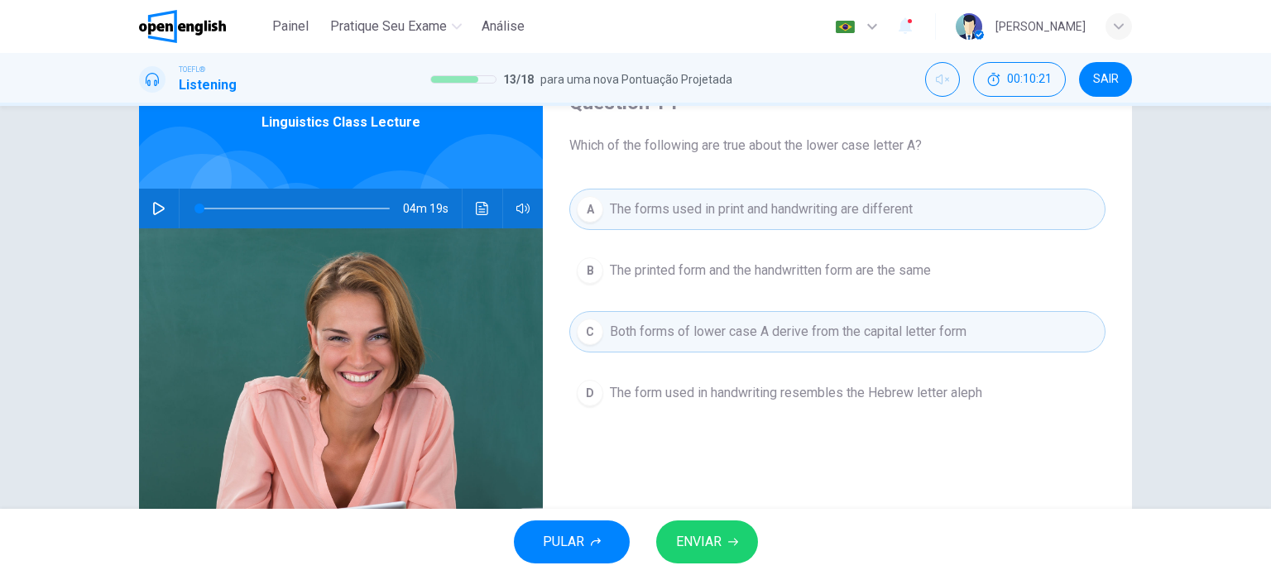
click at [603, 285] on button "B The printed form and the handwritten form are the same" at bounding box center [837, 270] width 536 height 41
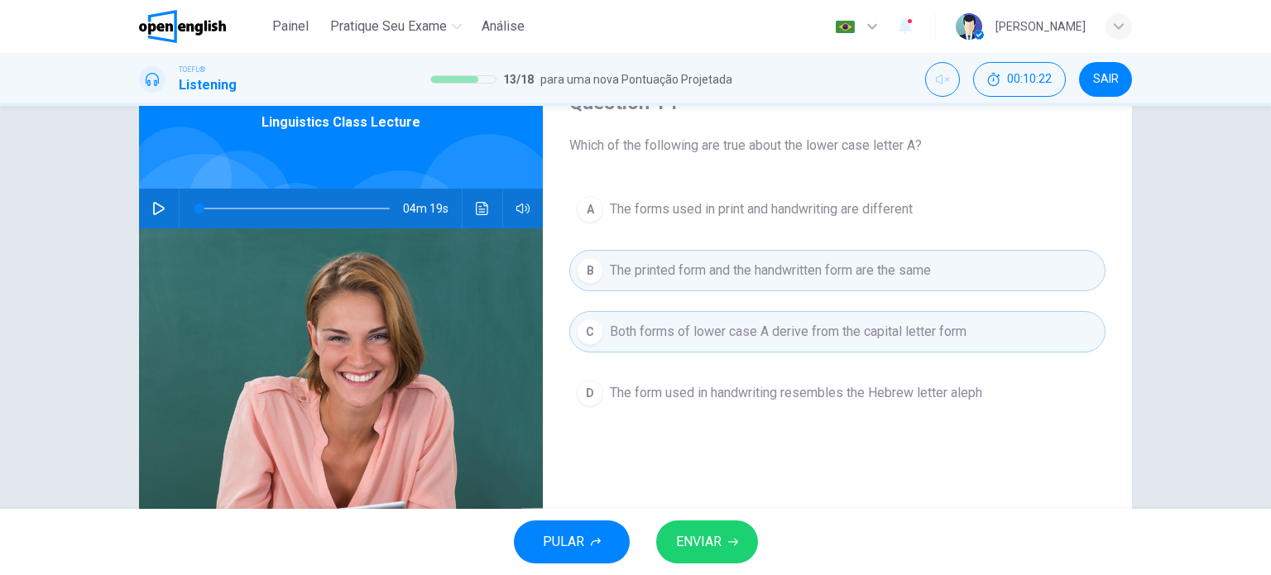
click at [583, 382] on button "D The form used in handwriting resembles the Hebrew letter aleph" at bounding box center [837, 392] width 536 height 41
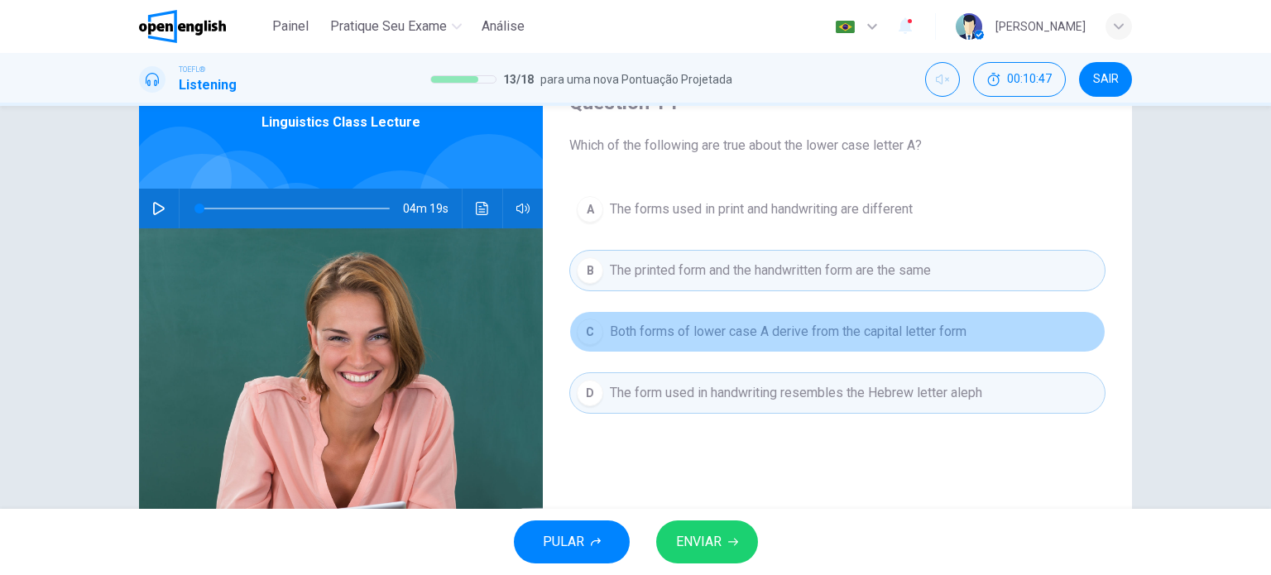
click at [610, 331] on span "Both forms of lower case A derive from the capital letter form" at bounding box center [788, 332] width 357 height 20
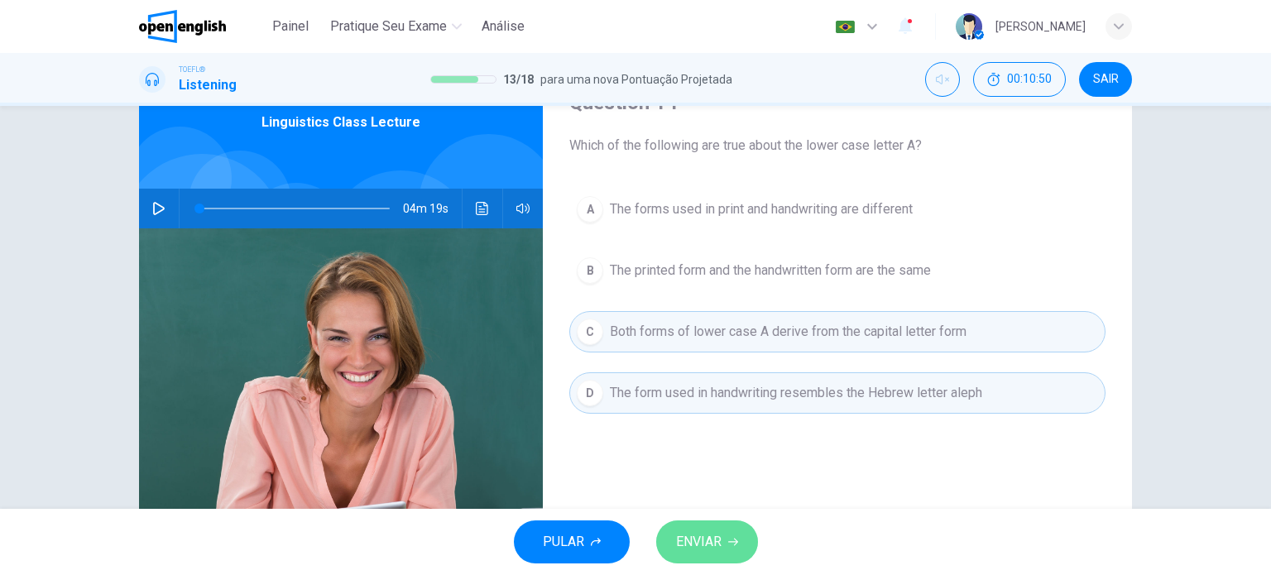
click at [698, 538] on span "ENVIAR" at bounding box center [699, 542] width 46 height 23
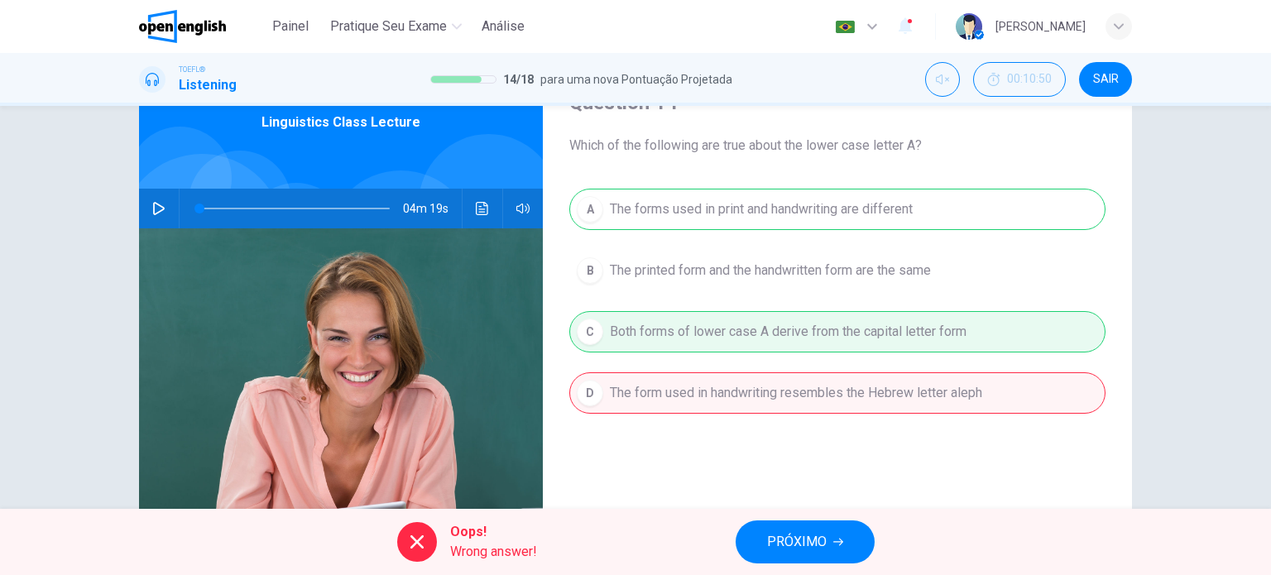
click at [732, 536] on div "Oops! Wrong answer! PRÓXIMO" at bounding box center [635, 542] width 1271 height 66
click at [753, 545] on button "PRÓXIMO" at bounding box center [805, 542] width 139 height 43
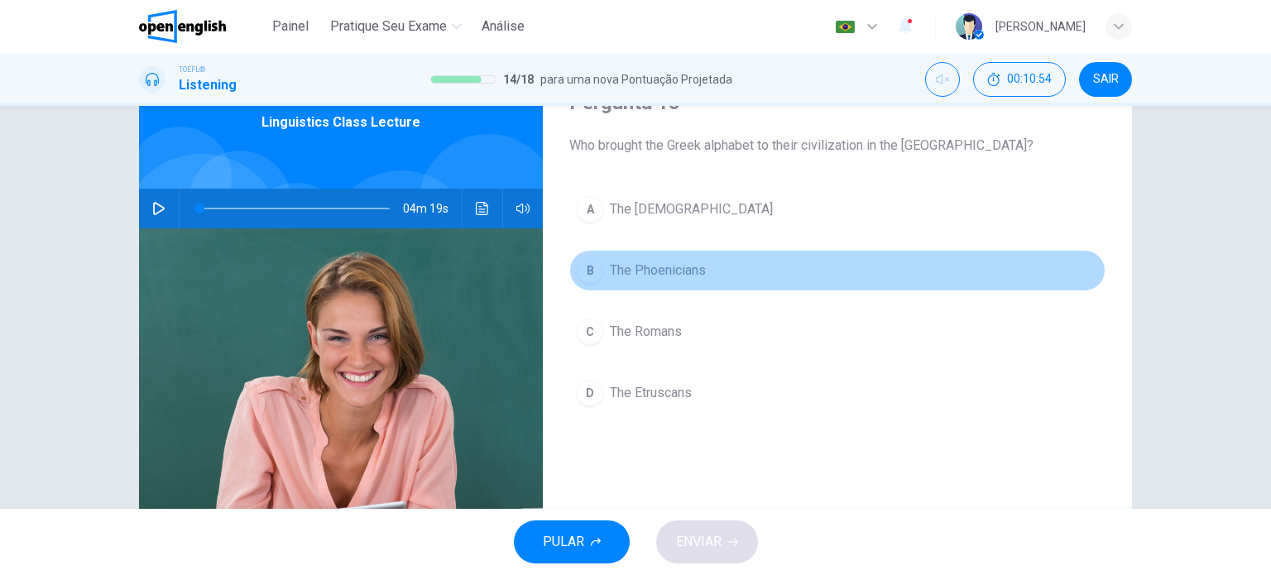
click at [670, 270] on span "The Phoenicians" at bounding box center [658, 271] width 96 height 20
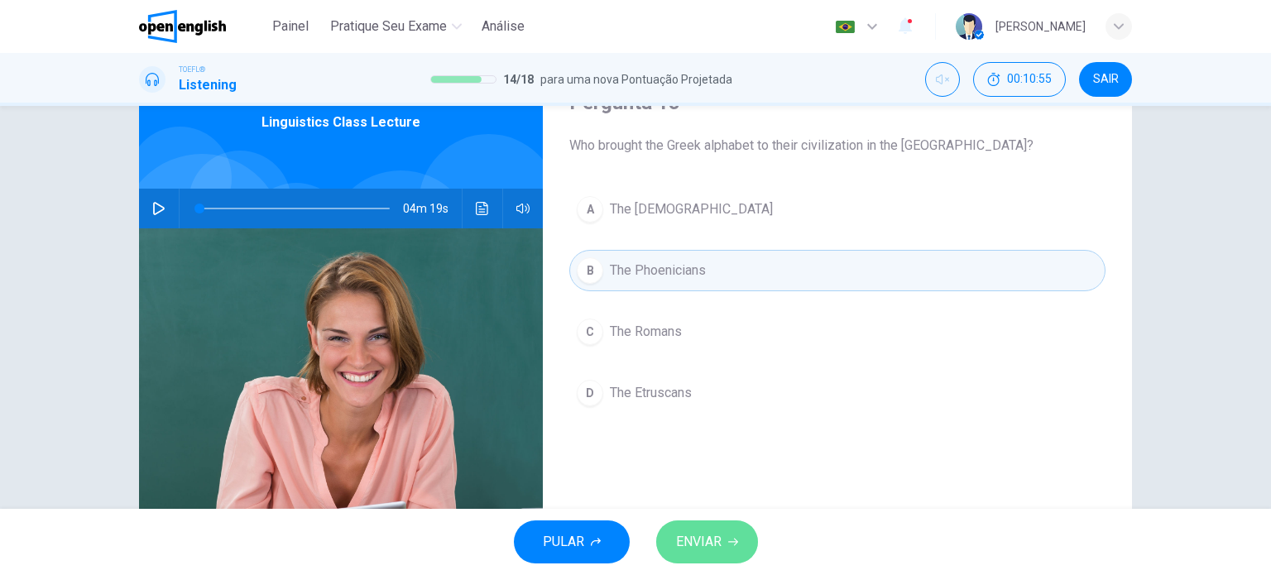
click at [725, 549] on button "ENVIAR" at bounding box center [707, 542] width 102 height 43
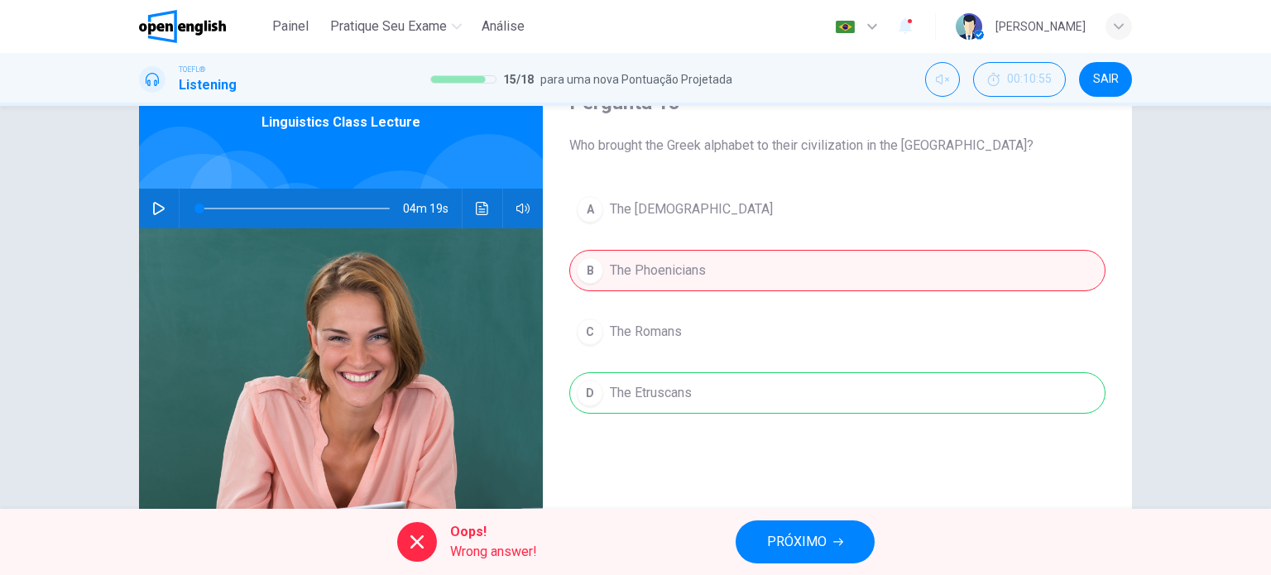
drag, startPoint x: 732, startPoint y: 542, endPoint x: 781, endPoint y: 532, distance: 50.6
click at [748, 541] on div "Oops! Wrong answer! PRÓXIMO" at bounding box center [635, 542] width 1271 height 66
click at [788, 531] on span "PRÓXIMO" at bounding box center [797, 542] width 60 height 23
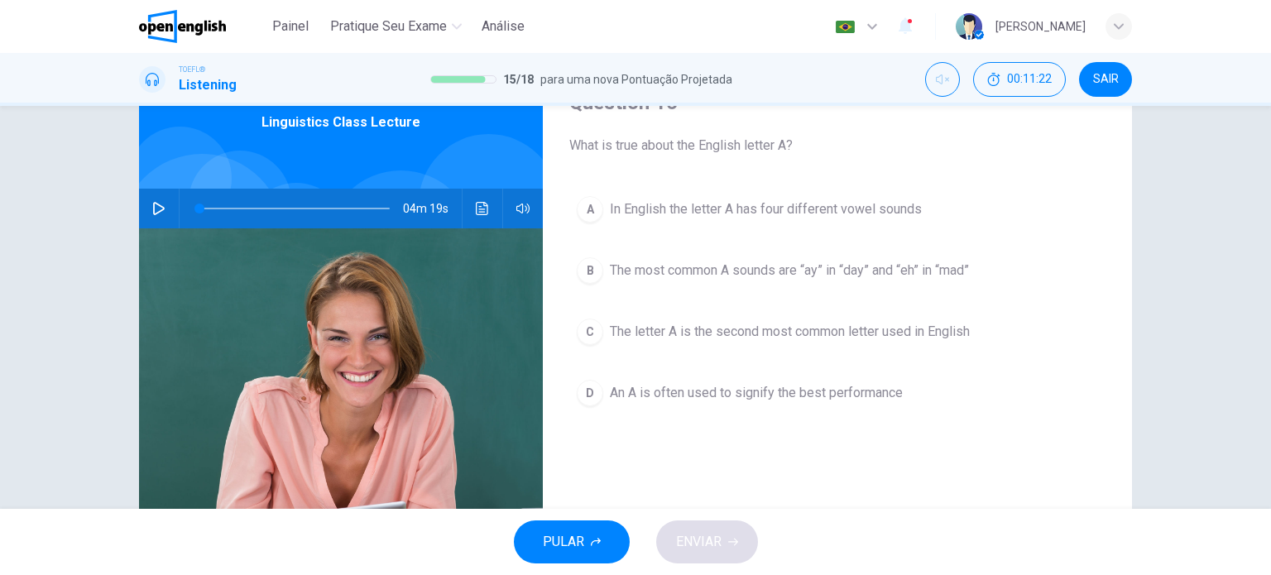
scroll to position [166, 0]
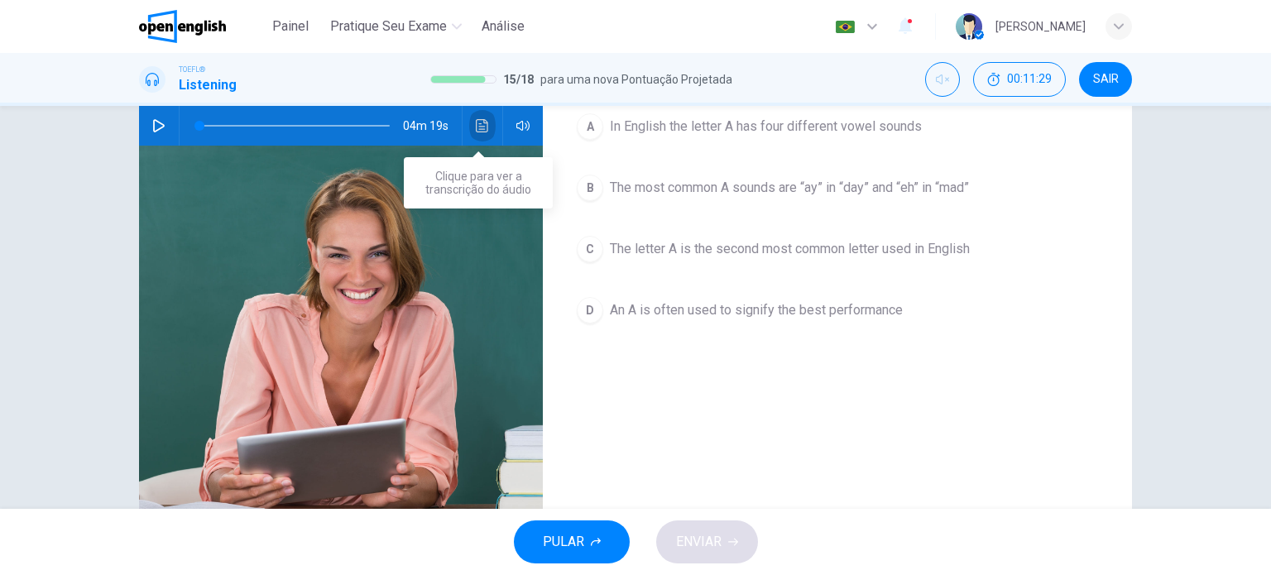
click at [476, 130] on icon "Clique para ver a transcrição do áudio" at bounding box center [482, 125] width 13 height 13
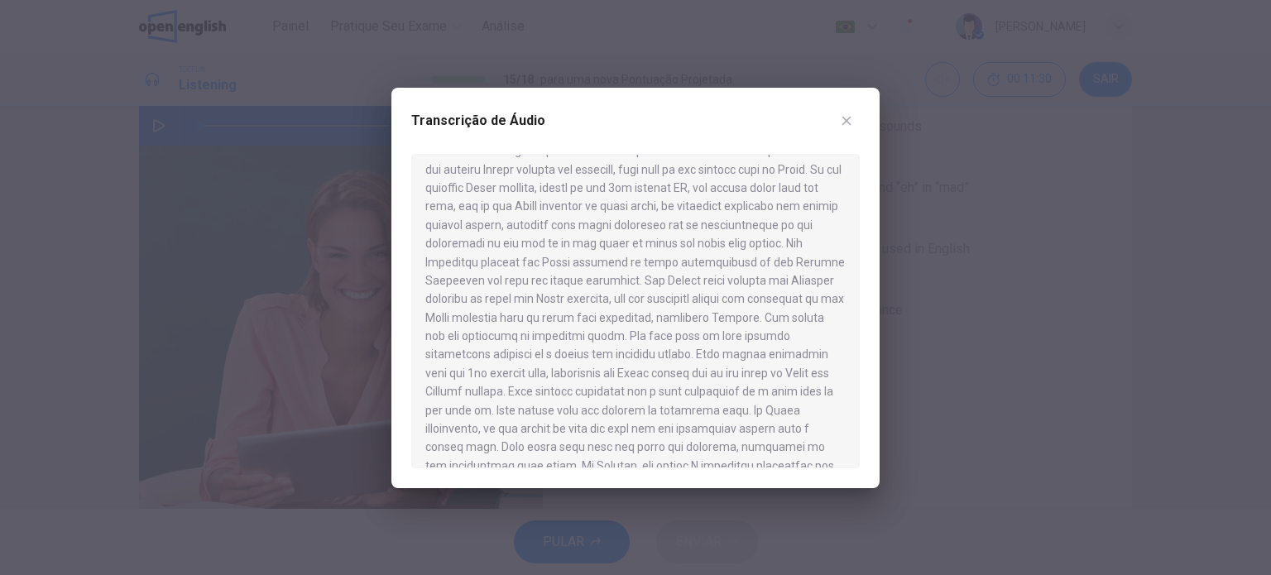
scroll to position [454, 0]
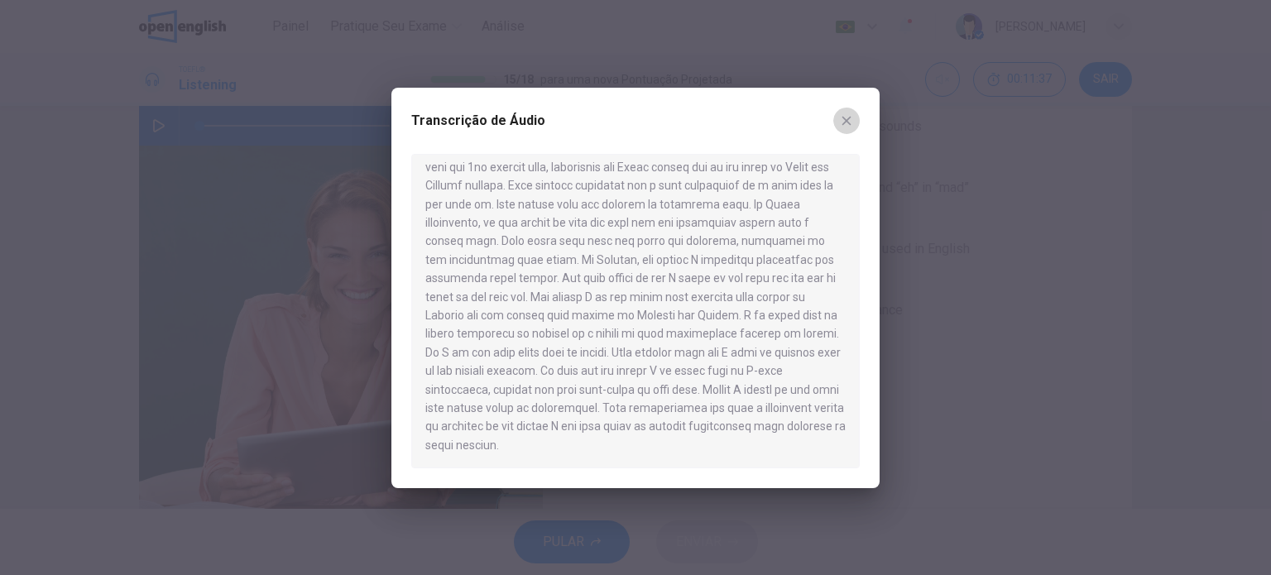
click at [838, 124] on button "button" at bounding box center [846, 121] width 26 height 26
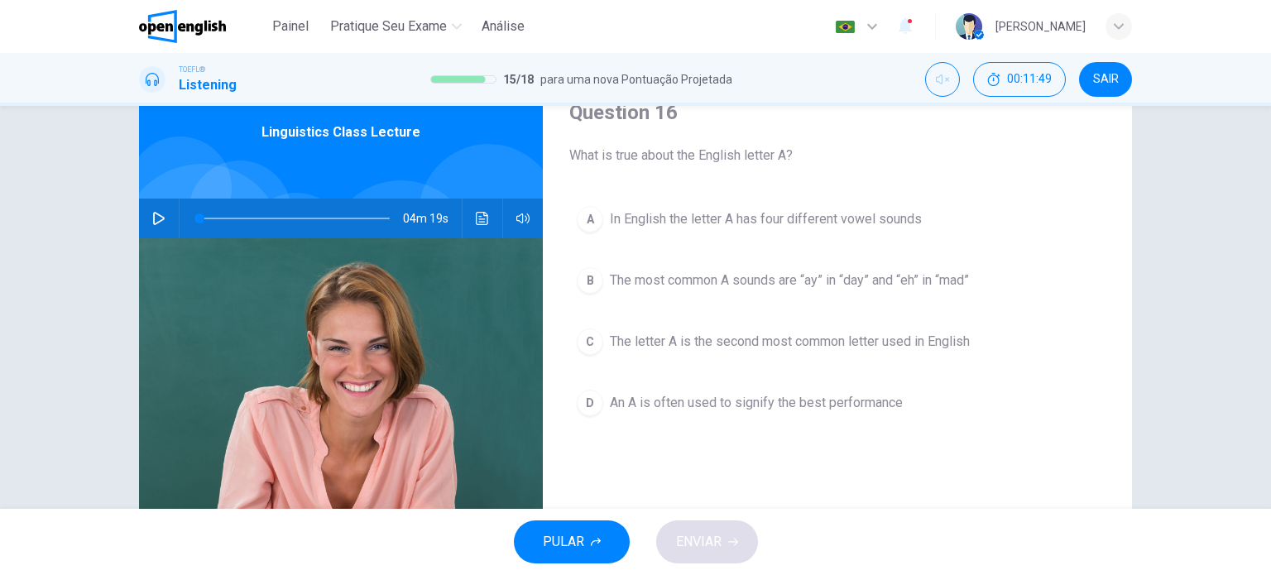
scroll to position [0, 0]
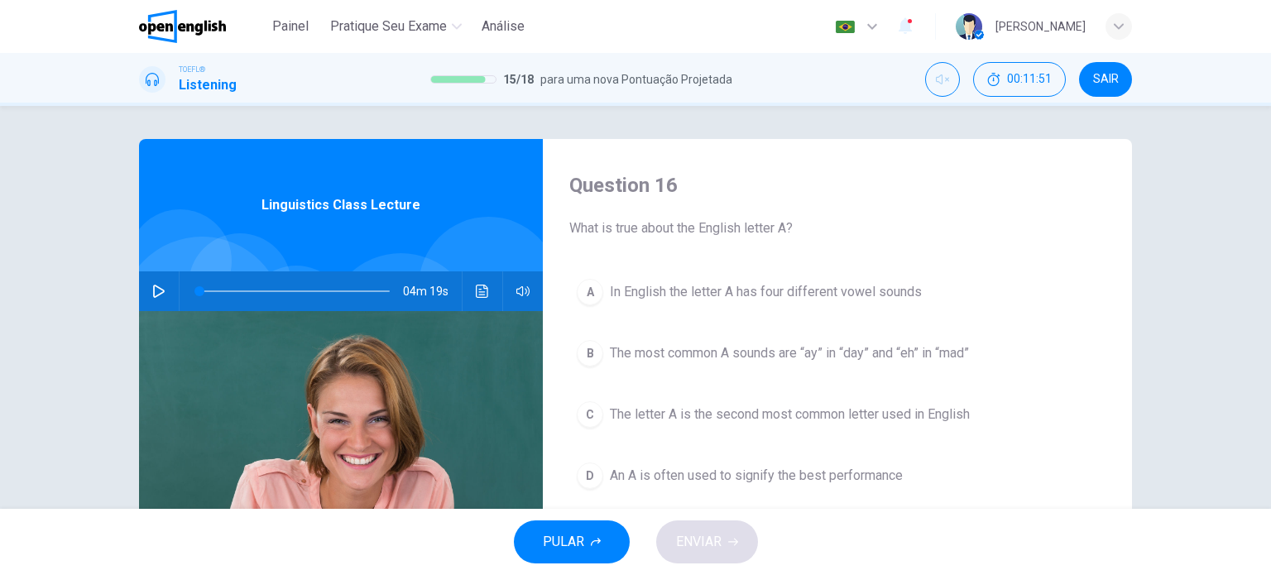
click at [473, 307] on button "Clique para ver a transcrição do áudio" at bounding box center [482, 291] width 26 height 40
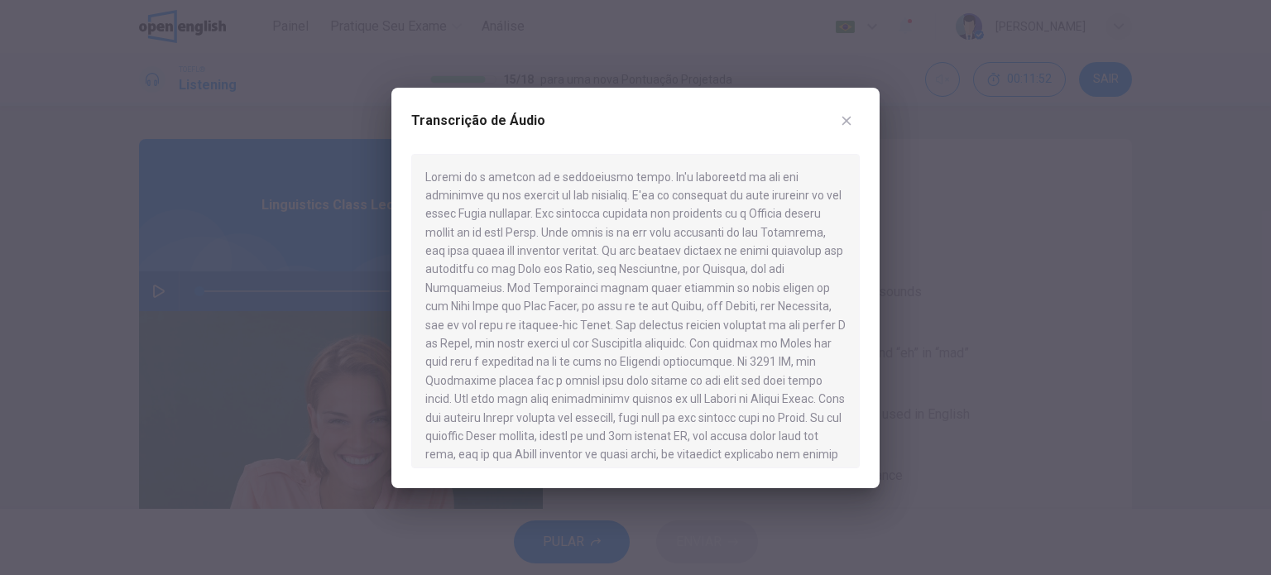
scroll to position [454, 0]
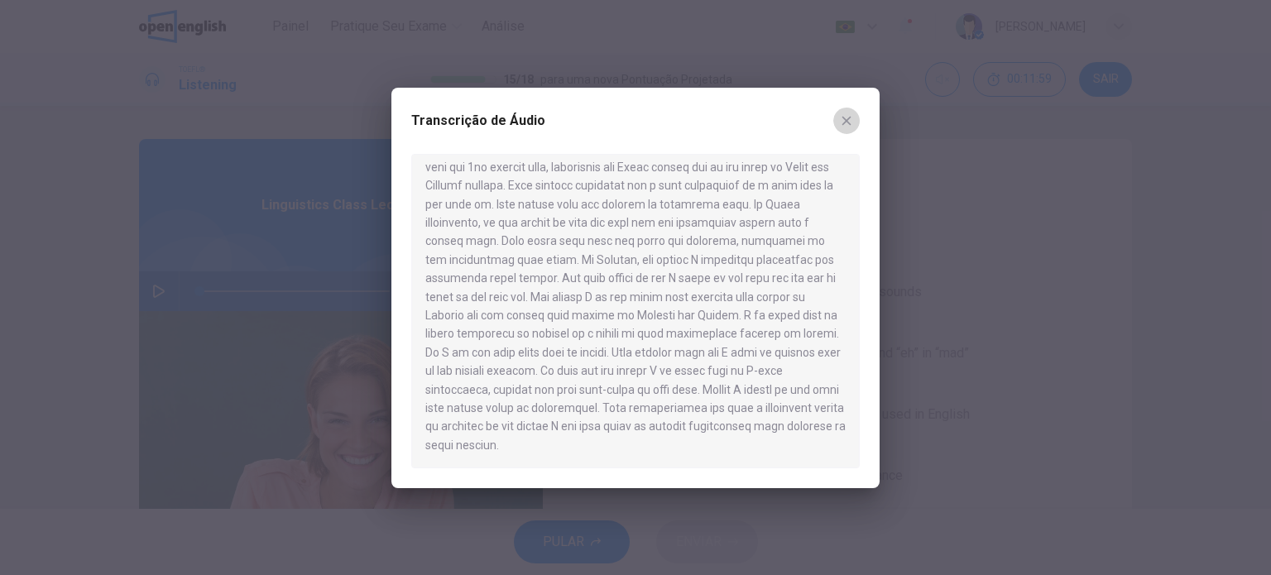
click at [850, 118] on icon "button" at bounding box center [846, 120] width 13 height 13
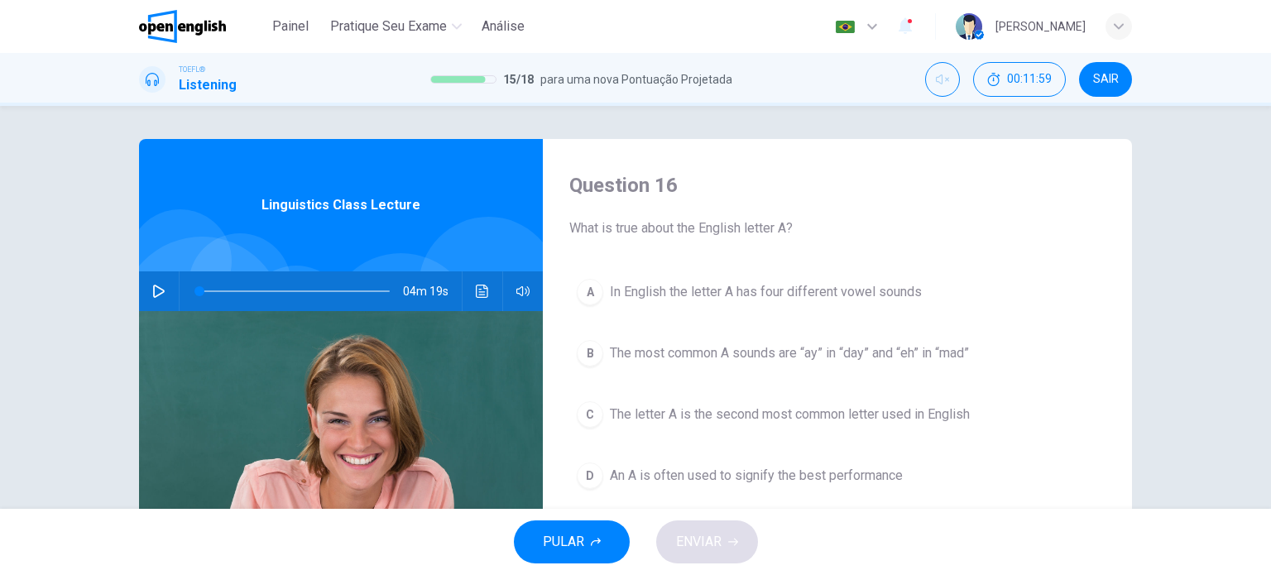
scroll to position [238, 0]
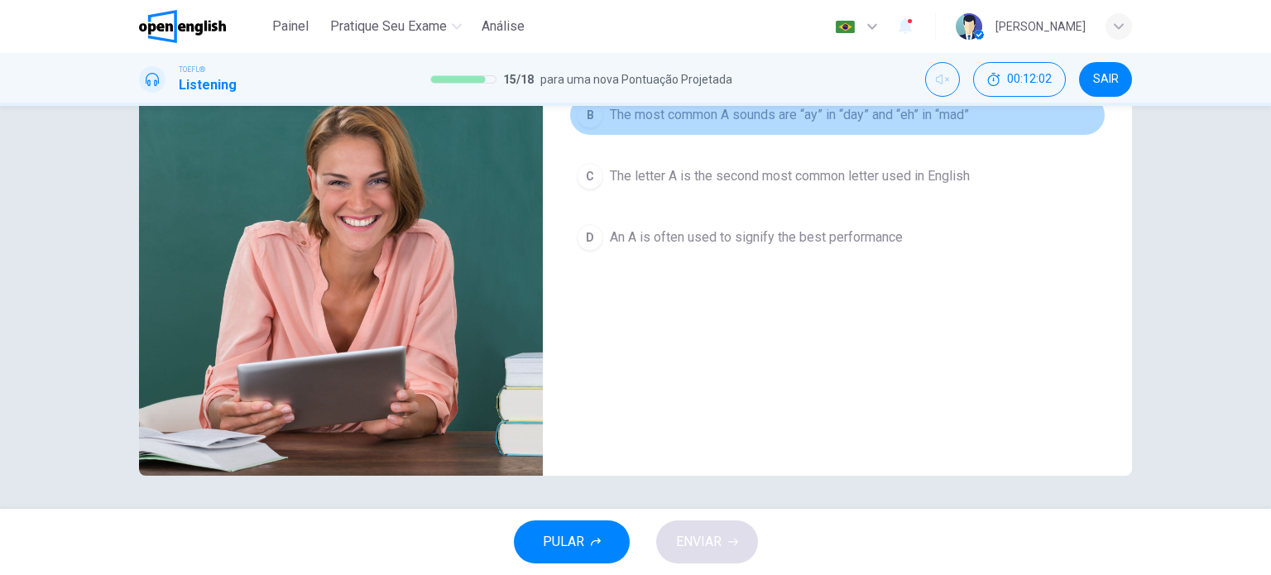
click at [578, 125] on button "B The most common A sounds are “ay” in “day” and “eh” in “mad”" at bounding box center [837, 114] width 536 height 41
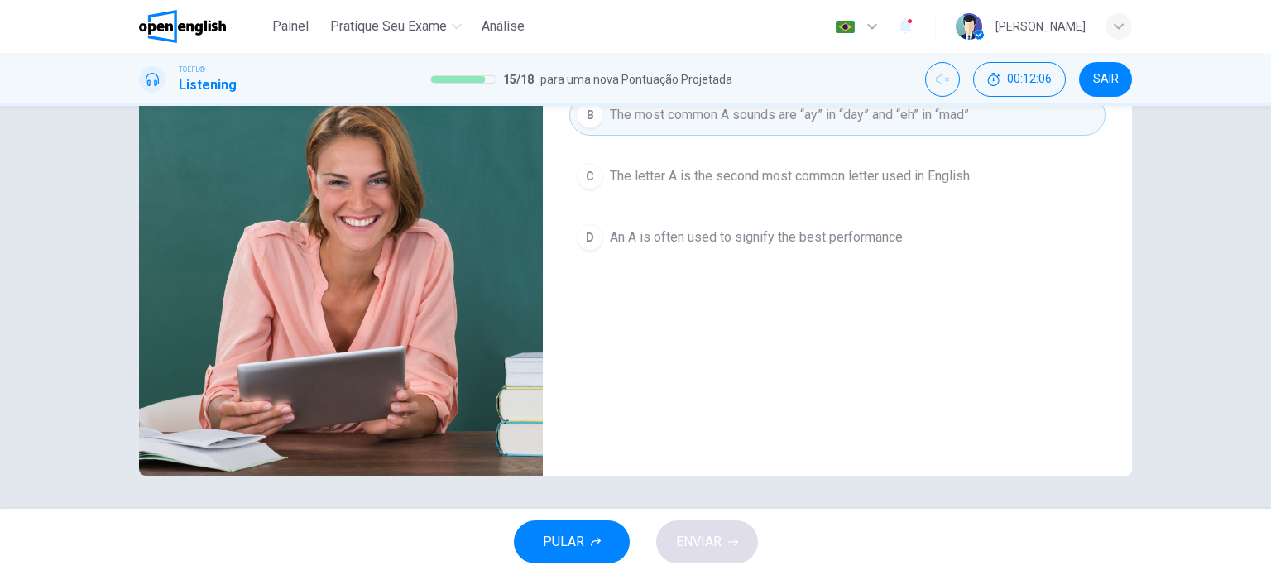
click at [689, 179] on span "The letter A is the second most common letter used in English" at bounding box center [790, 176] width 360 height 20
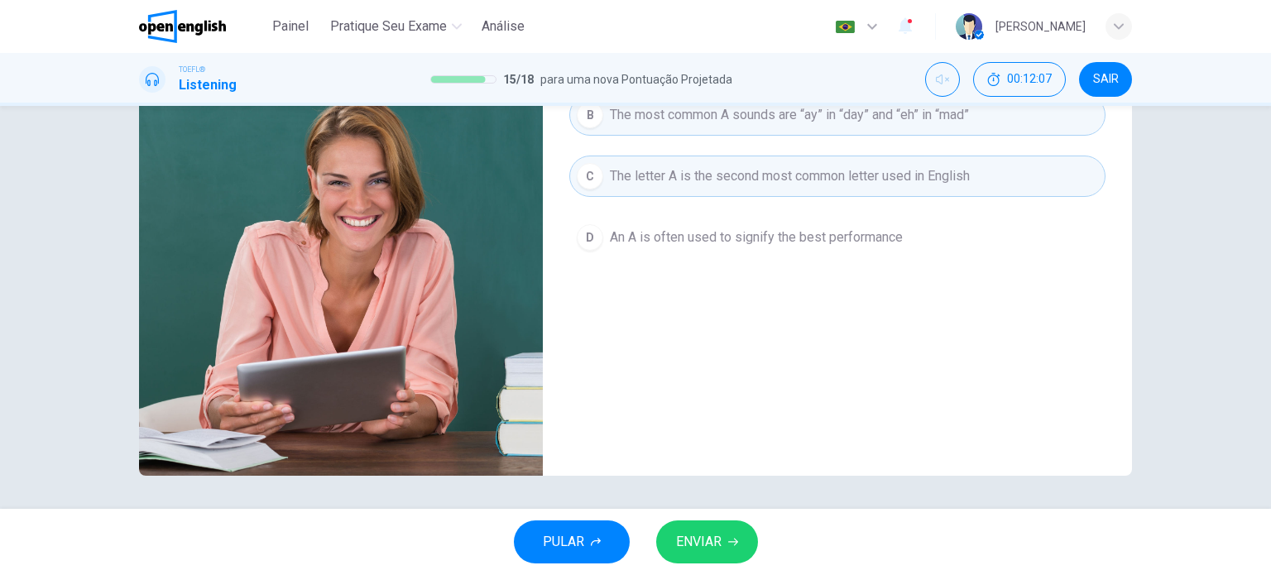
click at [706, 515] on div "PULAR ENVIAR" at bounding box center [635, 542] width 1271 height 66
click at [699, 550] on span "ENVIAR" at bounding box center [699, 542] width 46 height 23
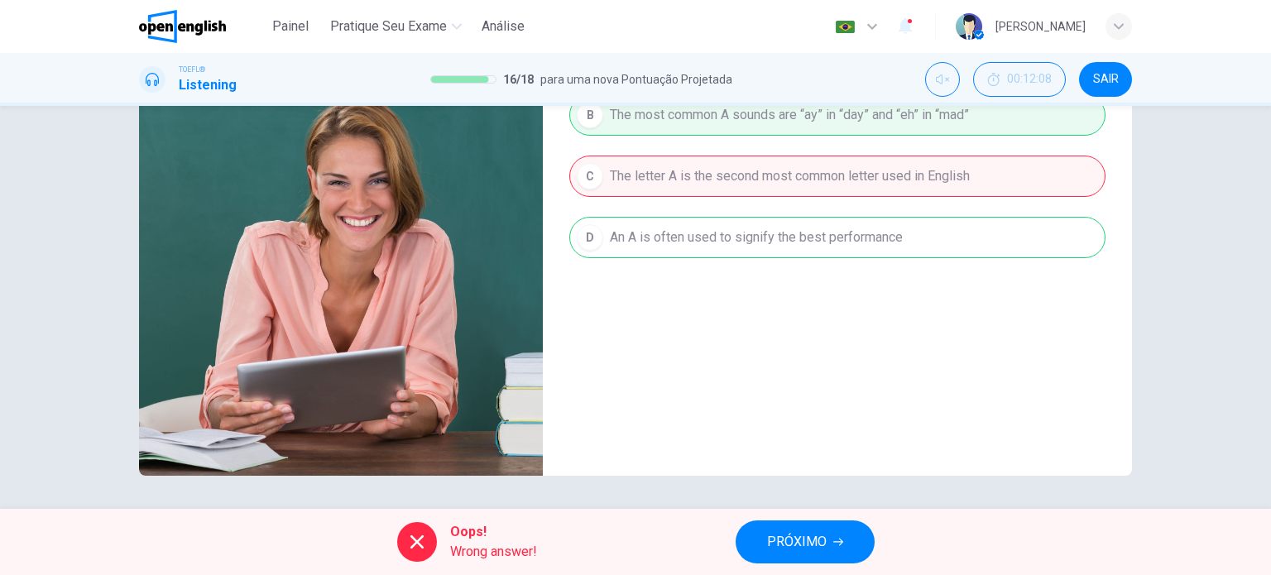
scroll to position [156, 0]
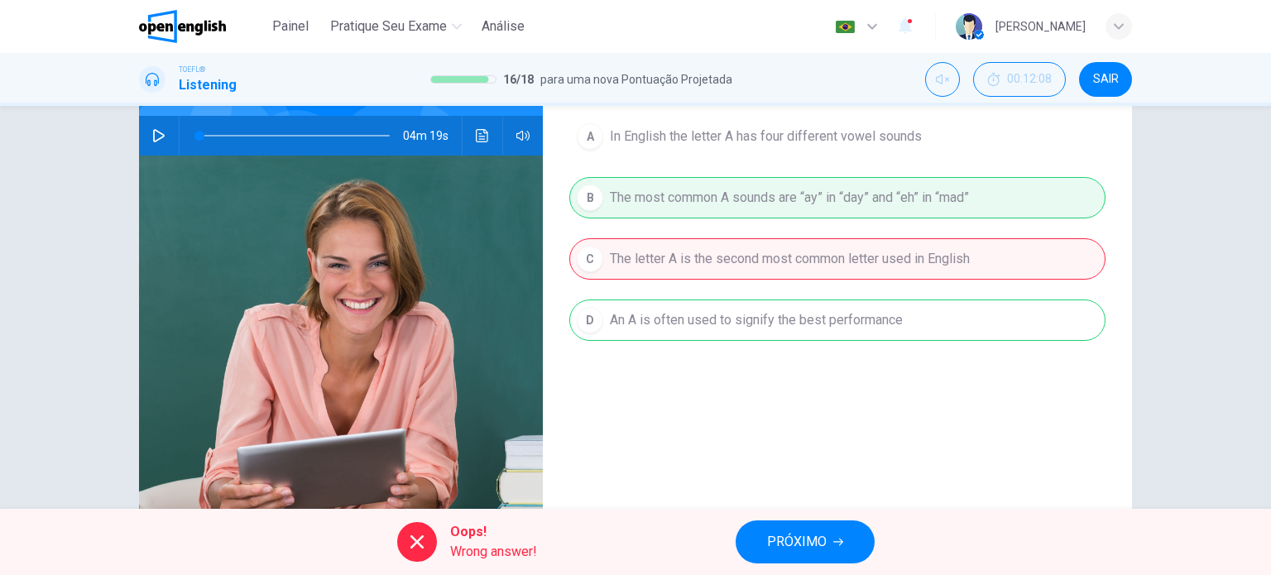
click at [818, 539] on span "PRÓXIMO" at bounding box center [797, 542] width 60 height 23
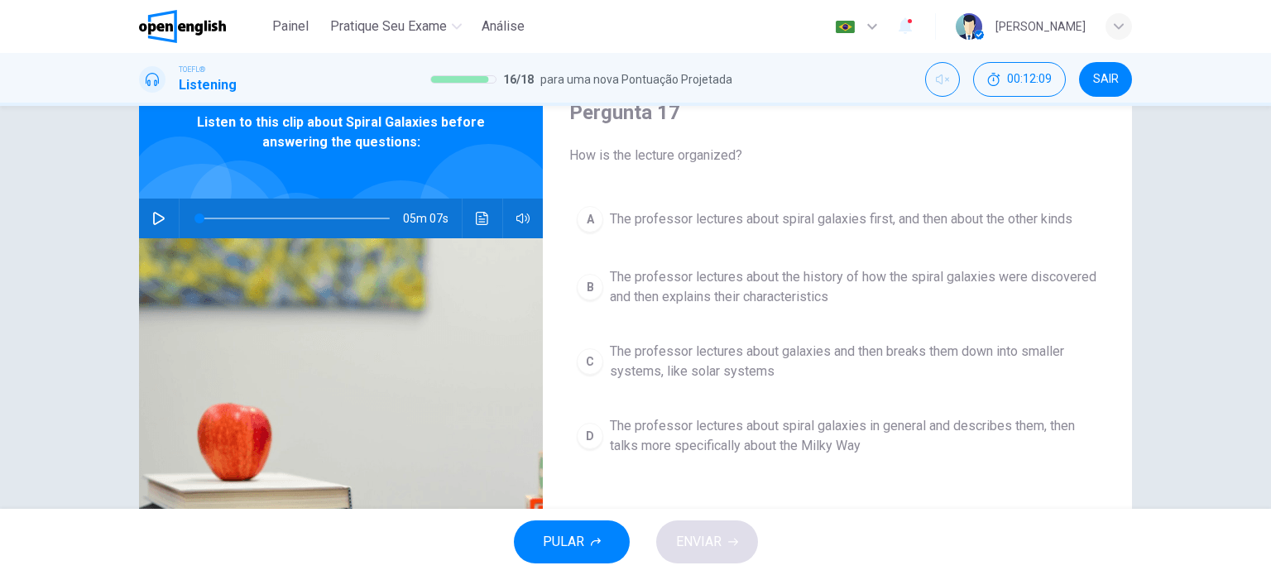
scroll to position [0, 0]
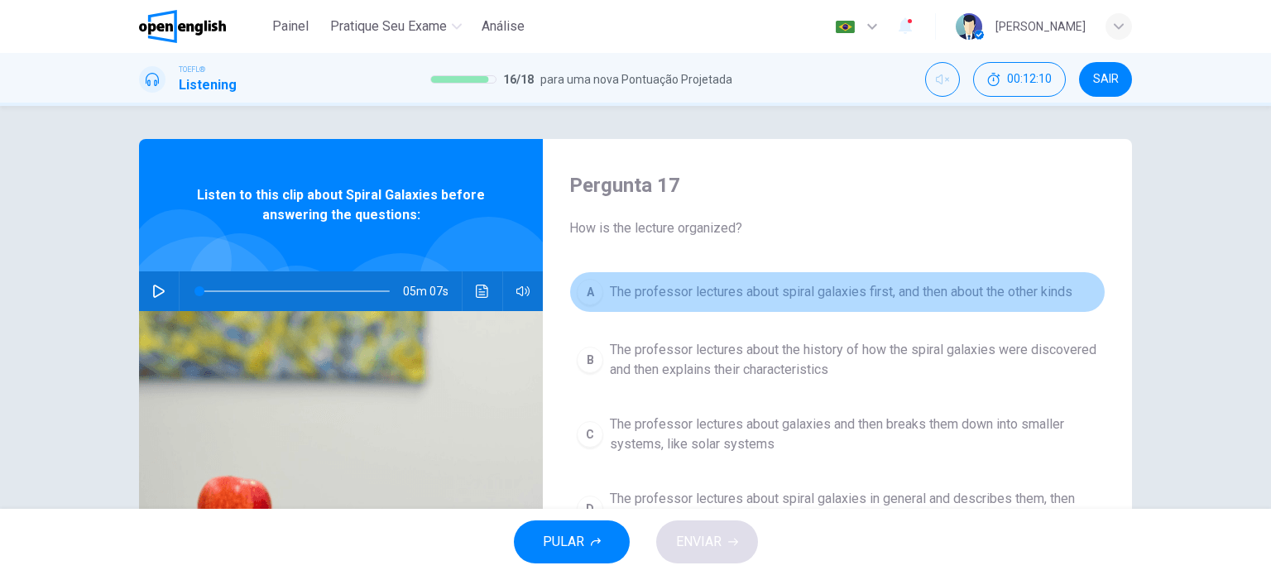
click at [664, 297] on span "The professor lectures about spiral galaxies first, and then about the other ki…" at bounding box center [841, 292] width 463 height 20
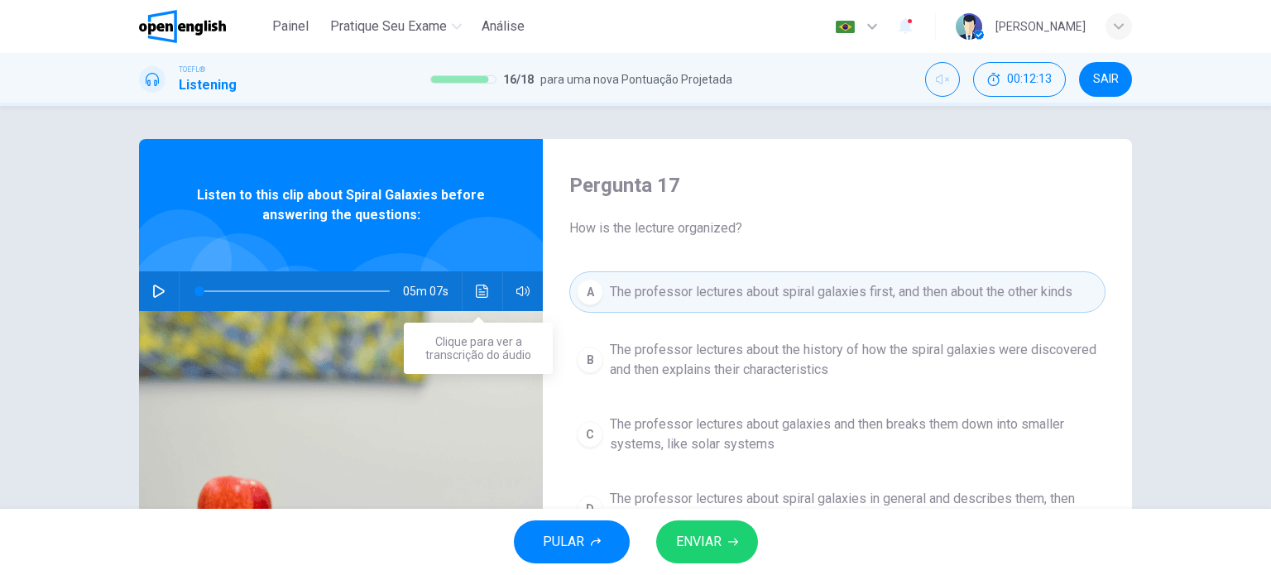
click at [480, 297] on icon "Clique para ver a transcrição do áudio" at bounding box center [482, 291] width 12 height 13
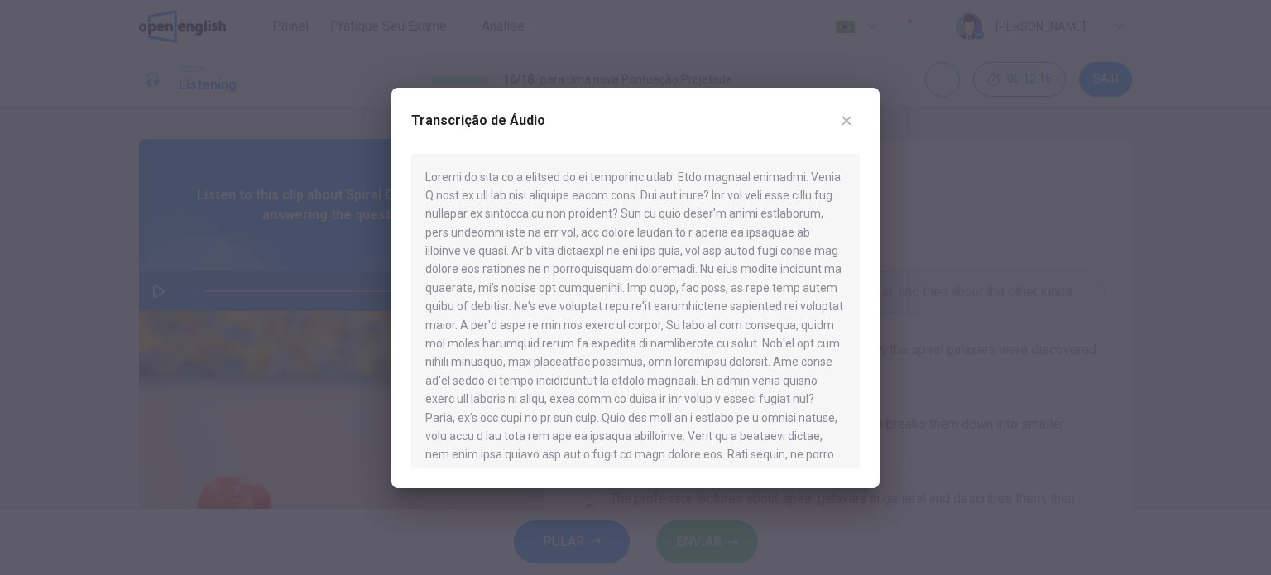
click at [862, 119] on div "Transcrição de Áudio" at bounding box center [635, 288] width 488 height 401
click at [853, 122] on button "button" at bounding box center [846, 121] width 26 height 26
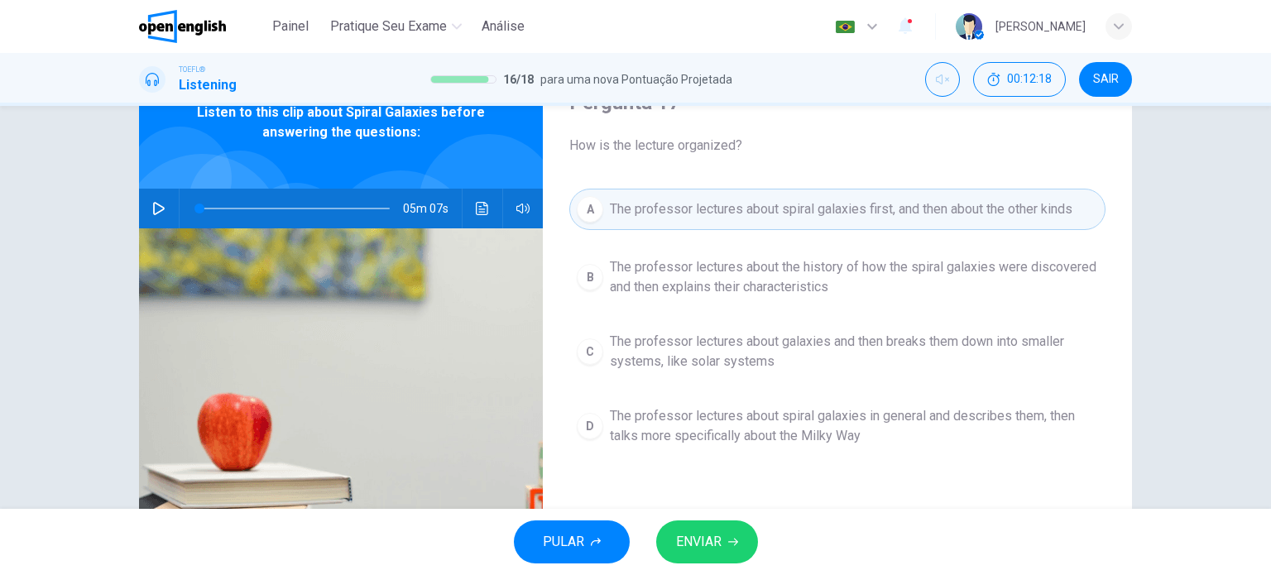
scroll to position [166, 0]
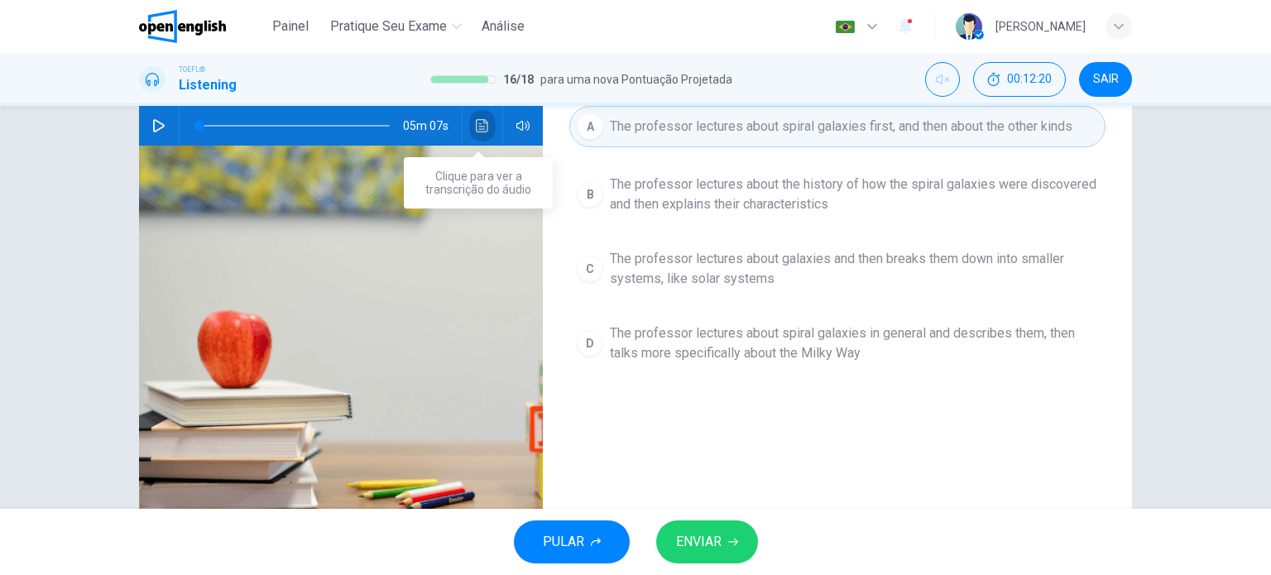
click at [477, 126] on icon "Clique para ver a transcrição do áudio" at bounding box center [482, 125] width 13 height 13
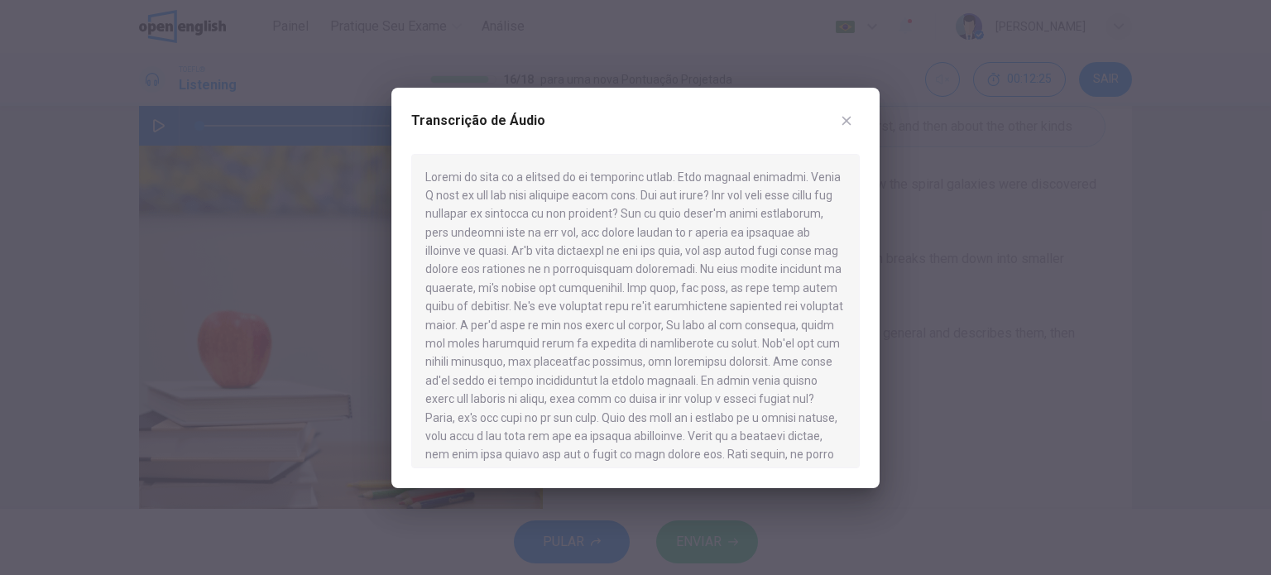
drag, startPoint x: 867, startPoint y: 115, endPoint x: 855, endPoint y: 118, distance: 12.8
click at [865, 115] on div "Transcrição de Áudio" at bounding box center [635, 288] width 488 height 401
click at [853, 118] on button "button" at bounding box center [846, 121] width 26 height 26
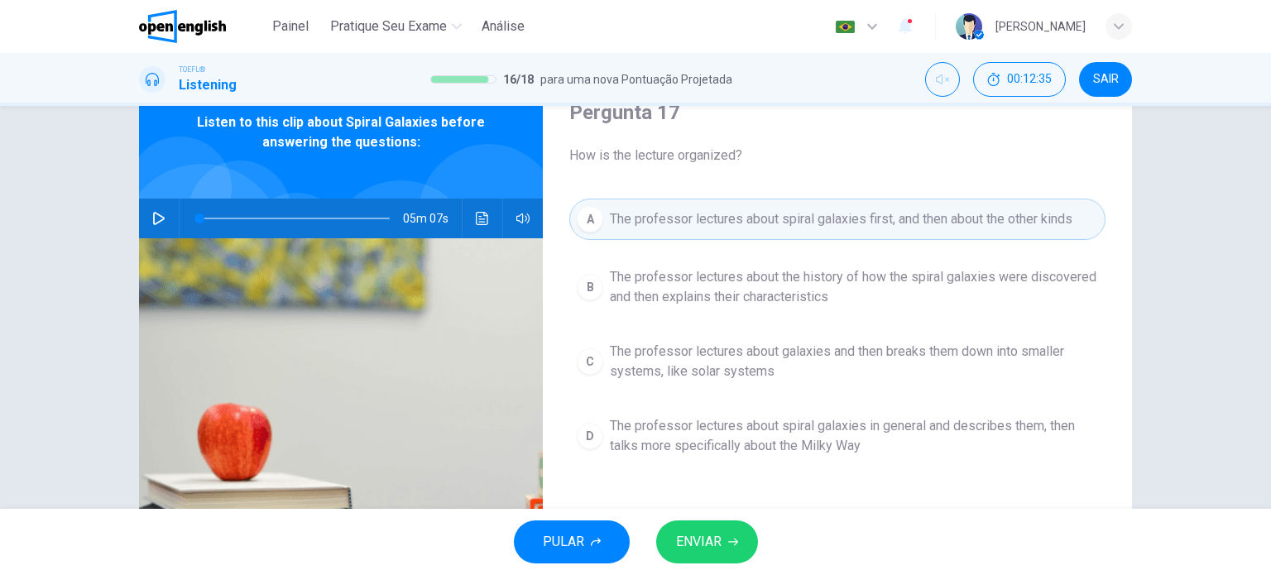
scroll to position [0, 0]
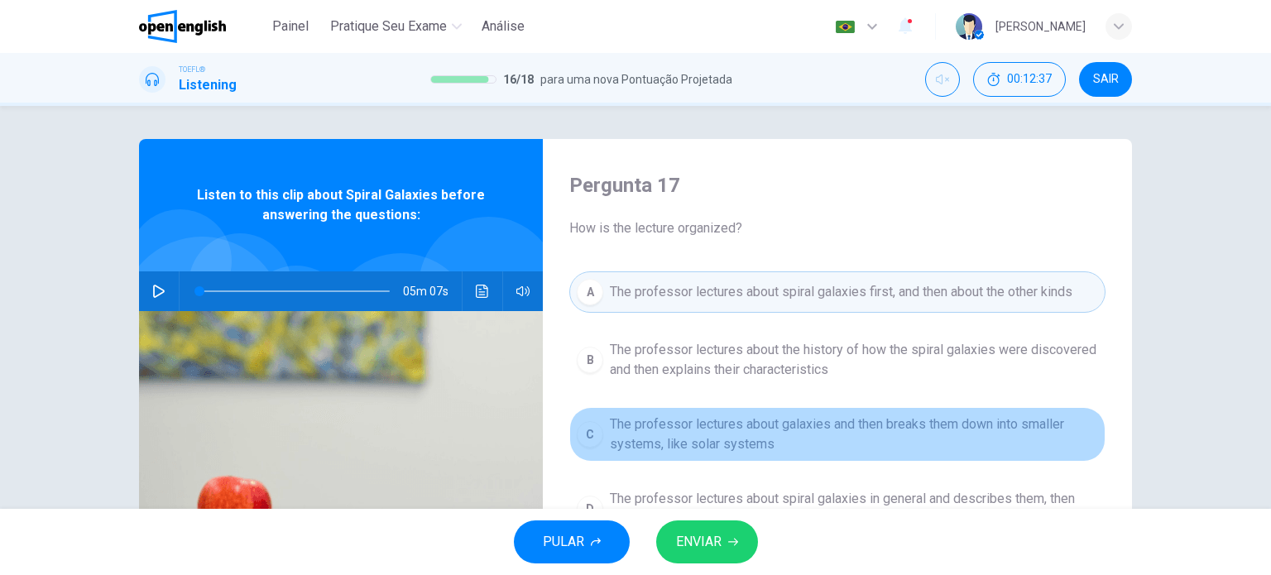
drag, startPoint x: 590, startPoint y: 444, endPoint x: 617, endPoint y: 485, distance: 49.6
click at [593, 446] on button "C The professor lectures about galaxies and then breaks them down into smaller …" at bounding box center [837, 434] width 536 height 55
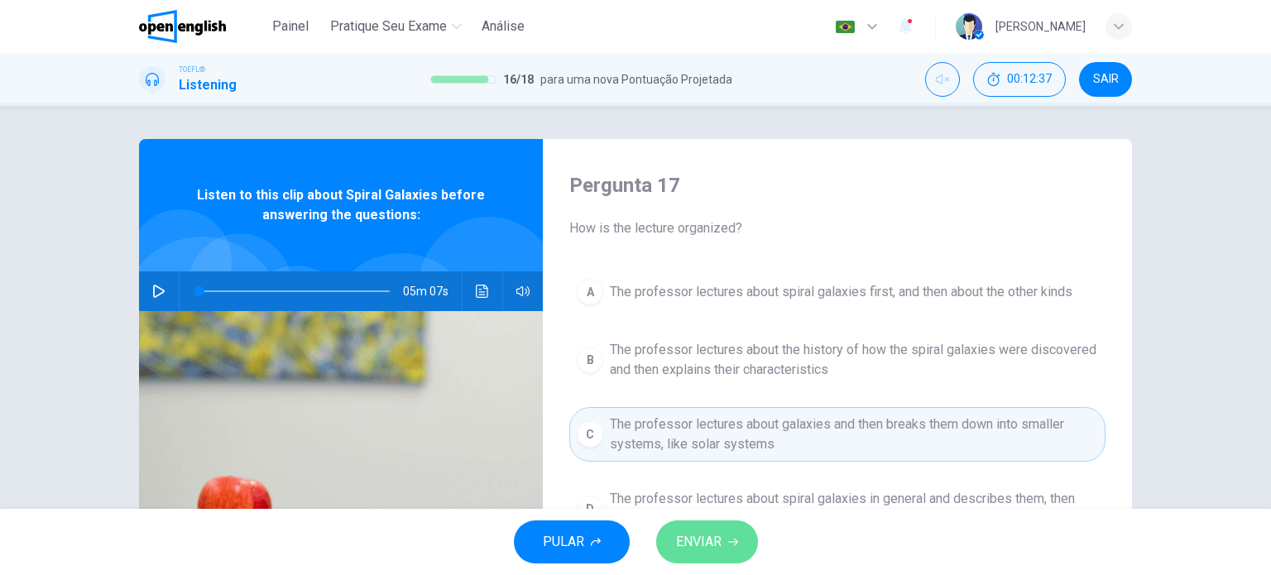
click at [676, 532] on span "ENVIAR" at bounding box center [699, 542] width 46 height 23
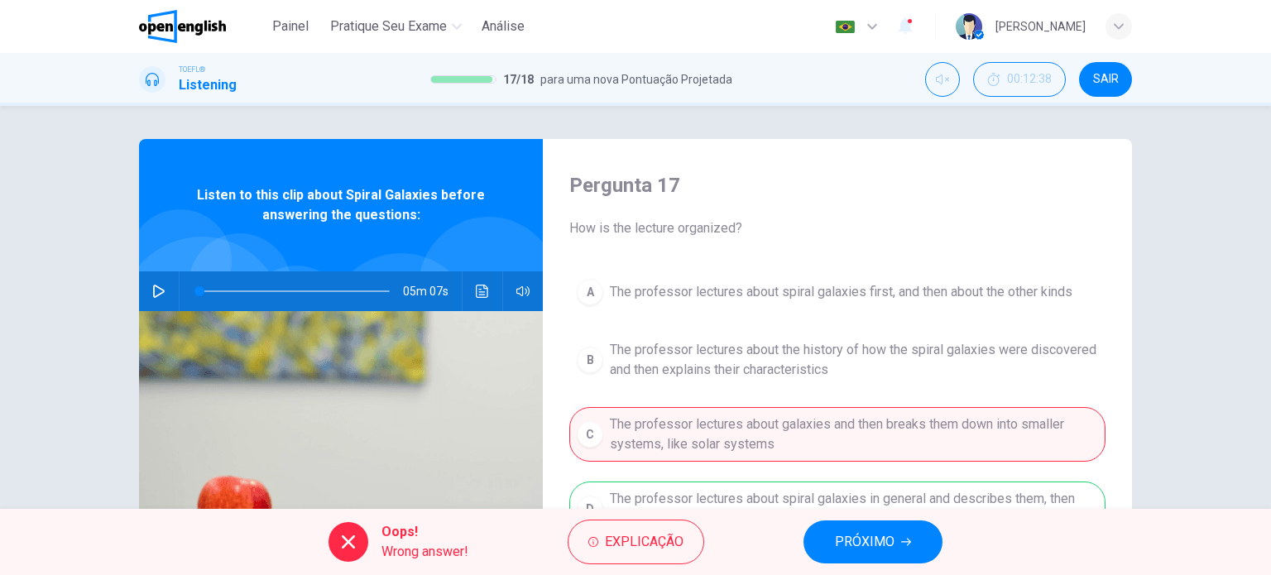
click at [847, 532] on span "PRÓXIMO" at bounding box center [865, 542] width 60 height 23
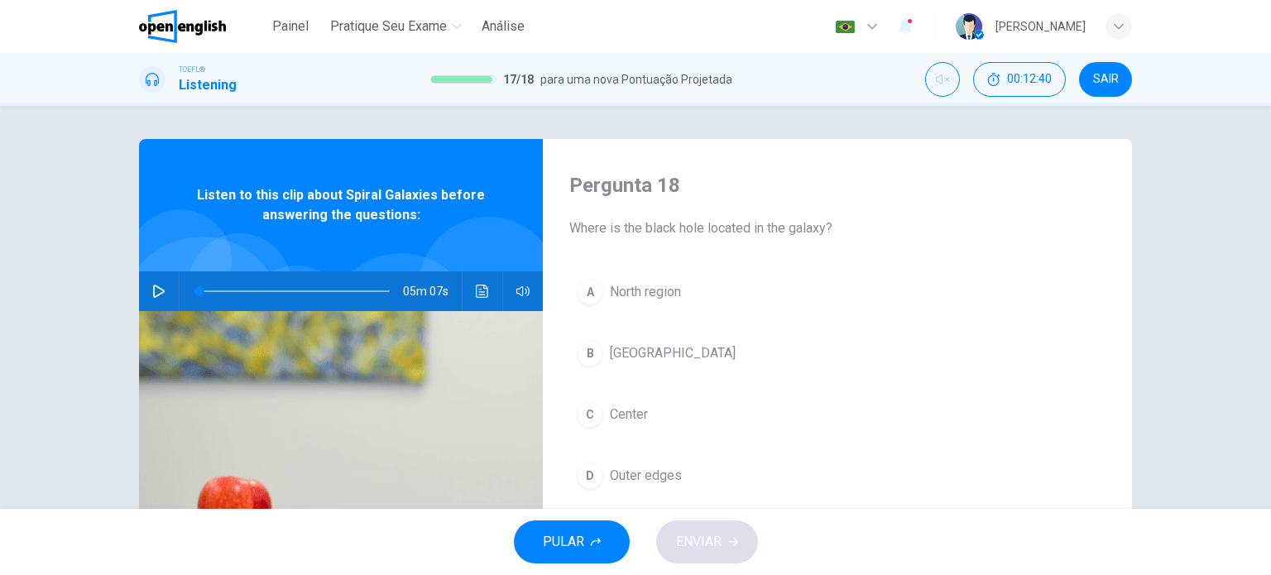
click at [477, 294] on icon "Clique para ver a transcrição do áudio" at bounding box center [482, 291] width 13 height 13
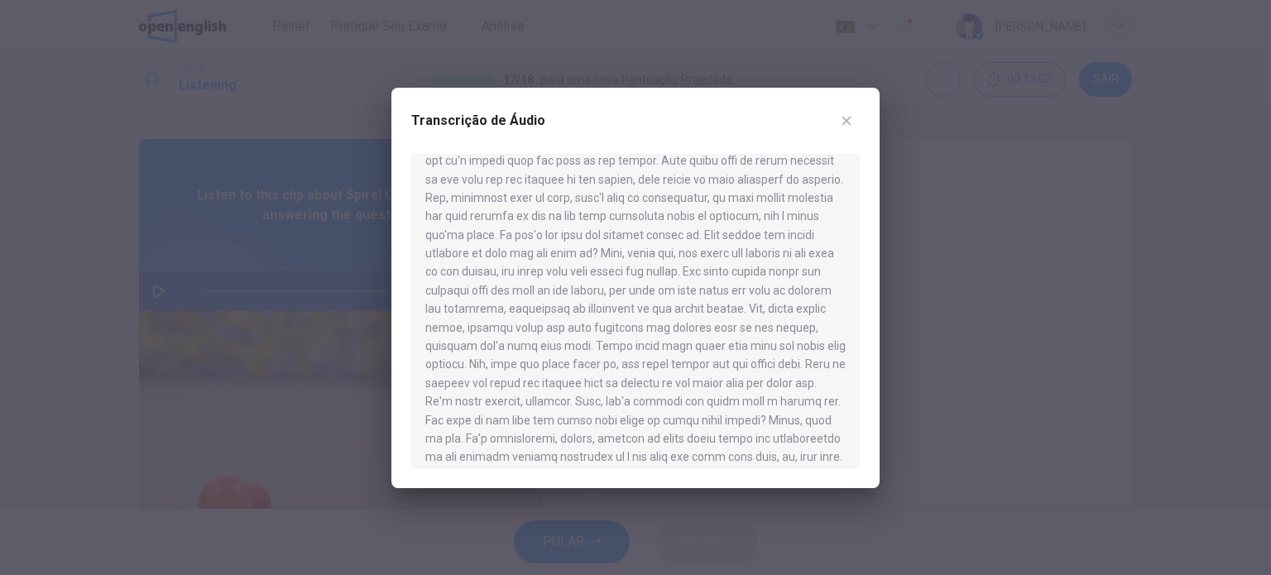
scroll to position [497, 0]
click at [853, 128] on button "button" at bounding box center [846, 121] width 26 height 26
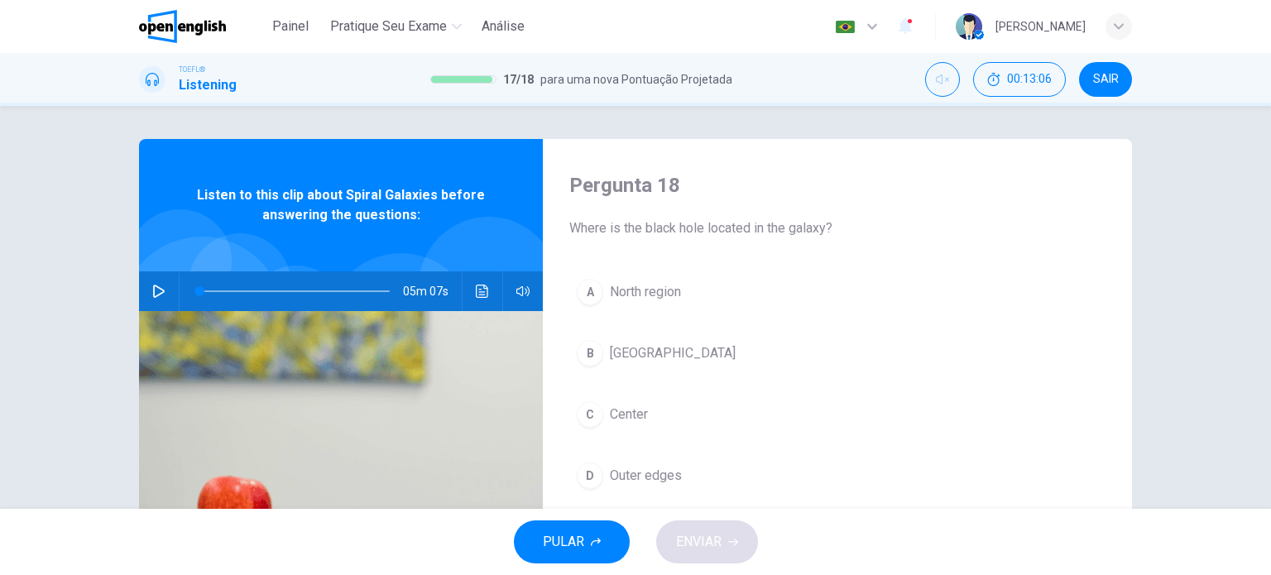
click at [469, 286] on button "Clique para ver a transcrição do áudio" at bounding box center [482, 291] width 26 height 40
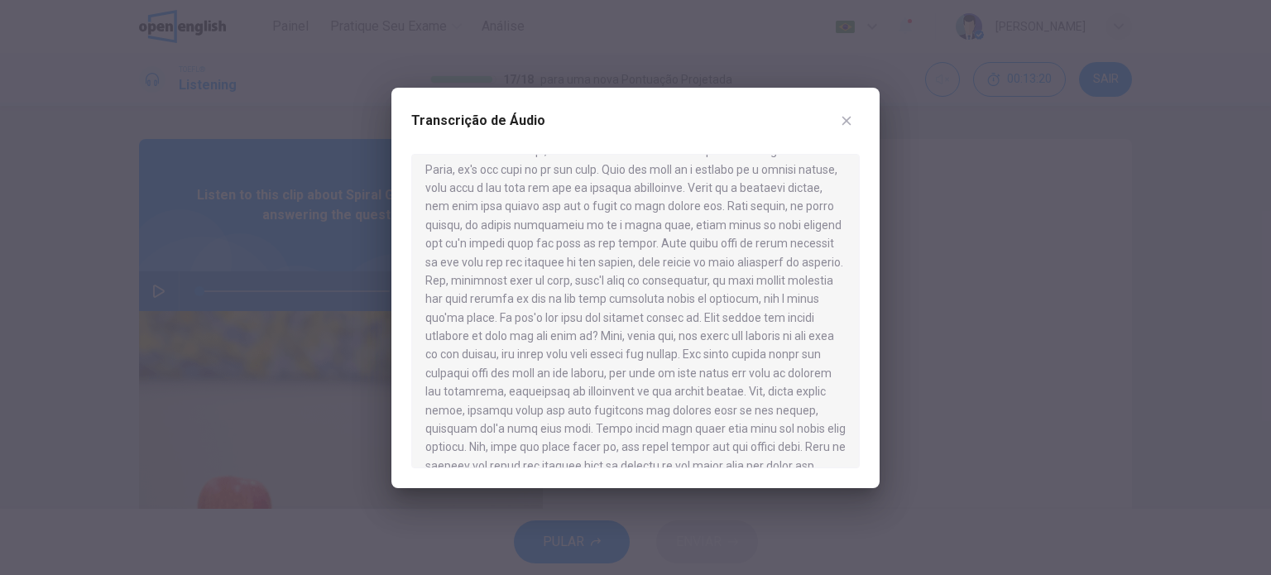
scroll to position [166, 0]
click at [851, 118] on icon "button" at bounding box center [846, 120] width 13 height 13
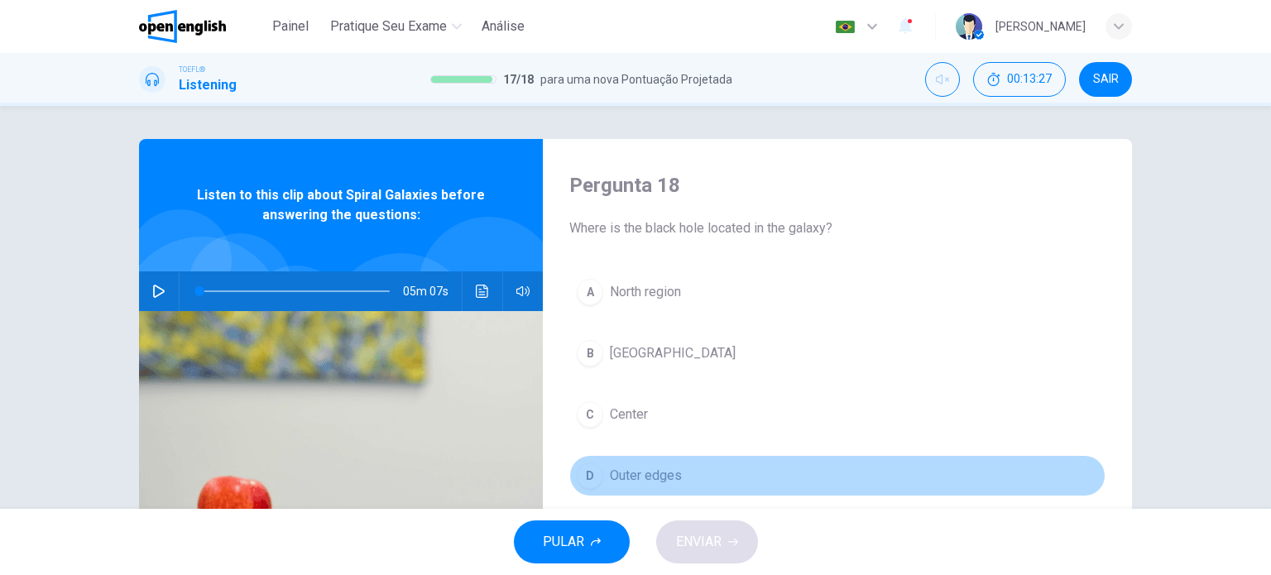
click at [589, 473] on div "D" at bounding box center [590, 476] width 26 height 26
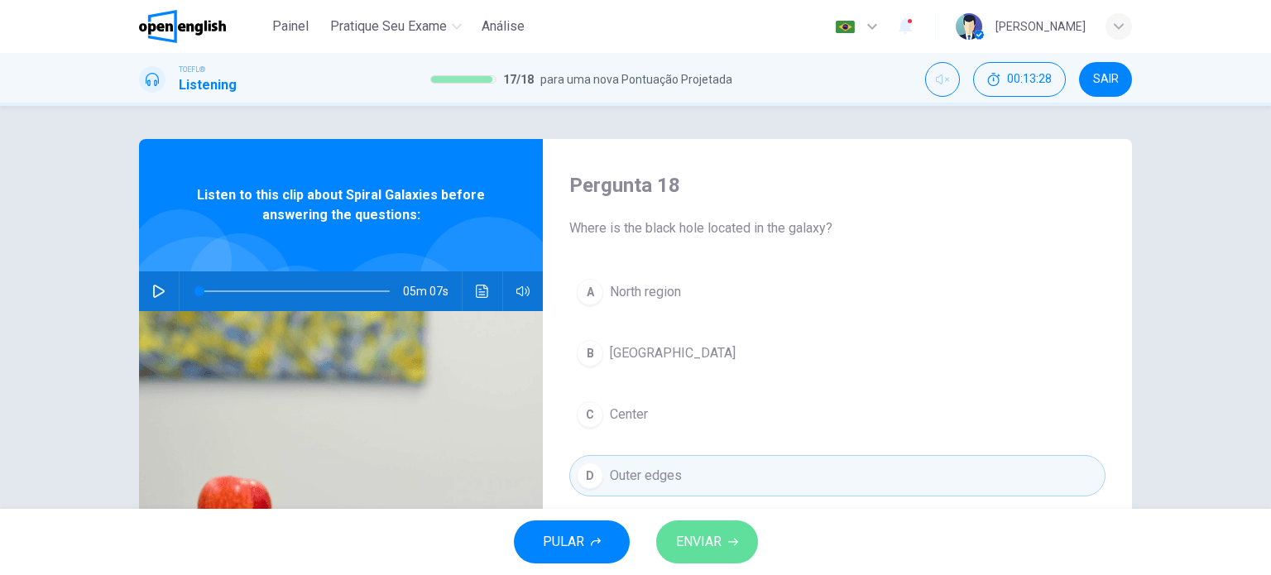
click at [702, 540] on span "ENVIAR" at bounding box center [699, 542] width 46 height 23
